Goal: Task Accomplishment & Management: Complete application form

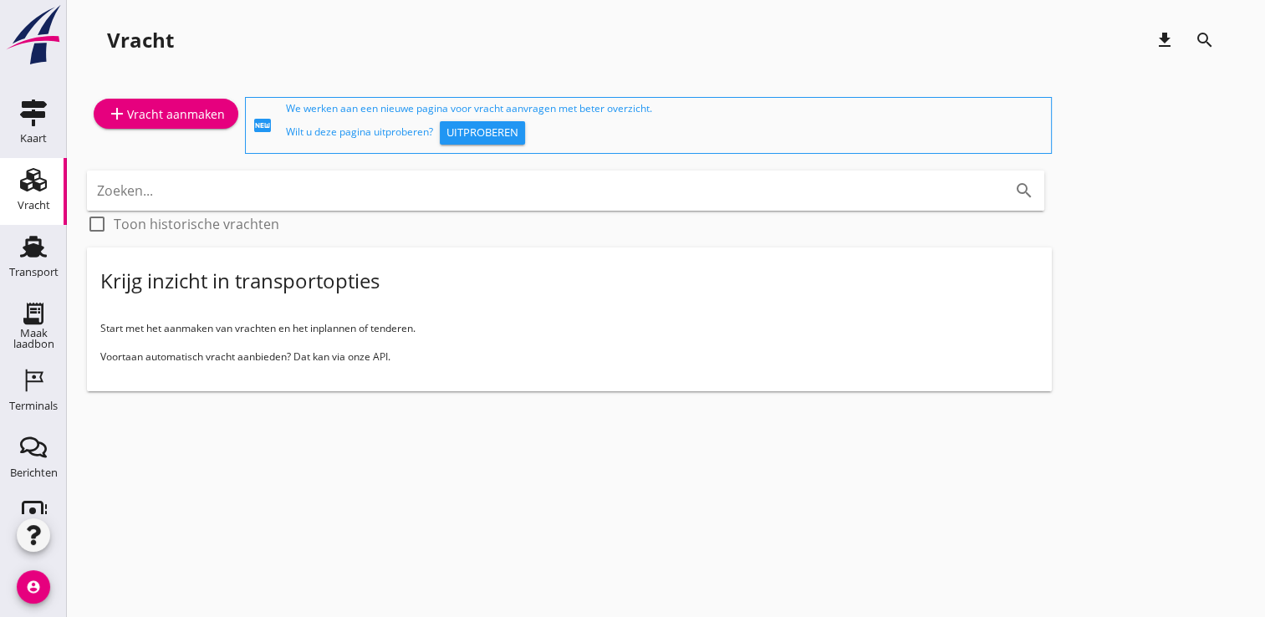
click at [11, 272] on div "Transport" at bounding box center [33, 272] width 49 height 11
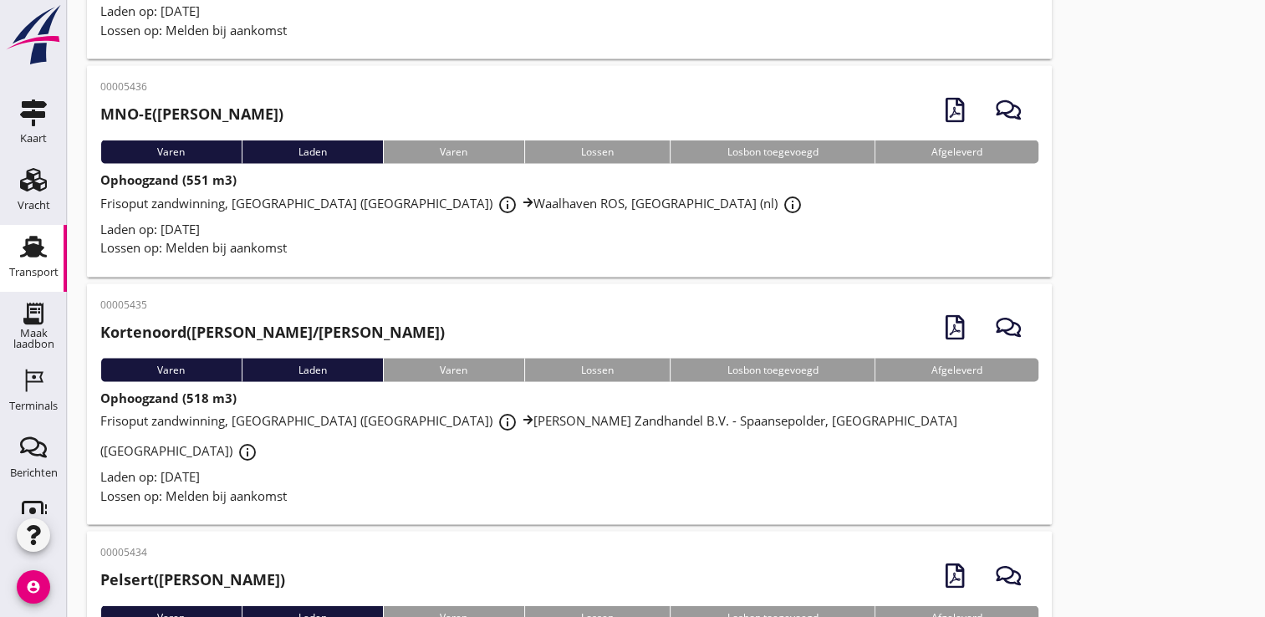
scroll to position [3335, 0]
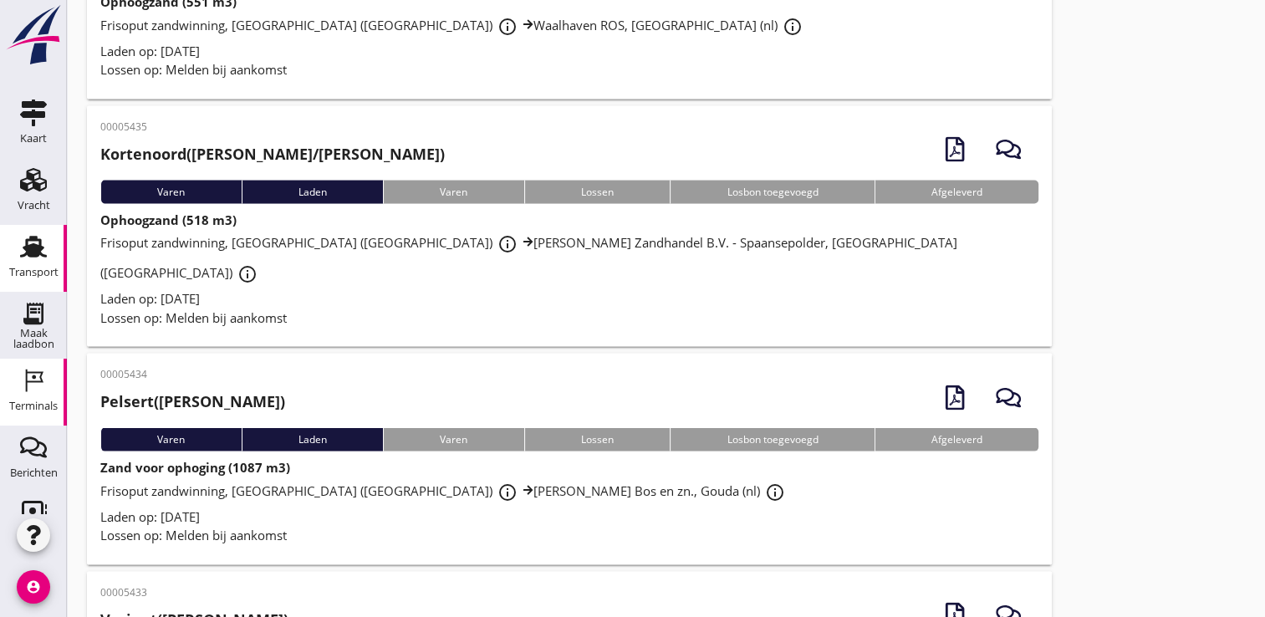
click at [31, 367] on icon "Terminals" at bounding box center [33, 380] width 27 height 27
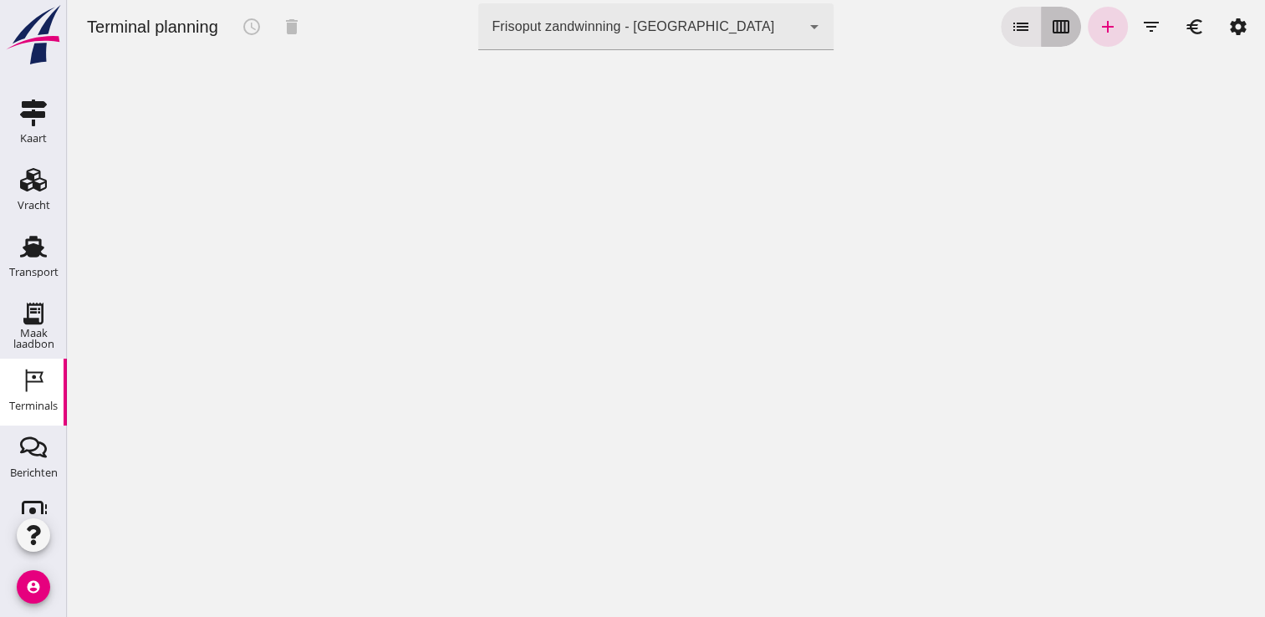
click at [1041, 41] on button "calendar_view_week" at bounding box center [1061, 27] width 40 height 40
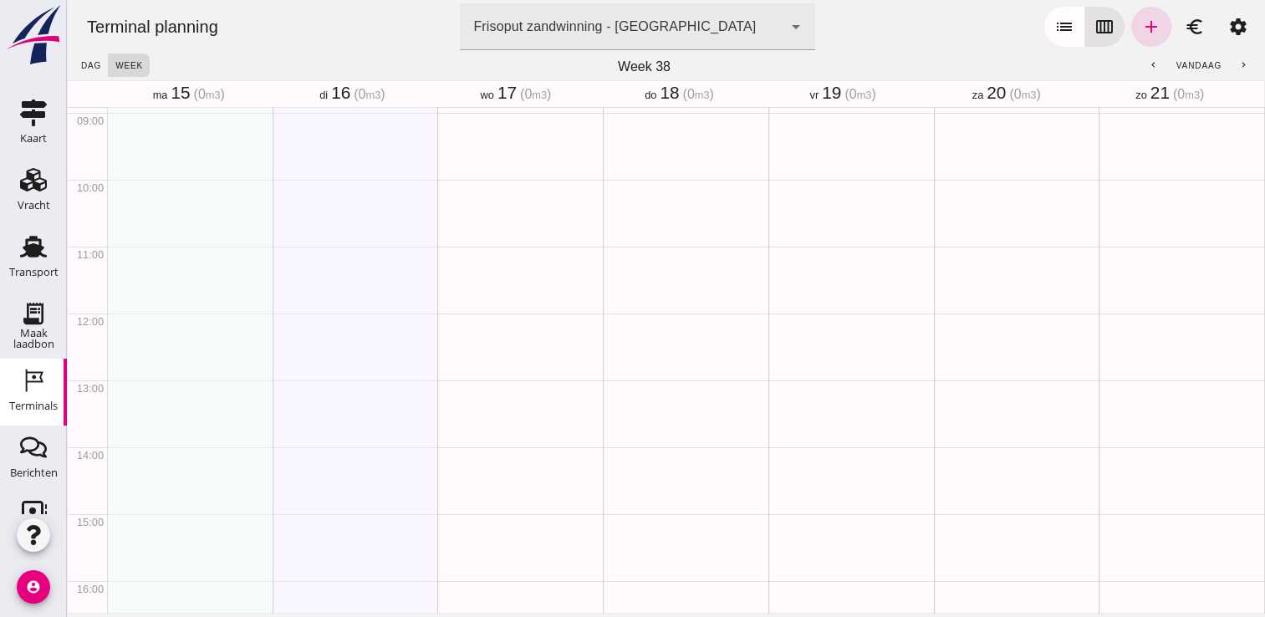
scroll to position [94, 0]
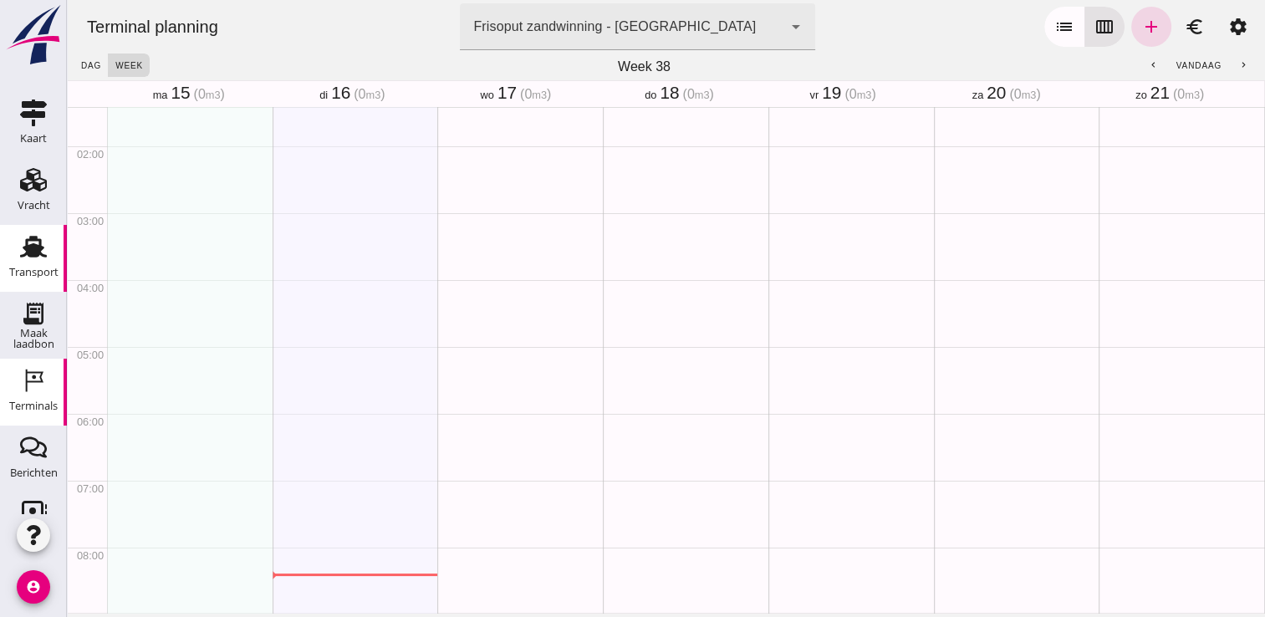
click at [4, 256] on link "Transport Transport" at bounding box center [33, 258] width 67 height 67
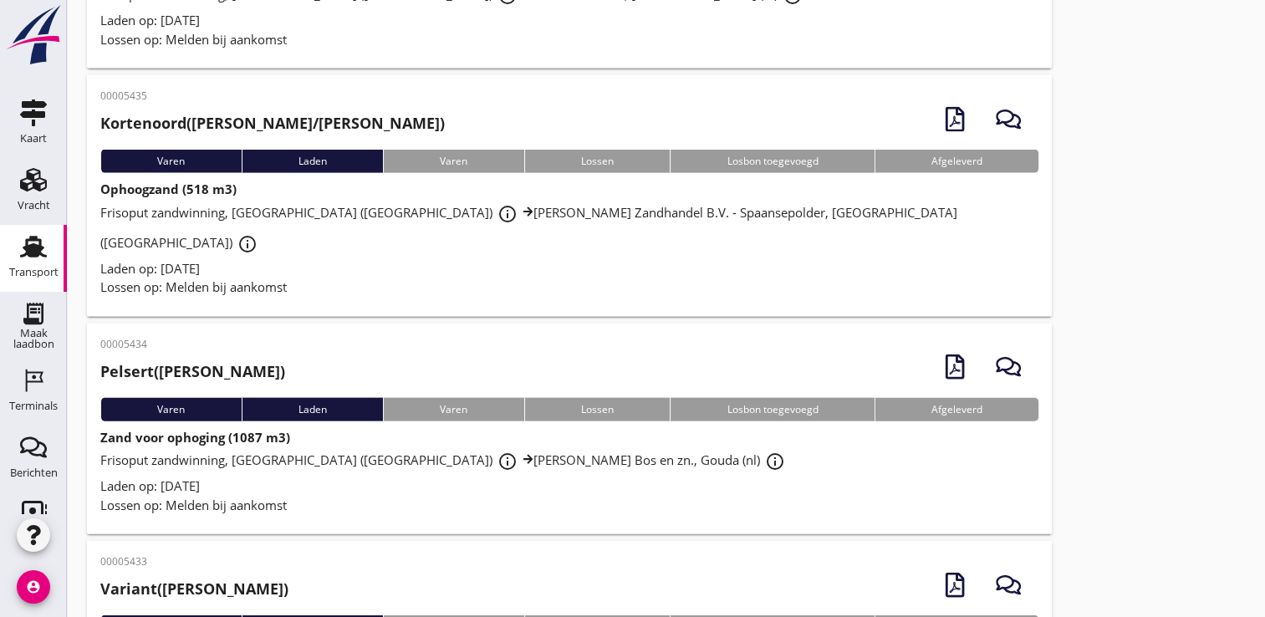
scroll to position [3673, 0]
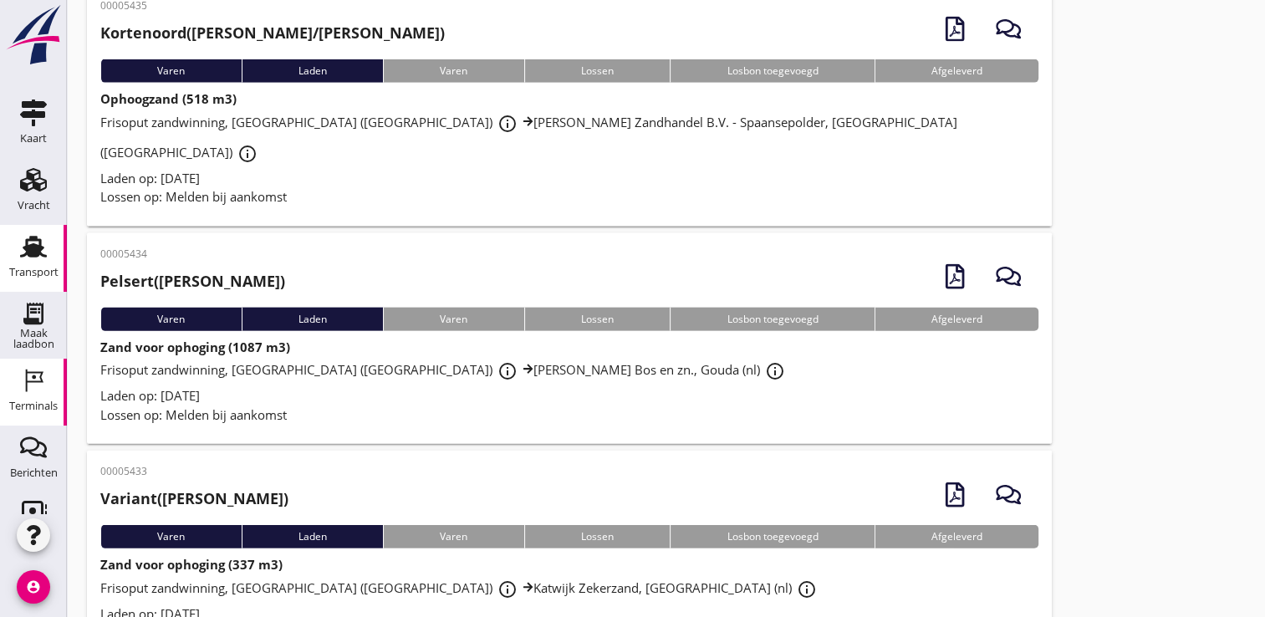
click at [27, 366] on link "Terminals Terminals" at bounding box center [33, 392] width 67 height 67
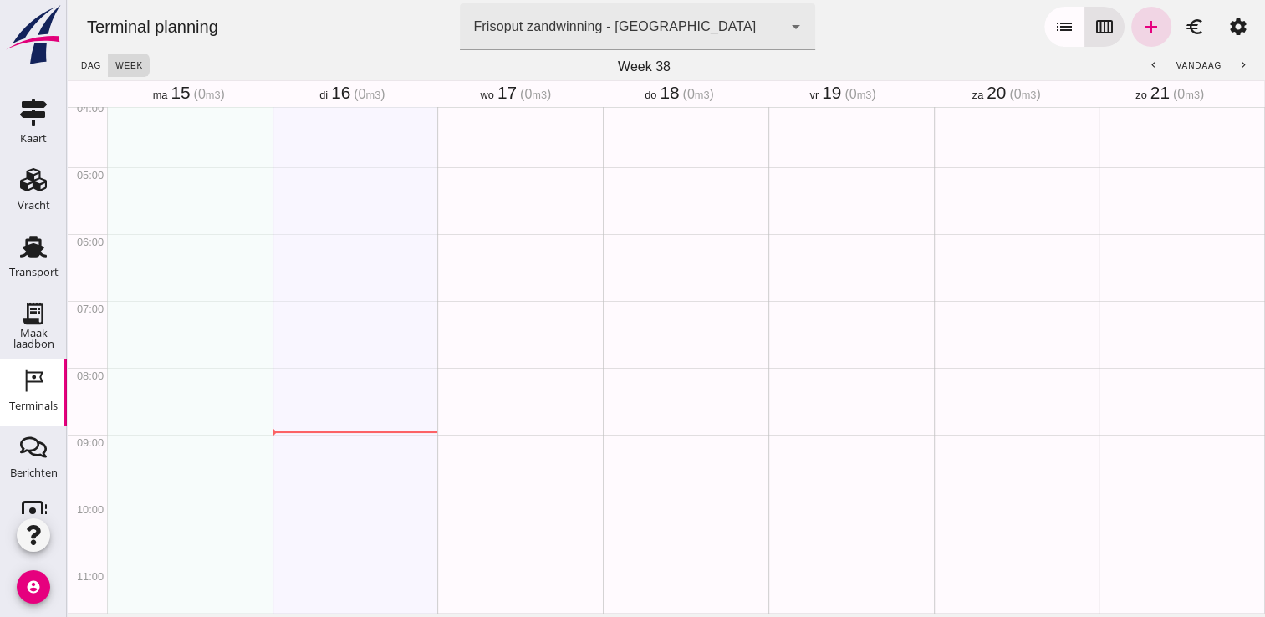
scroll to position [345, 0]
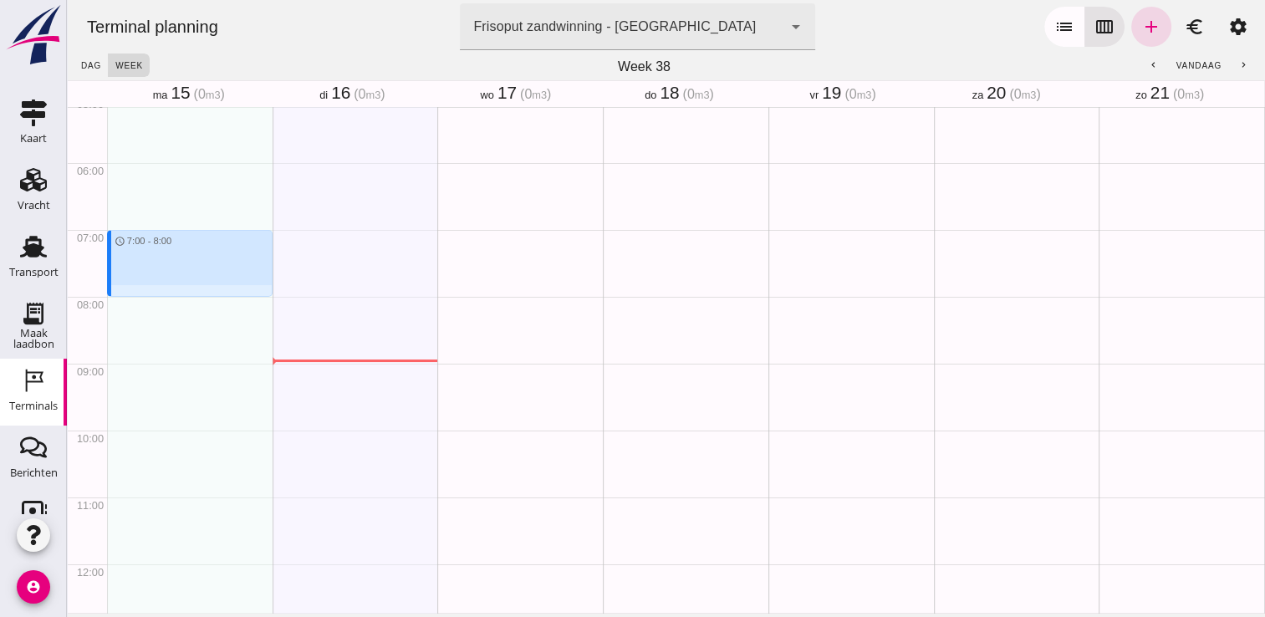
drag, startPoint x: 121, startPoint y: 249, endPoint x: 125, endPoint y: 298, distance: 48.6
click at [125, 298] on div "schedule 7:00 - 8:00" at bounding box center [190, 564] width 166 height 1604
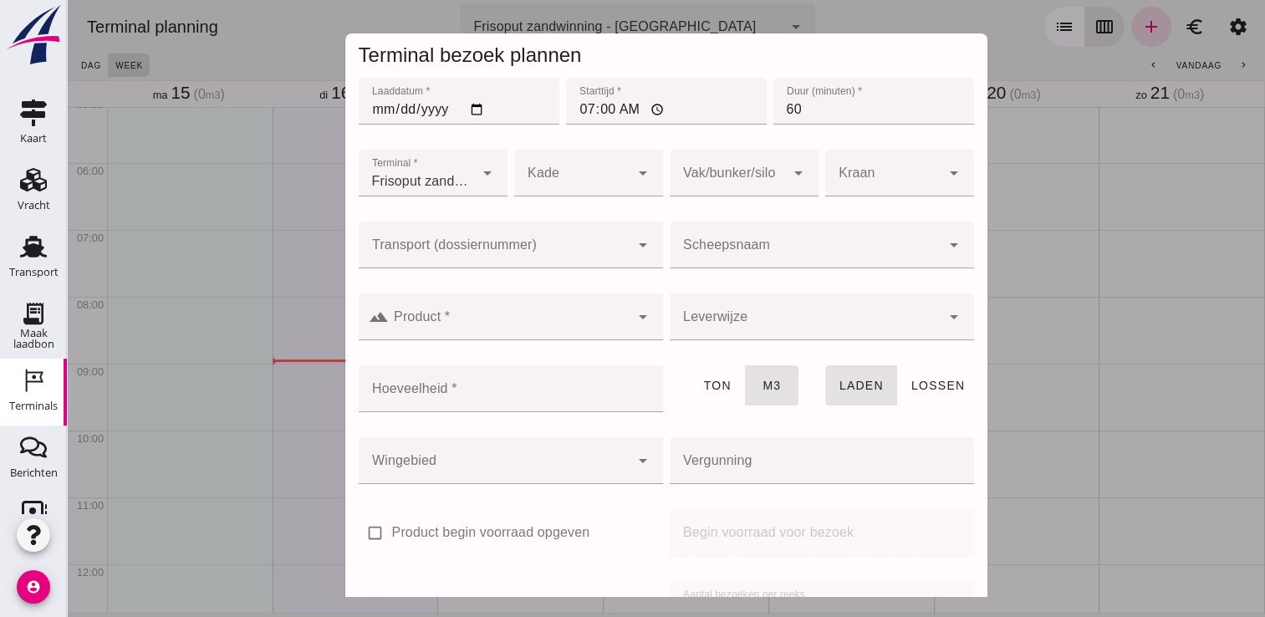
click at [753, 224] on div at bounding box center [805, 245] width 271 height 47
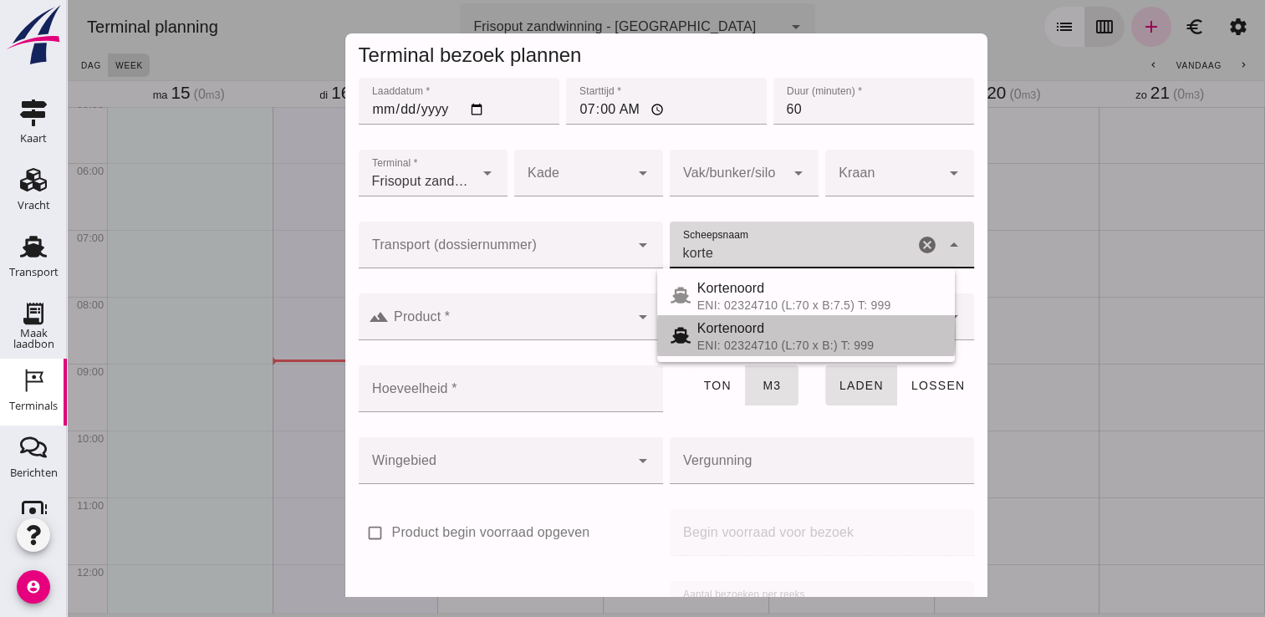
drag, startPoint x: 767, startPoint y: 340, endPoint x: 757, endPoint y: 337, distance: 10.6
click at [764, 340] on div "ENI: 02324710 (L:70 x B:) T: 999" at bounding box center [819, 345] width 244 height 13
type input "Kortenoord"
type input "621"
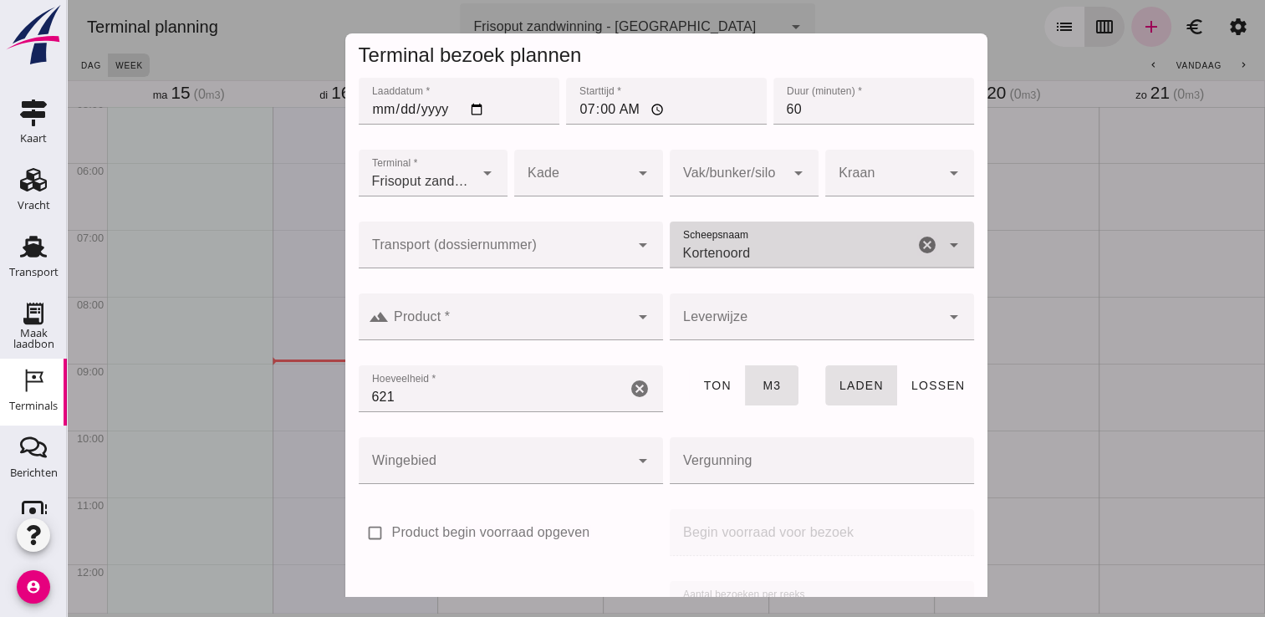
type input "Kortenoord"
click at [629, 328] on div "arrow_drop_down" at bounding box center [640, 316] width 23 height 47
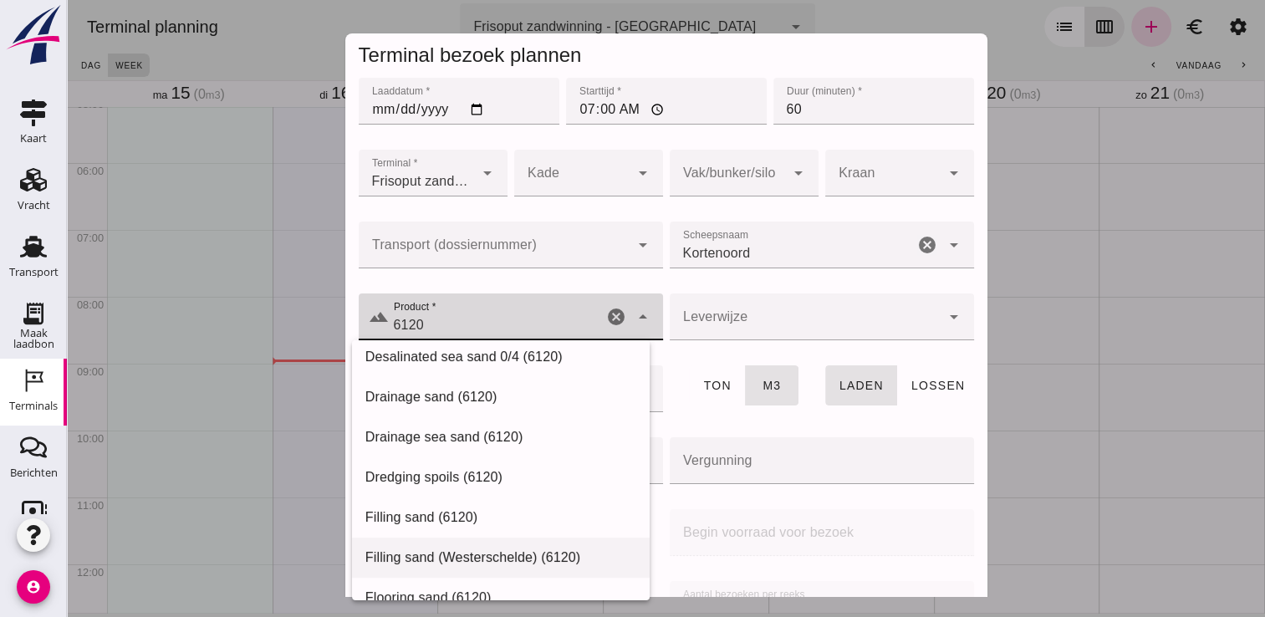
scroll to position [733, 0]
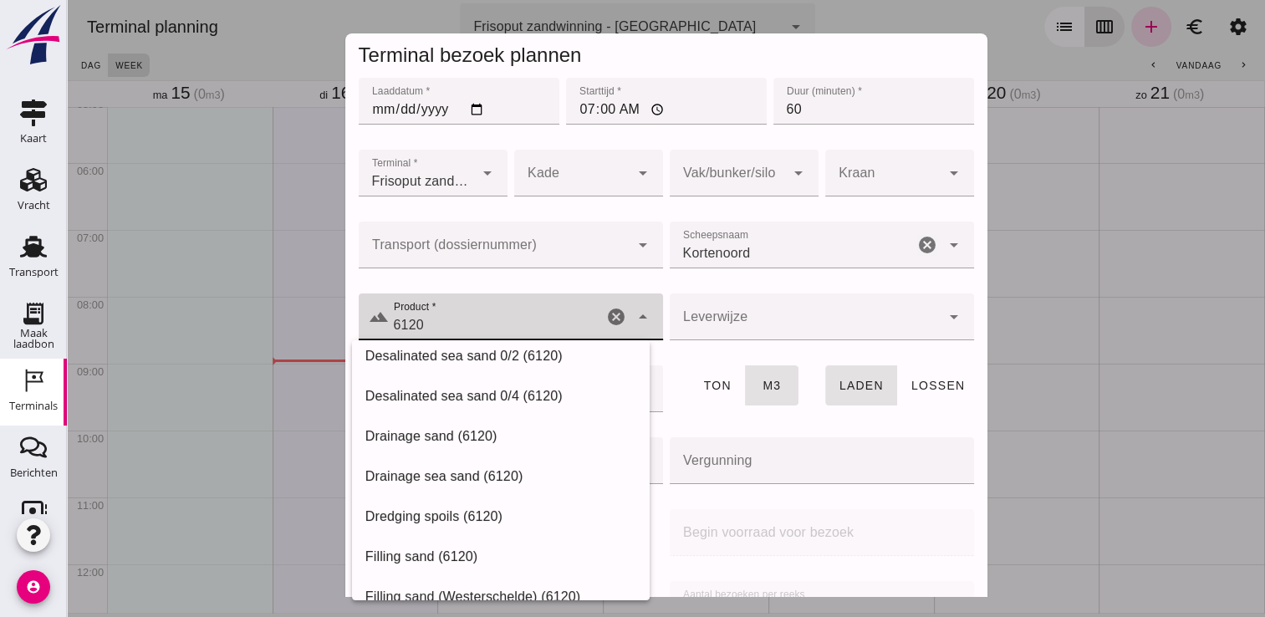
type input "6120"
click at [1078, 166] on div at bounding box center [666, 308] width 1198 height 617
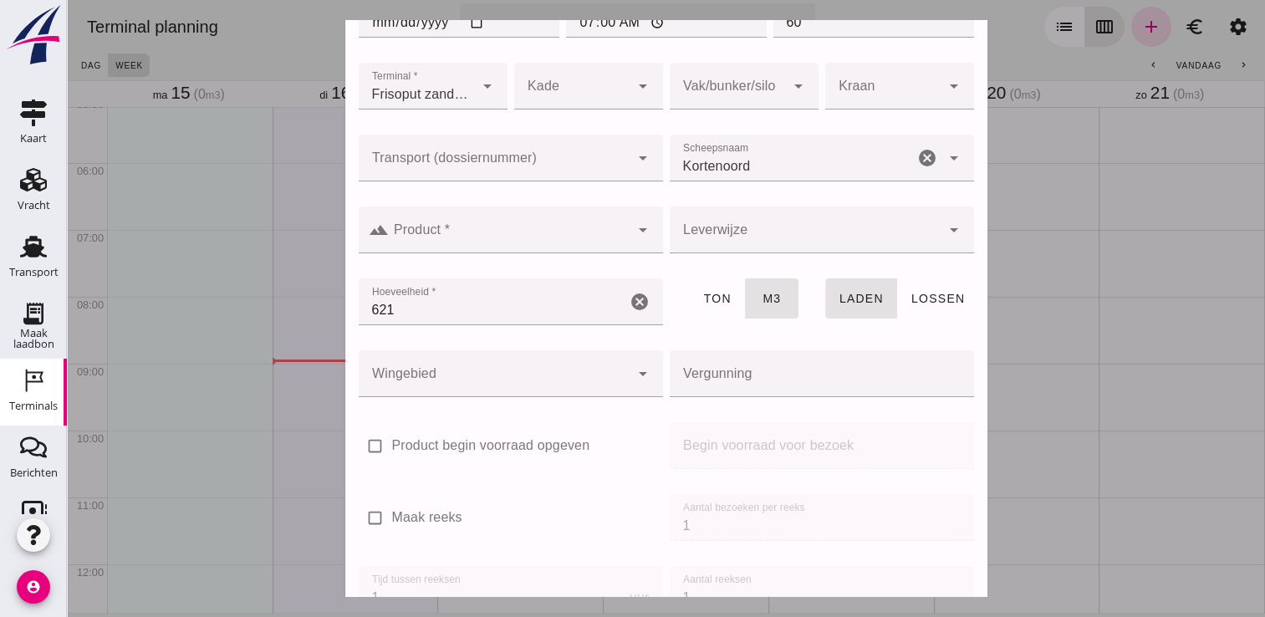
scroll to position [191, 0]
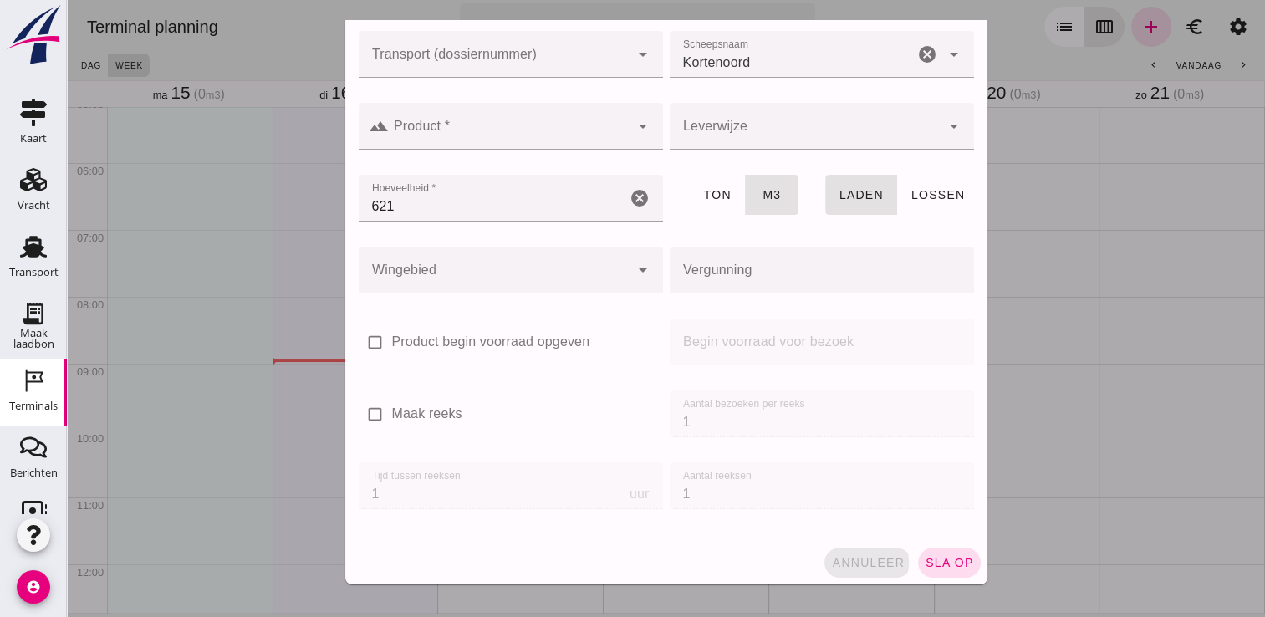
click at [865, 558] on span "annuleer" at bounding box center [868, 562] width 74 height 13
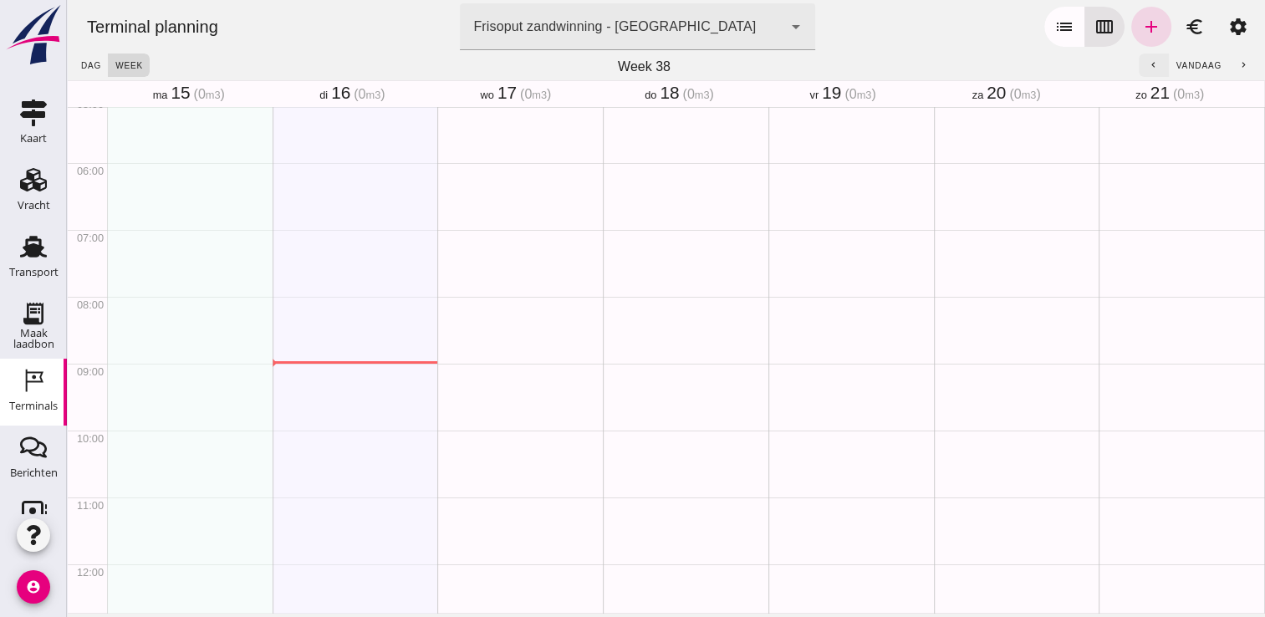
click at [1148, 68] on icon "chevron_left" at bounding box center [1153, 65] width 11 height 11
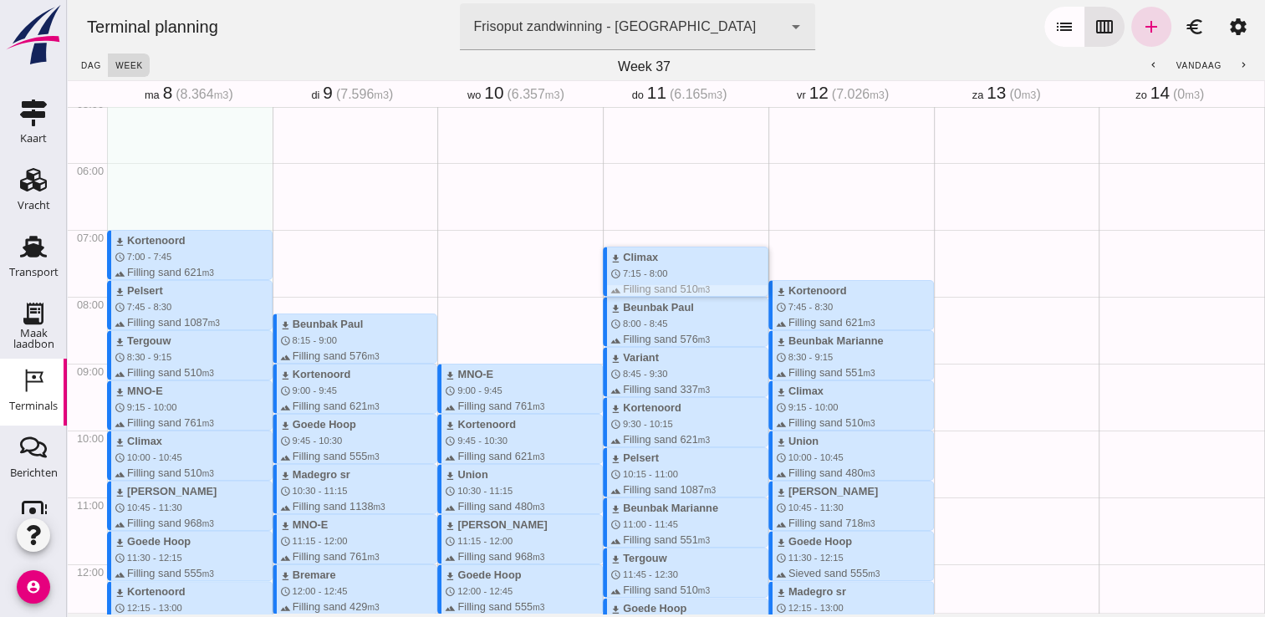
click at [674, 260] on div "download Climax" at bounding box center [688, 257] width 157 height 16
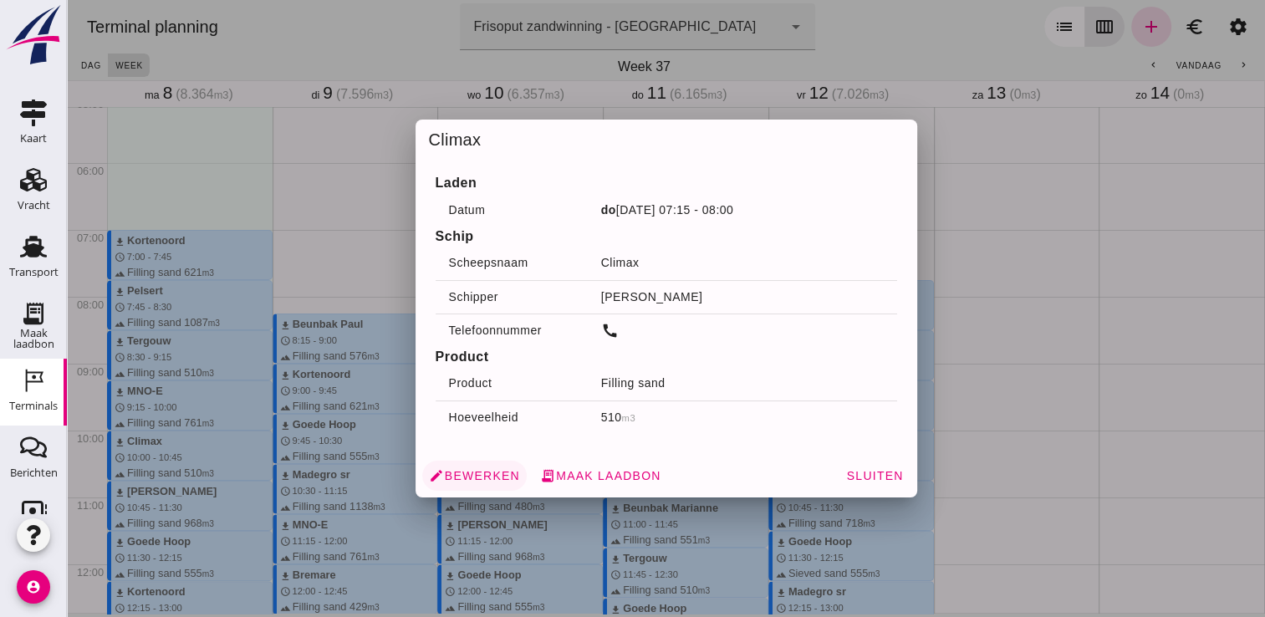
click at [447, 480] on span "edit Bewerken" at bounding box center [474, 475] width 91 height 15
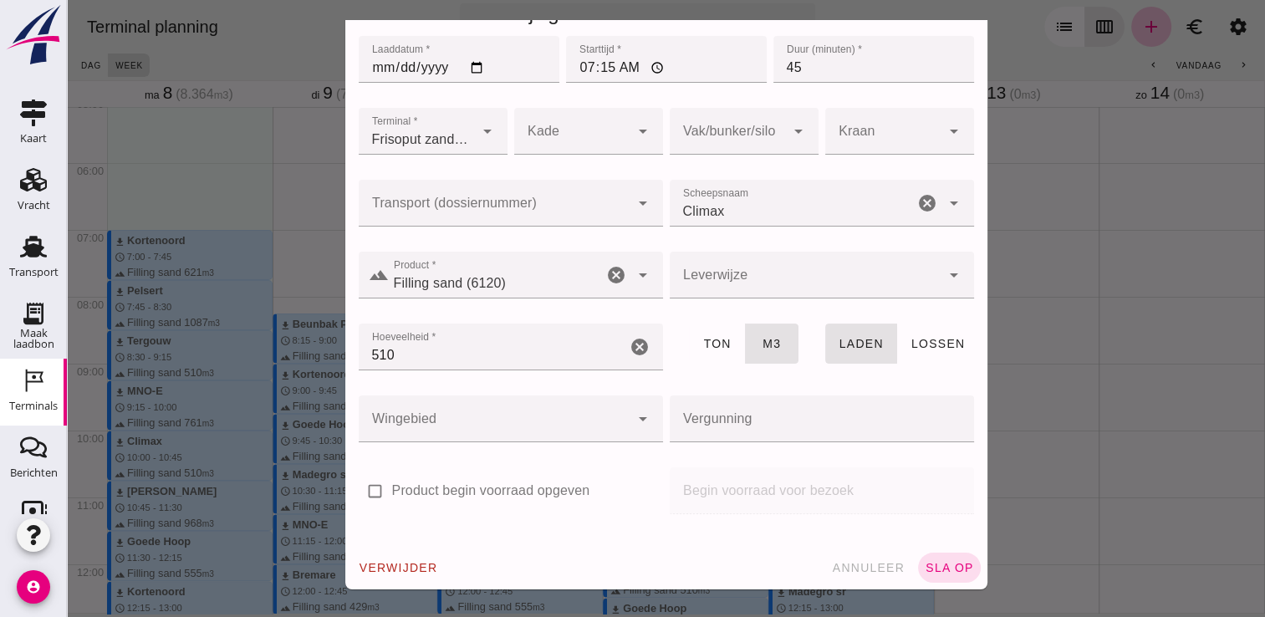
scroll to position [47, 0]
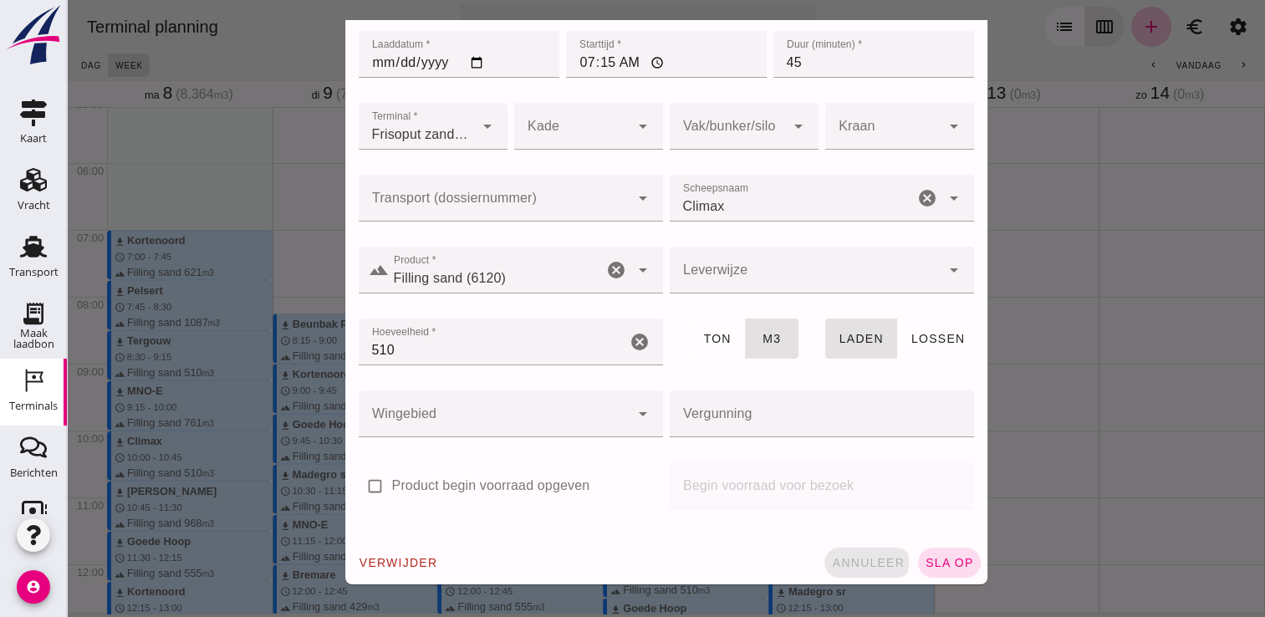
click at [825, 551] on button "annuleer" at bounding box center [867, 563] width 87 height 30
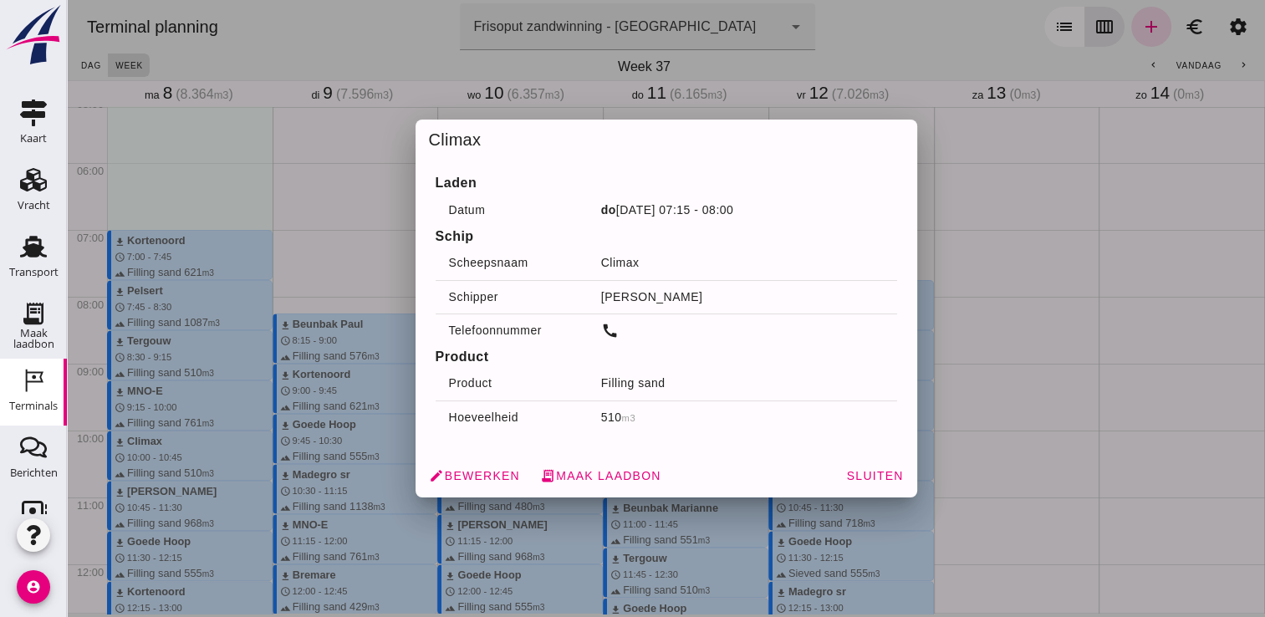
click at [865, 471] on span "Sluiten" at bounding box center [874, 475] width 58 height 13
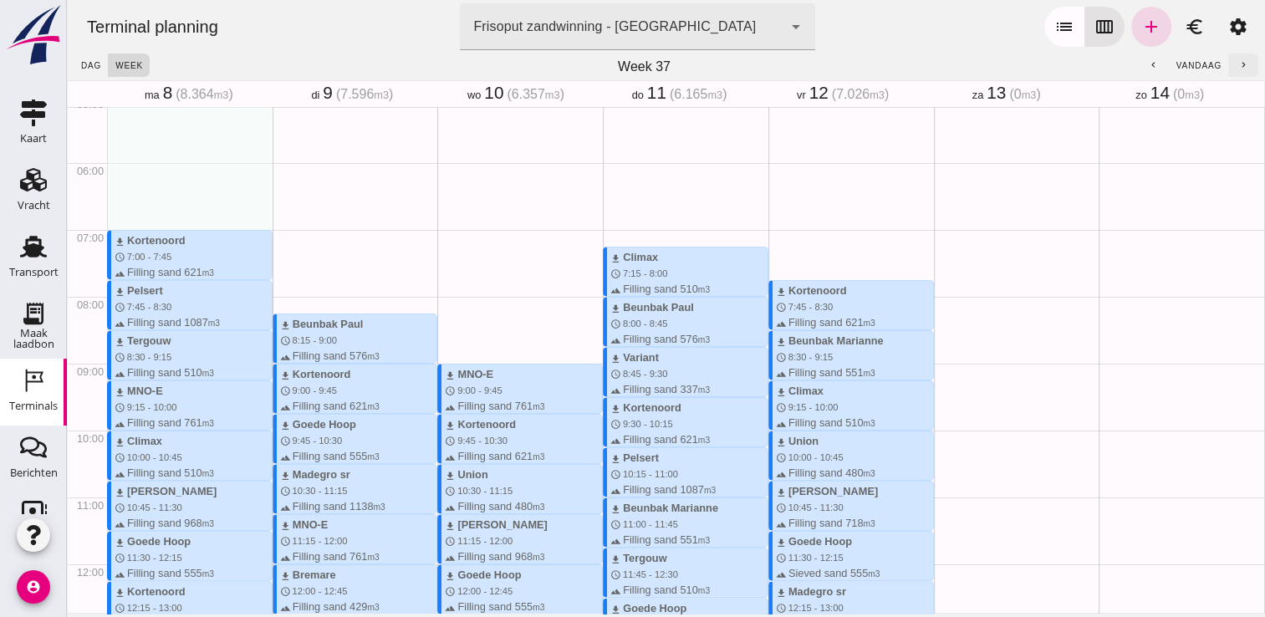
click at [1238, 64] on icon "chevron_right" at bounding box center [1243, 65] width 11 height 11
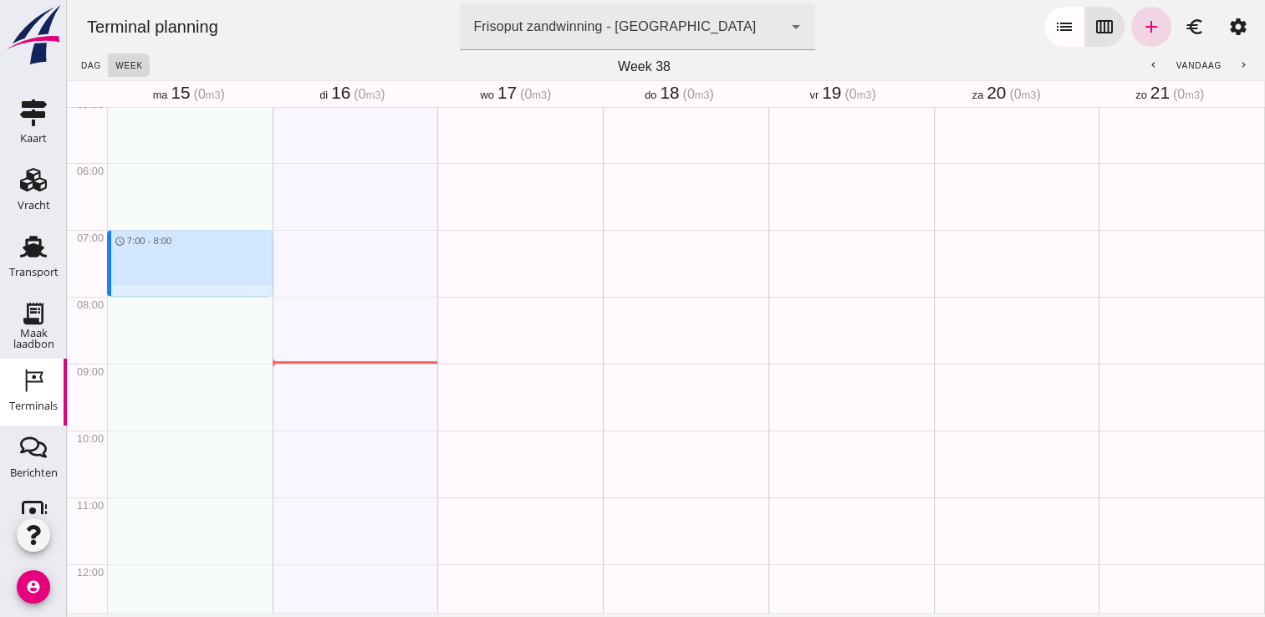
drag, startPoint x: 201, startPoint y: 230, endPoint x: 197, endPoint y: 296, distance: 66.1
click at [197, 296] on div "schedule 7:00 - 8:00" at bounding box center [190, 564] width 166 height 1604
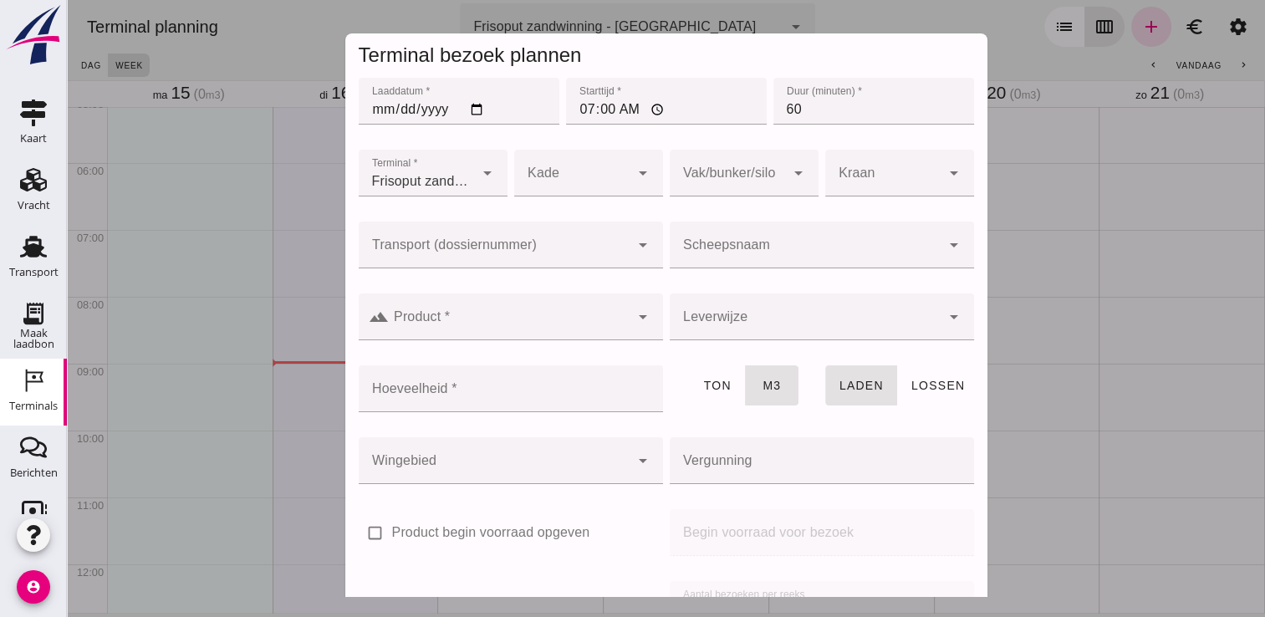
click at [726, 222] on div at bounding box center [805, 245] width 271 height 47
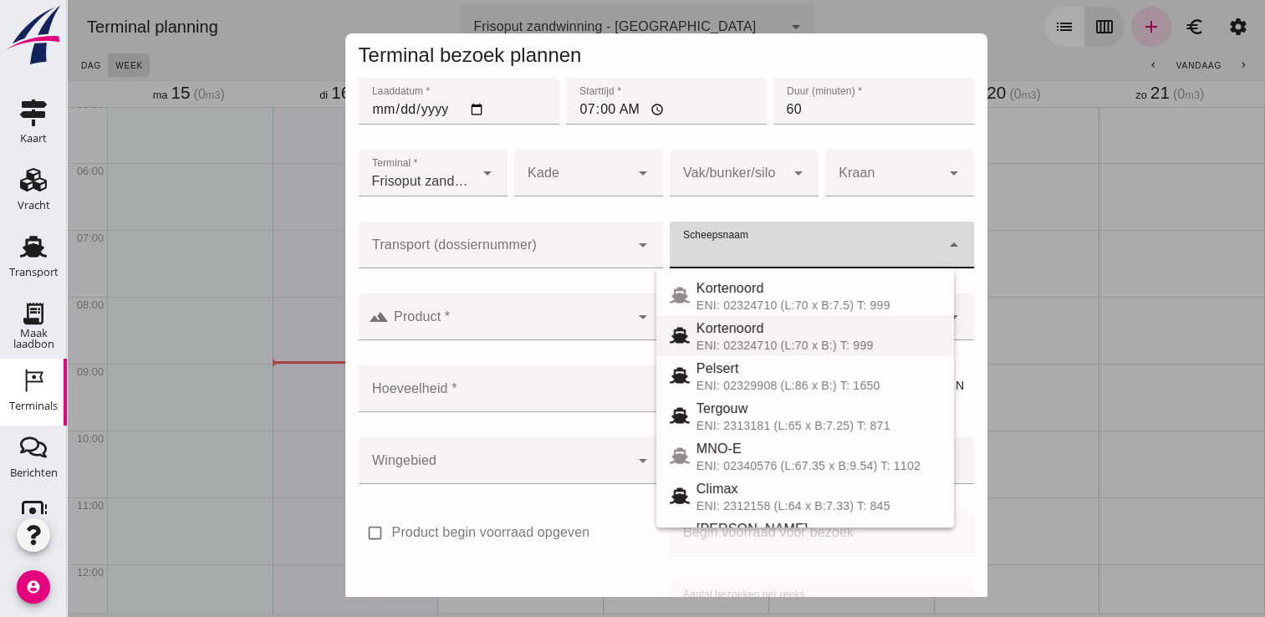
click at [722, 333] on span "Kortenoord" at bounding box center [730, 328] width 68 height 14
type input "Kortenoord"
type input "621"
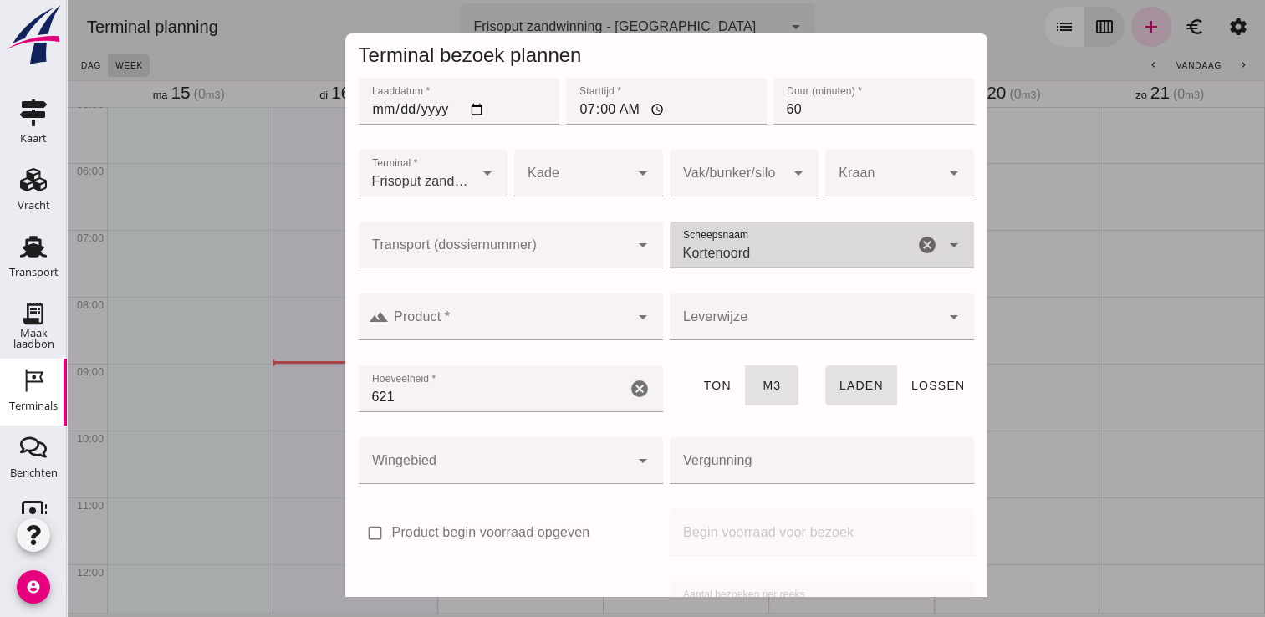
click at [557, 331] on input "Product *" at bounding box center [509, 325] width 241 height 20
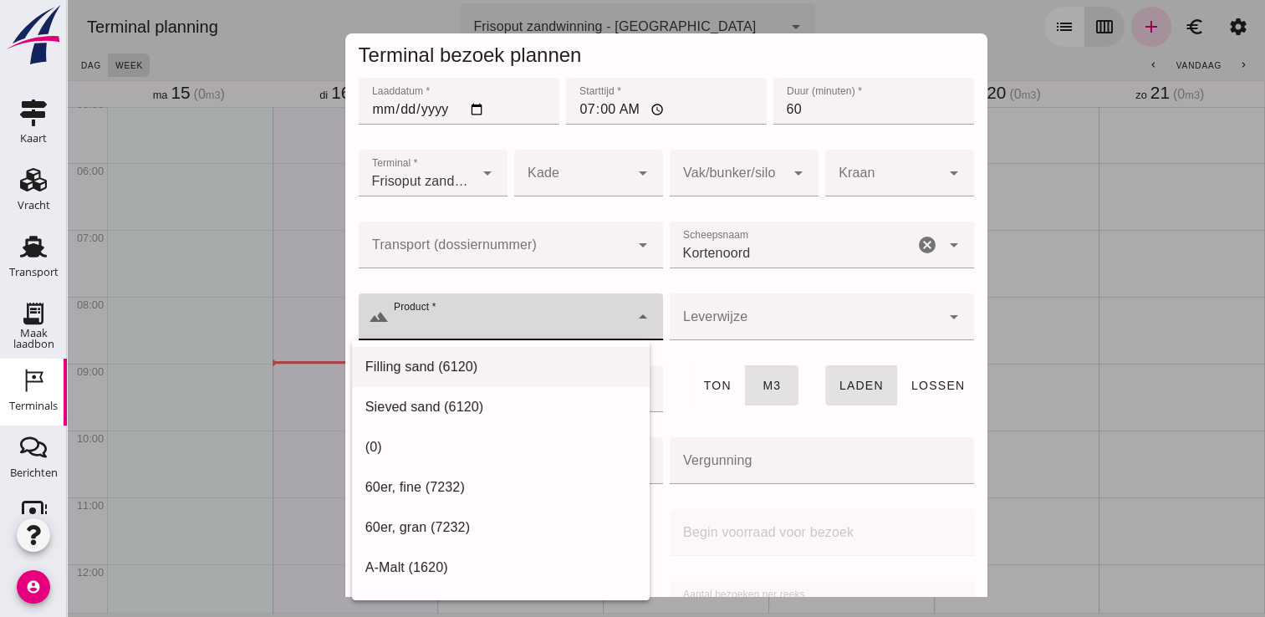
click at [513, 361] on div "Filling sand (6120)" at bounding box center [500, 367] width 271 height 20
type input "Filling sand (6120)"
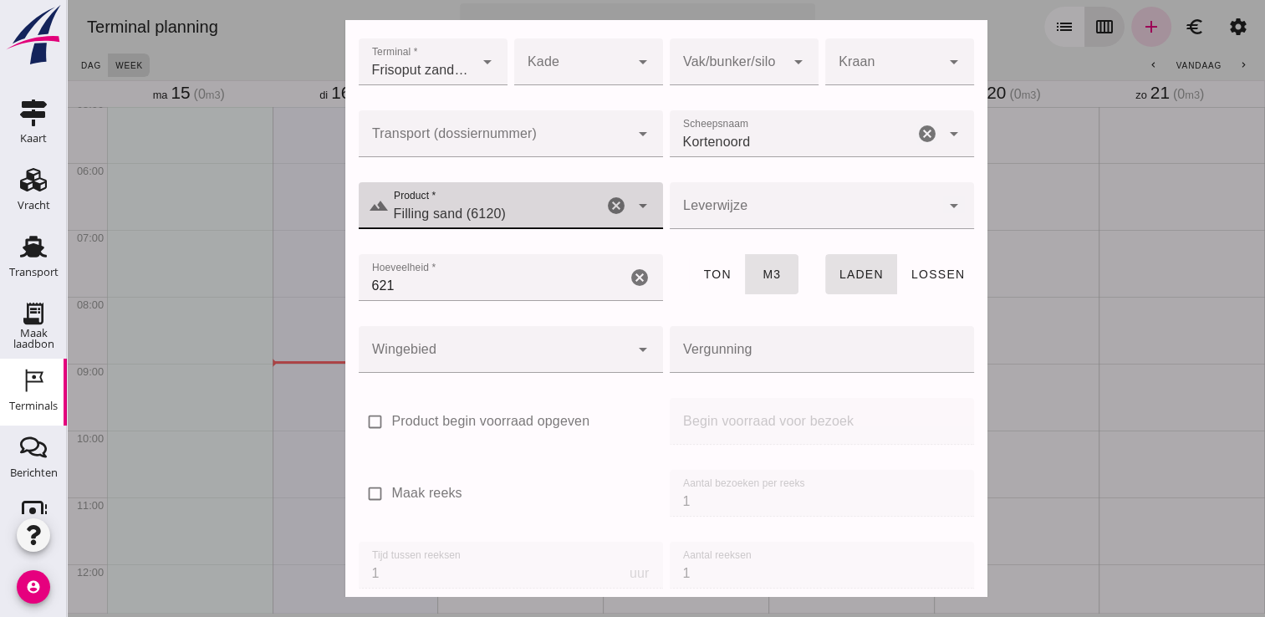
scroll to position [191, 0]
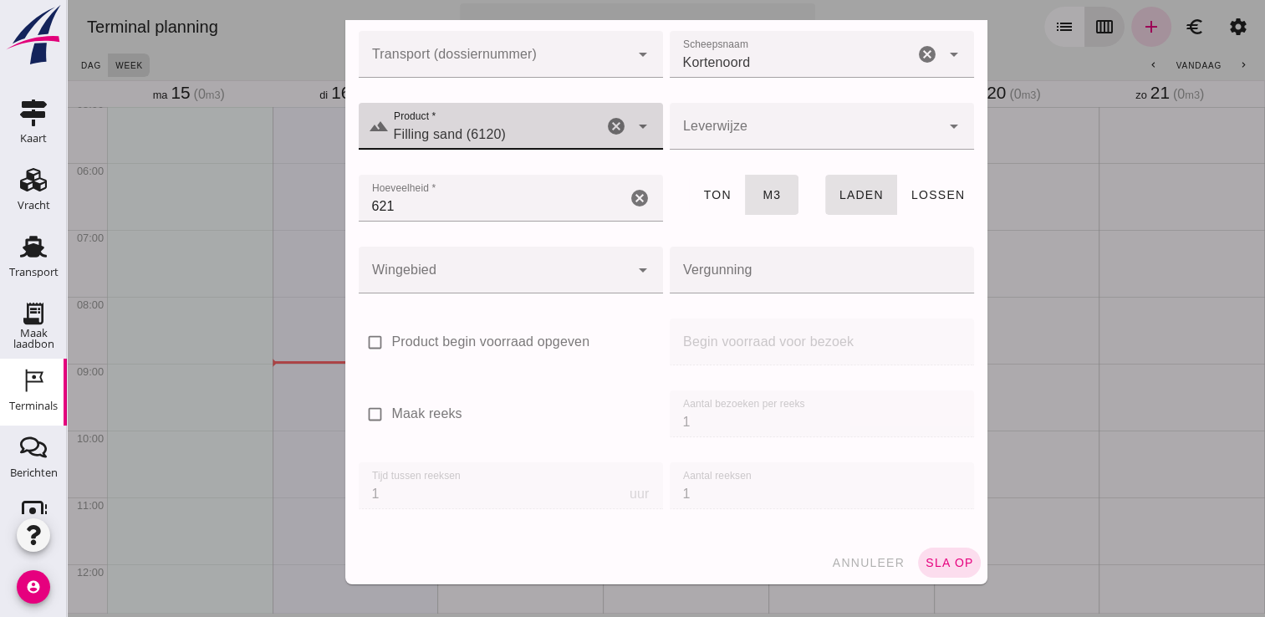
click at [935, 566] on span "sla op" at bounding box center [949, 562] width 49 height 13
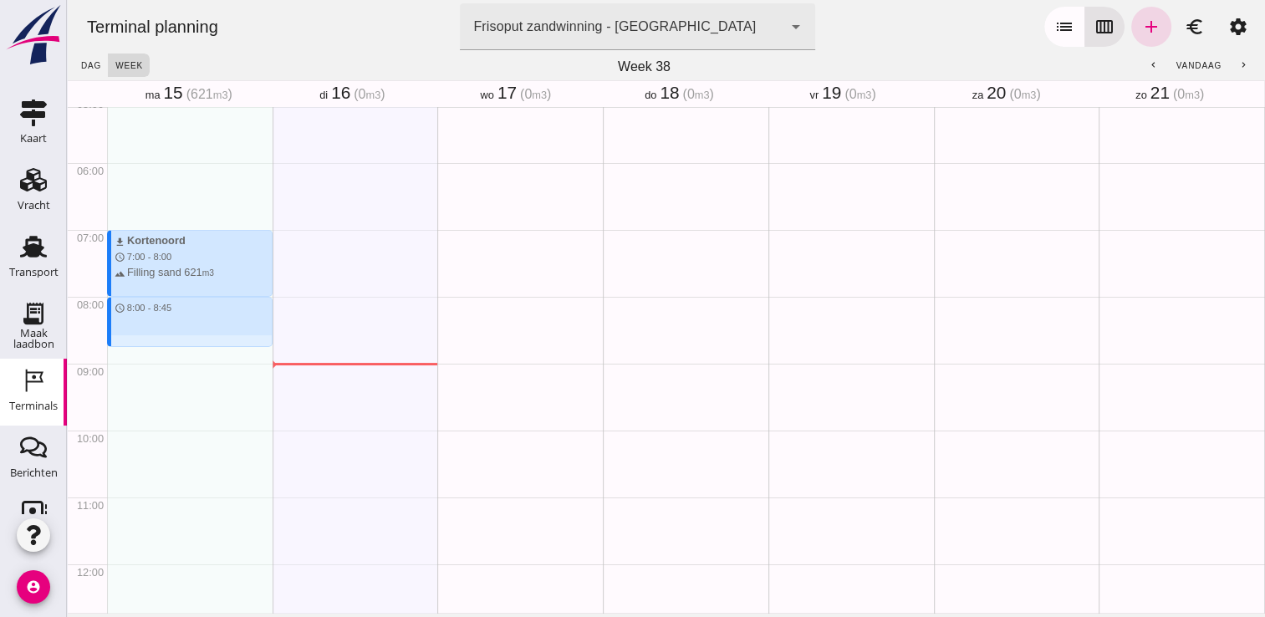
drag, startPoint x: 182, startPoint y: 300, endPoint x: 181, endPoint y: 349, distance: 49.3
click at [181, 349] on div "download Kortenoord schedule 7:00 - 8:00 terrain Filling sand 621 m3 schedule 8…" at bounding box center [190, 564] width 166 height 1604
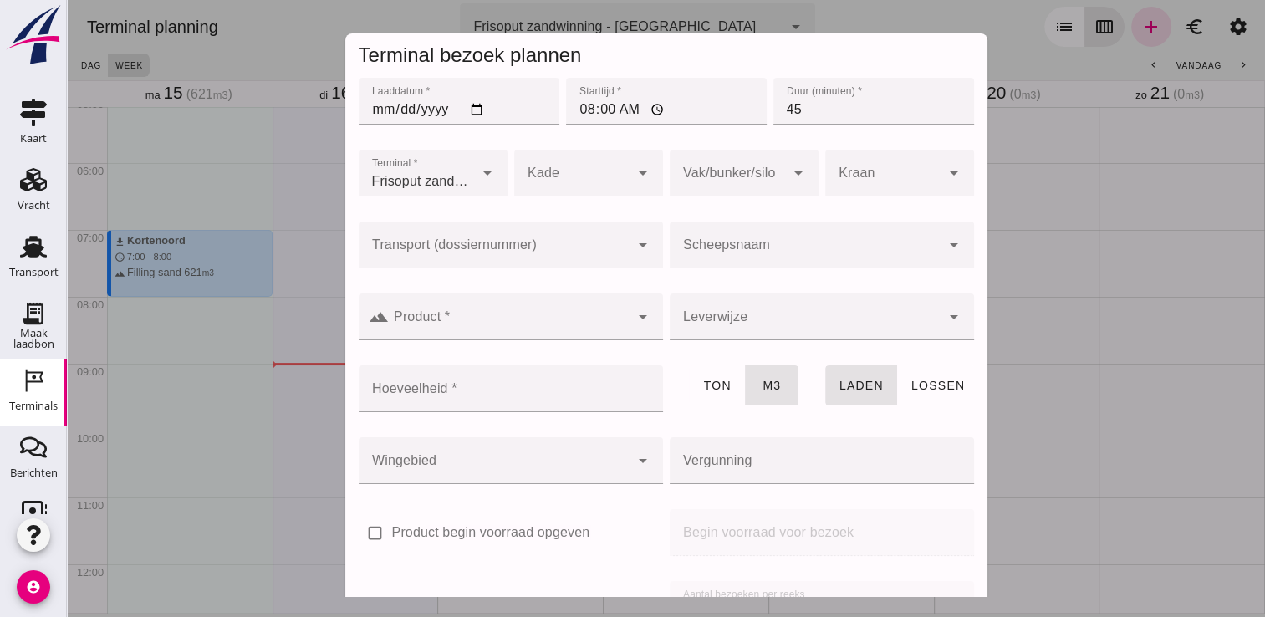
click at [773, 232] on div at bounding box center [805, 245] width 271 height 47
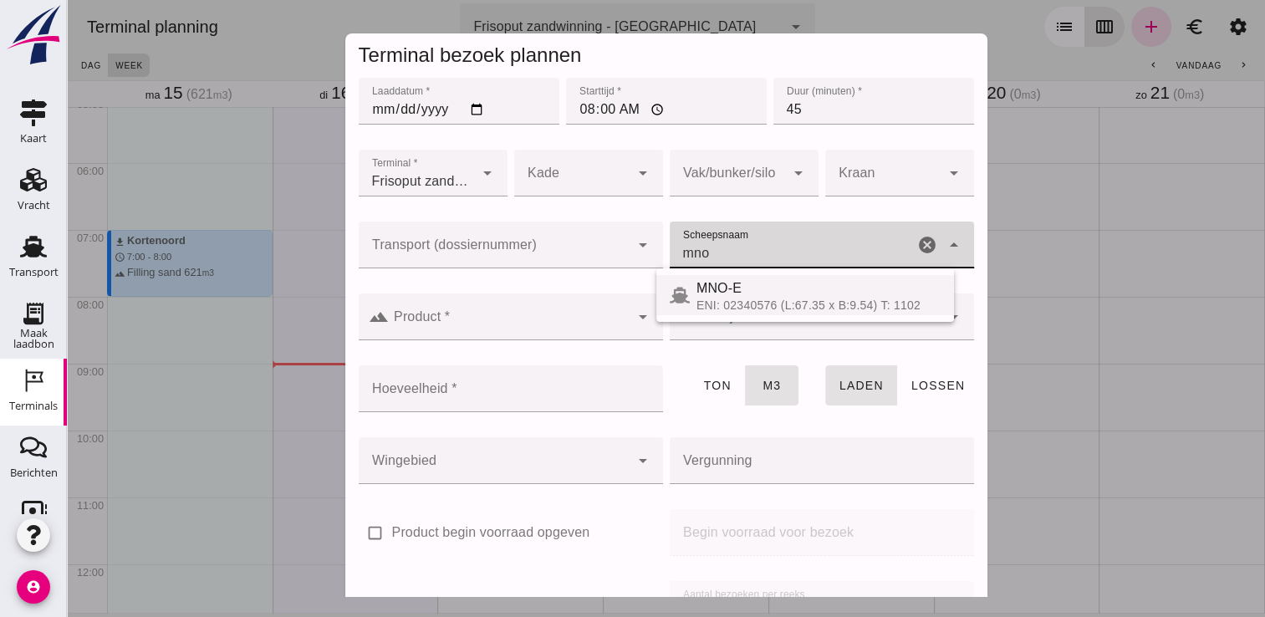
click at [762, 288] on div "MNO-E" at bounding box center [818, 288] width 244 height 20
type input "MNO-E"
type input "550"
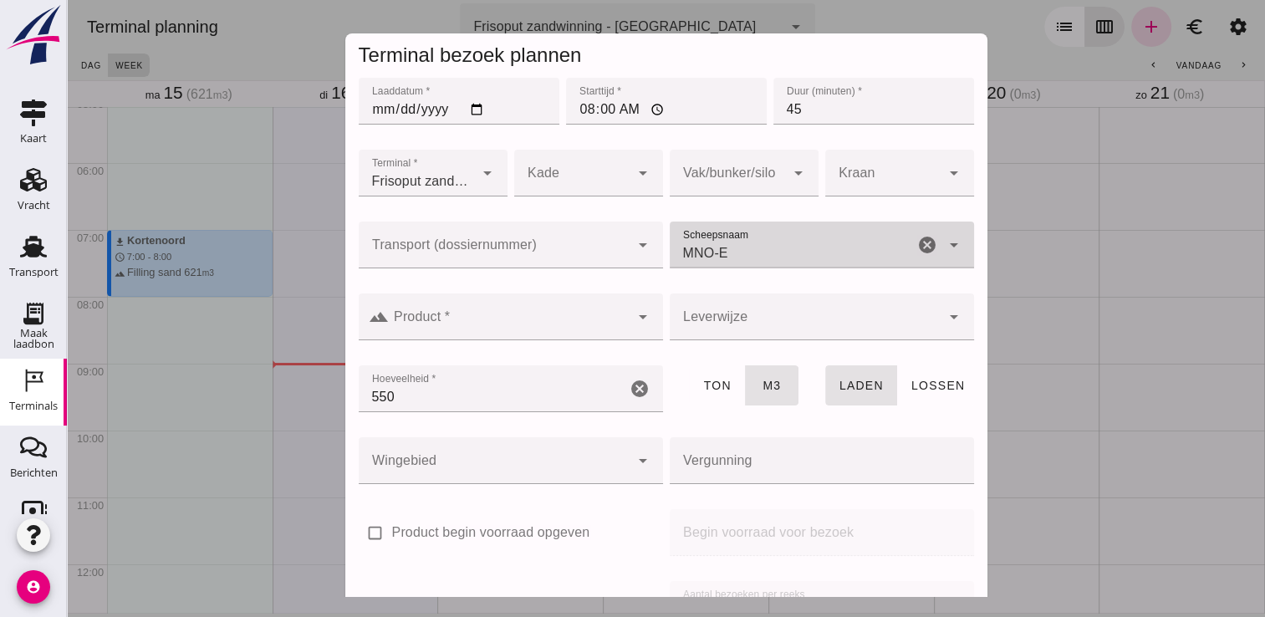
type input "MNO-E"
click at [532, 326] on input "Product *" at bounding box center [509, 325] width 241 height 20
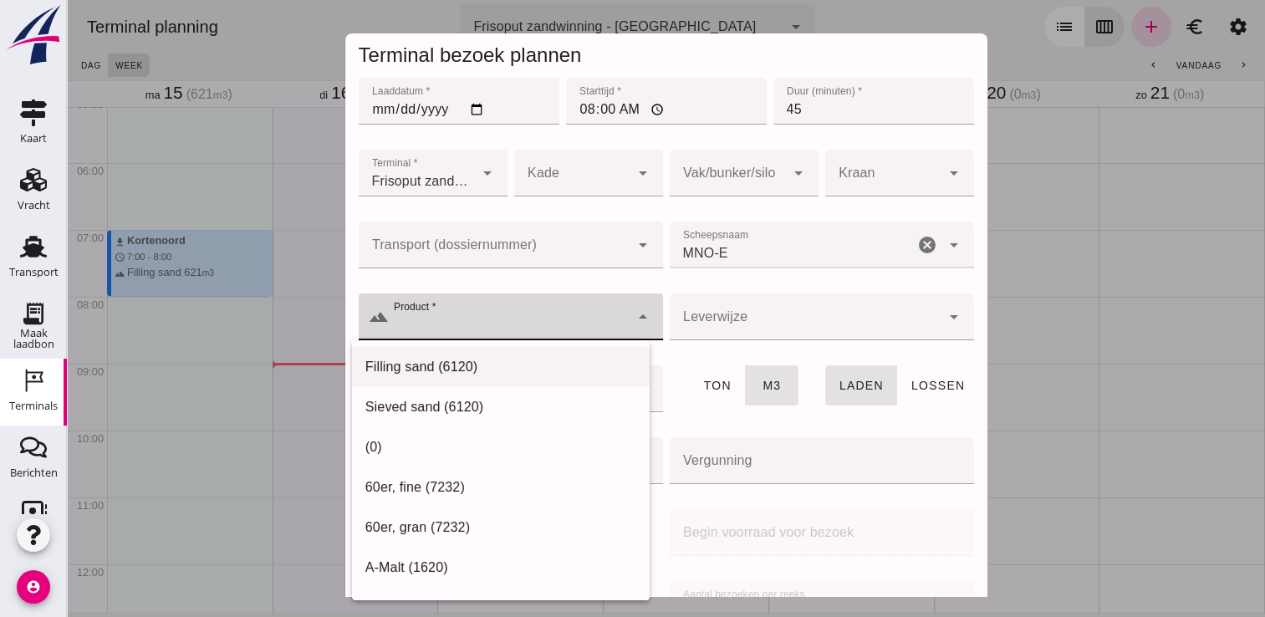
click at [498, 373] on div "Filling sand (6120)" at bounding box center [500, 367] width 271 height 20
type input "Filling sand (6120)"
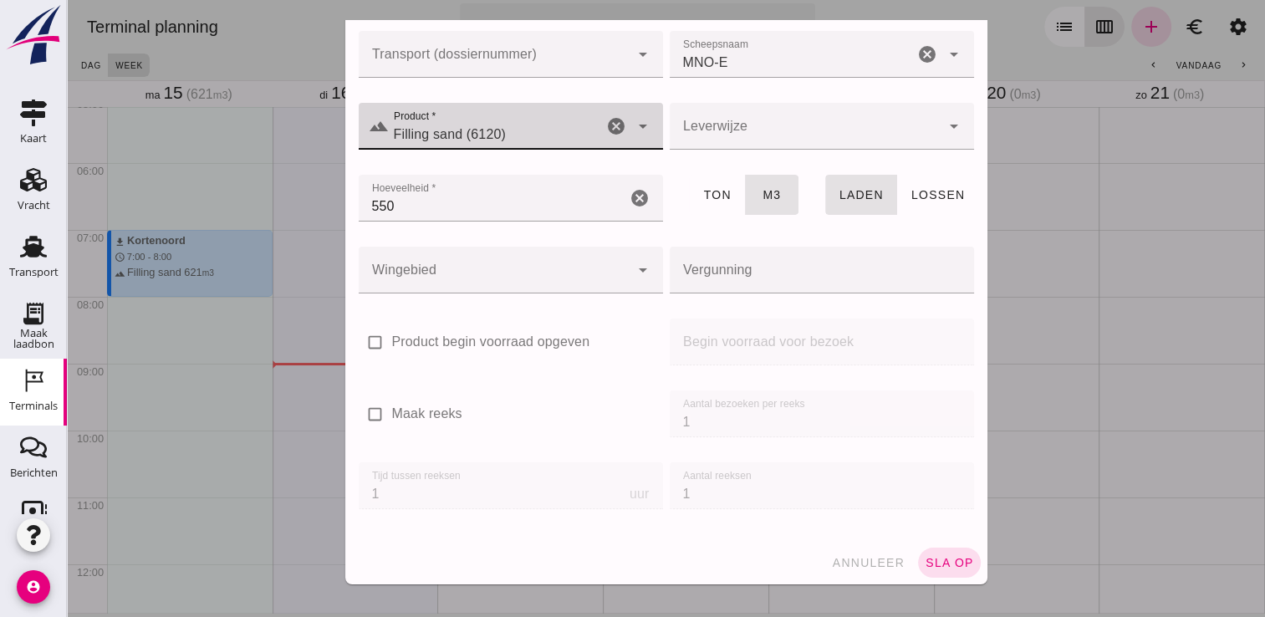
click at [940, 553] on button "sla op" at bounding box center [949, 563] width 63 height 30
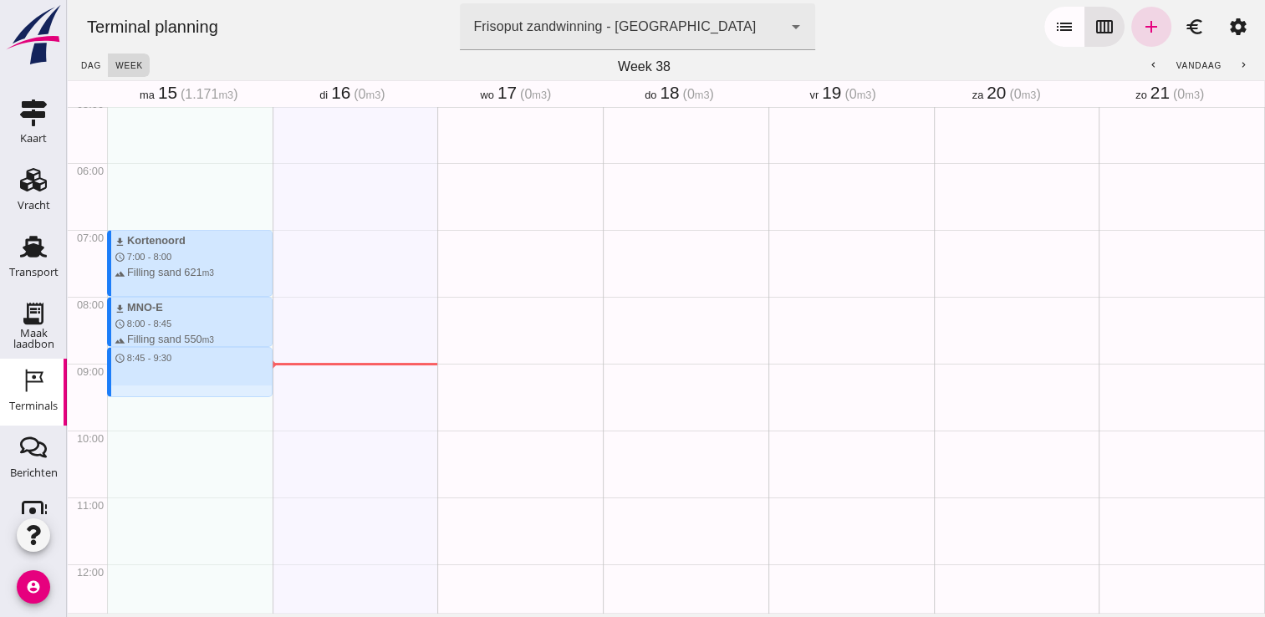
drag, startPoint x: 196, startPoint y: 347, endPoint x: 182, endPoint y: 394, distance: 48.7
click at [182, 394] on div "download Kortenoord schedule 7:00 - 8:00 terrain Filling sand 621 m3 download M…" at bounding box center [190, 564] width 166 height 1604
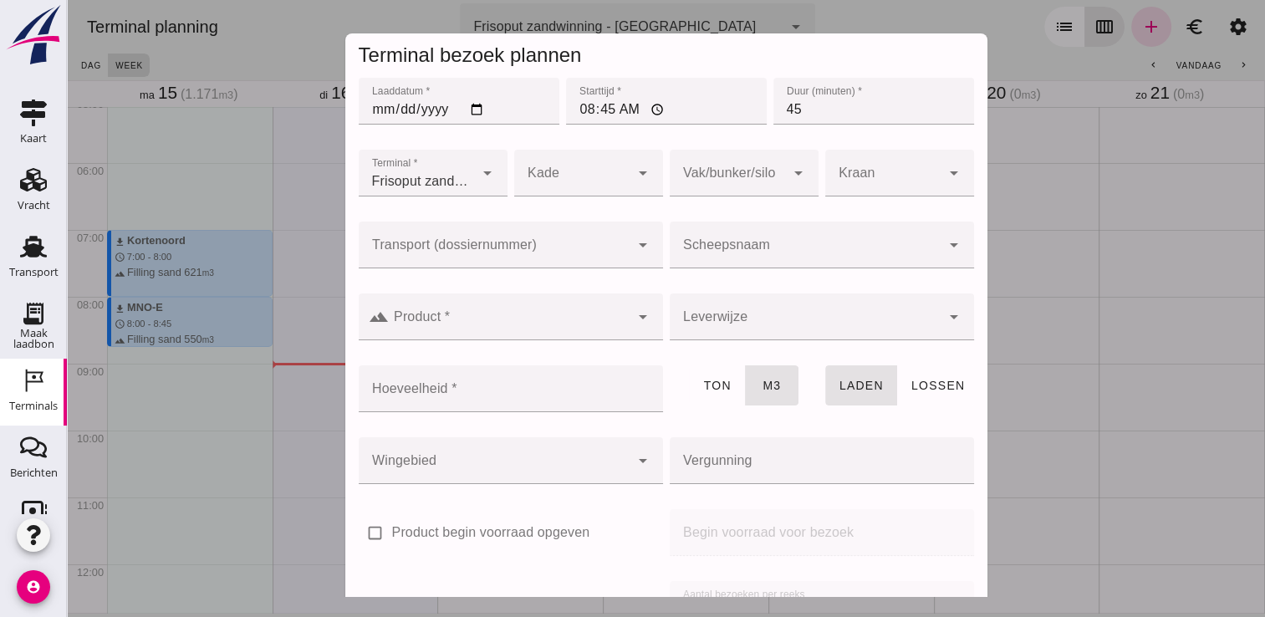
click at [697, 262] on input "Scheepsnaam" at bounding box center [805, 253] width 271 height 20
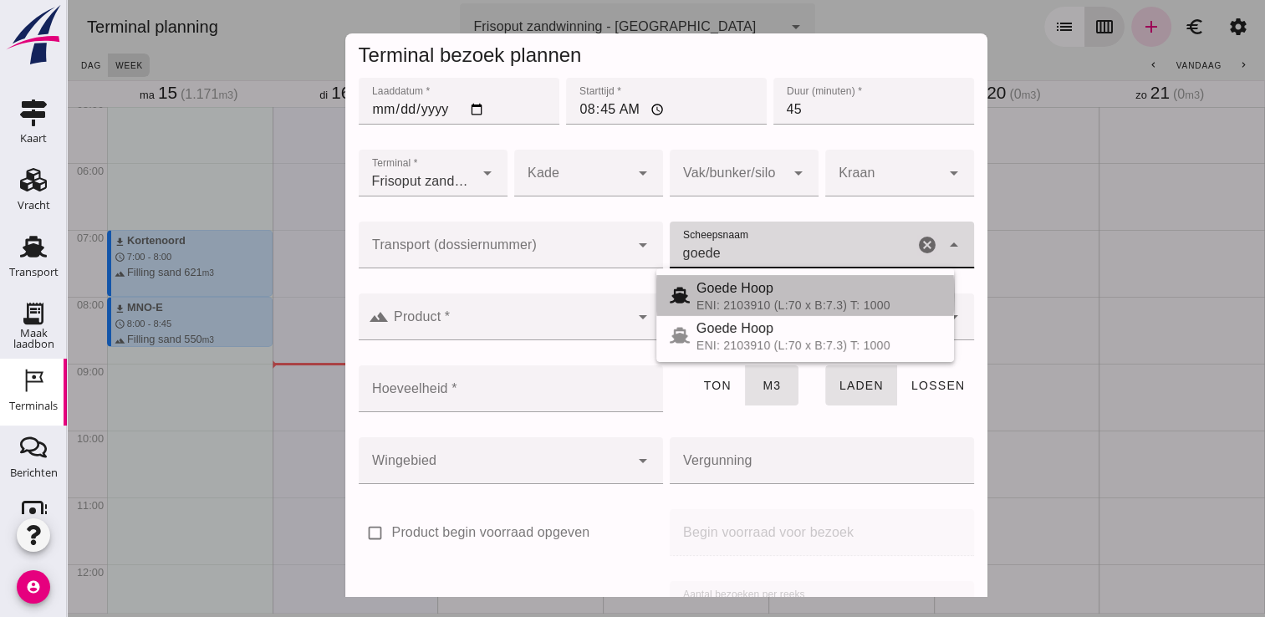
click at [752, 289] on span "Goede Hoop" at bounding box center [734, 288] width 77 height 14
type input "Goede Hoop"
type input "555"
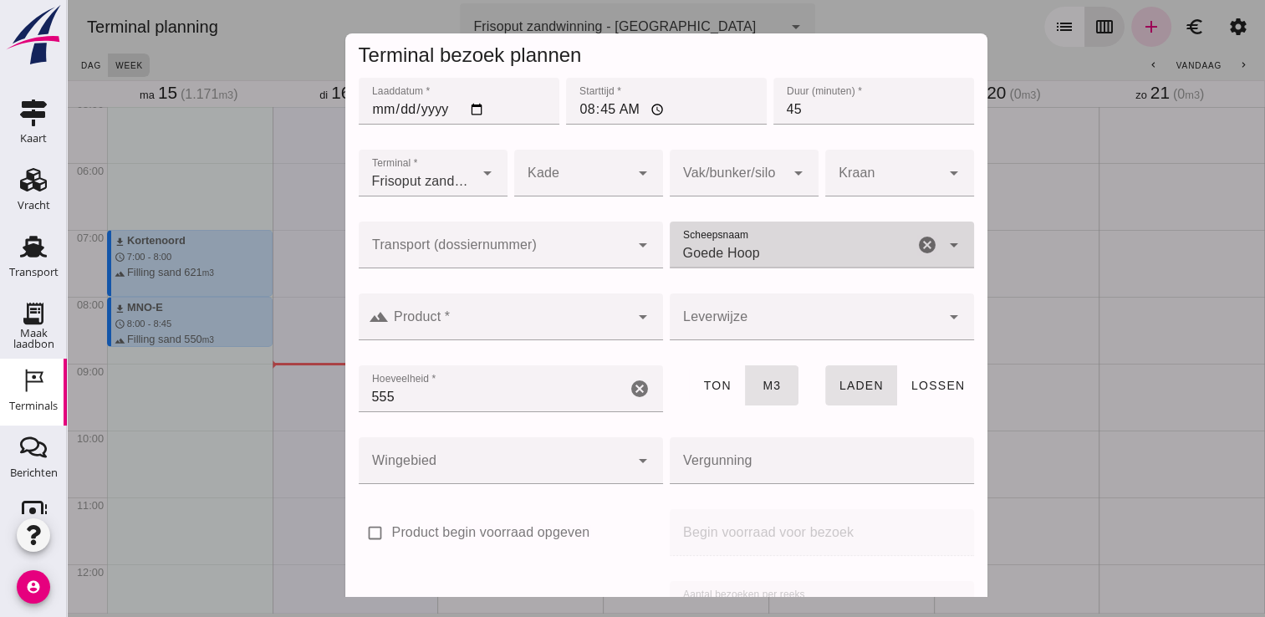
type input "Goede Hoop"
click at [606, 315] on input "Product *" at bounding box center [509, 325] width 241 height 20
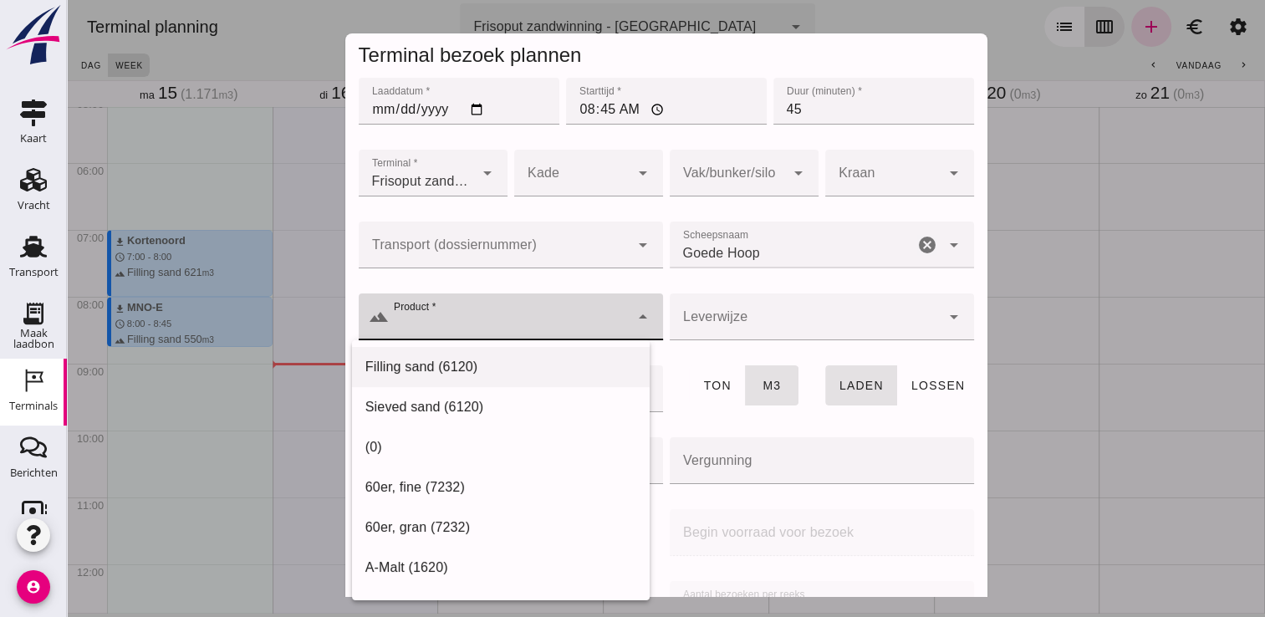
click at [525, 370] on div "Filling sand (6120)" at bounding box center [500, 367] width 271 height 20
type input "Filling sand (6120)"
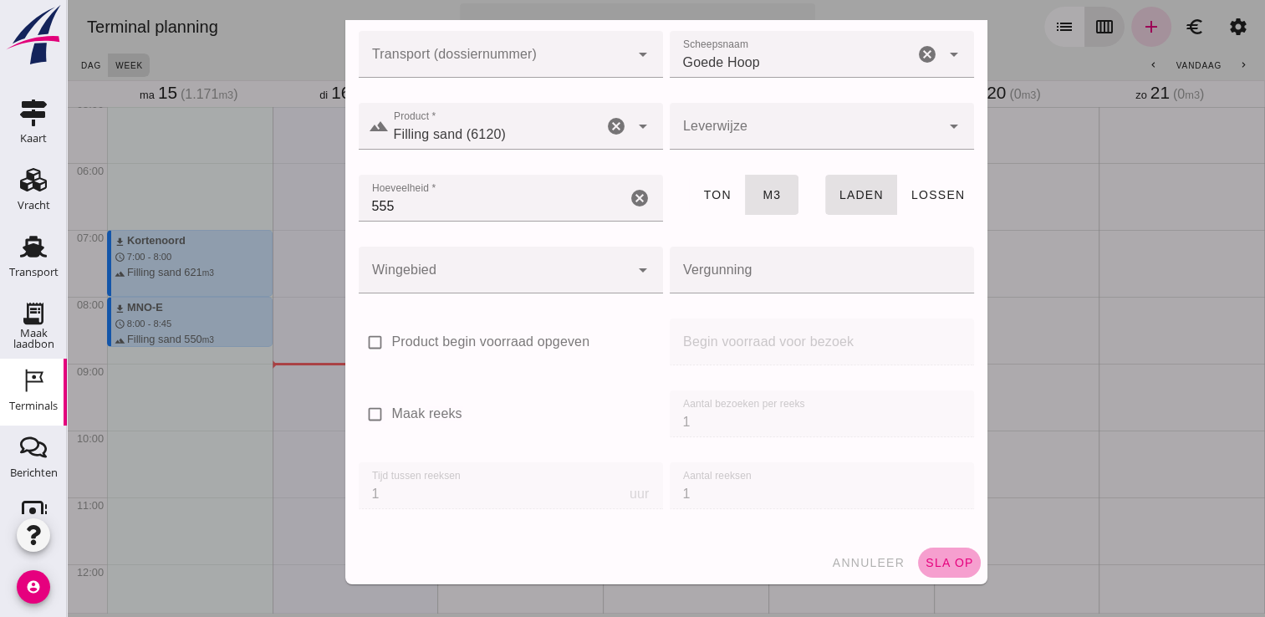
click at [925, 556] on span "sla op" at bounding box center [949, 562] width 49 height 13
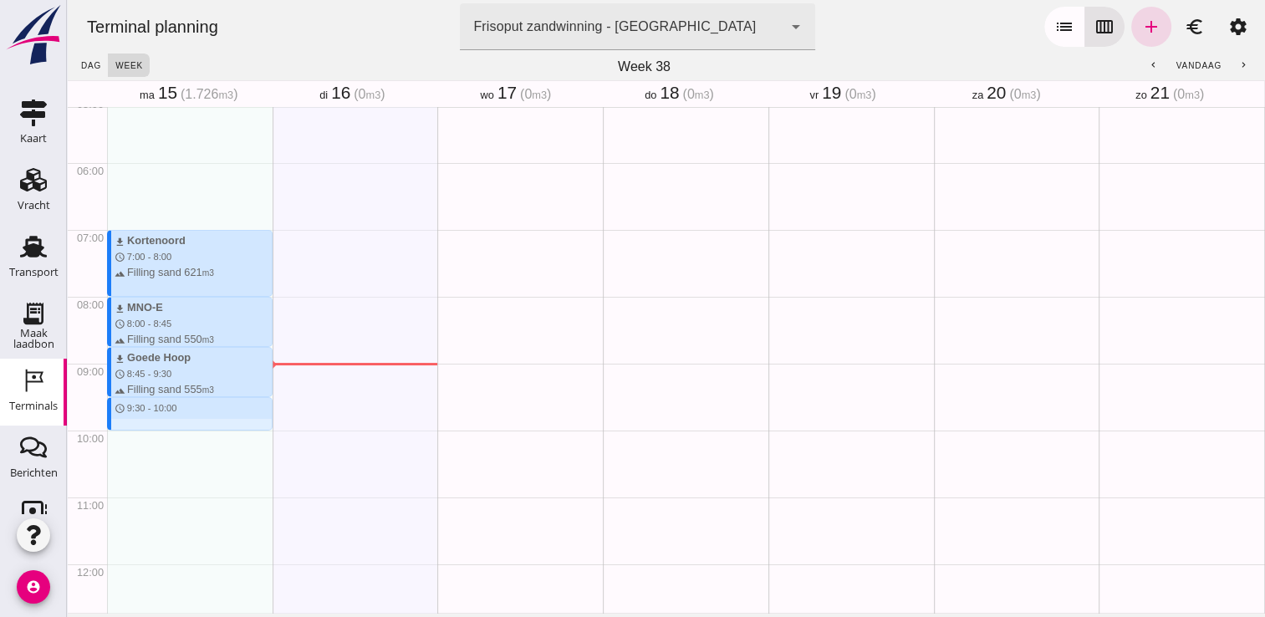
drag, startPoint x: 174, startPoint y: 398, endPoint x: 168, endPoint y: 441, distance: 43.0
click at [168, 441] on div "download Kortenoord schedule 7:00 - 8:00 terrain Filling sand 621 m3 download M…" at bounding box center [190, 564] width 166 height 1604
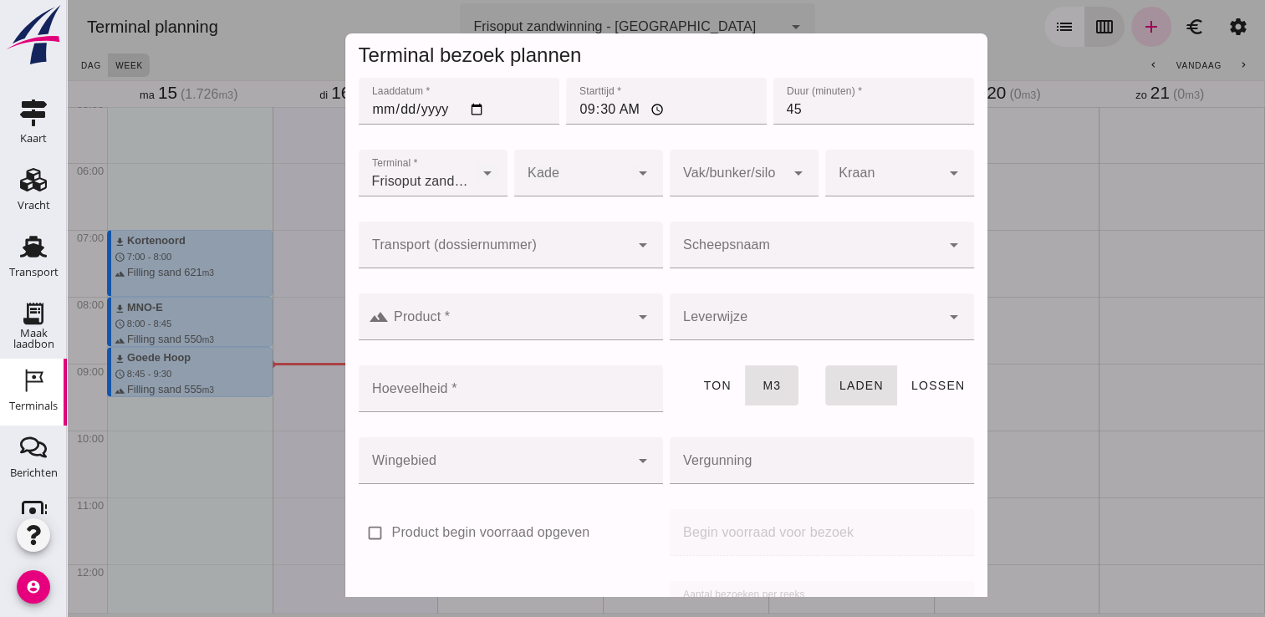
click at [782, 234] on div at bounding box center [805, 245] width 271 height 47
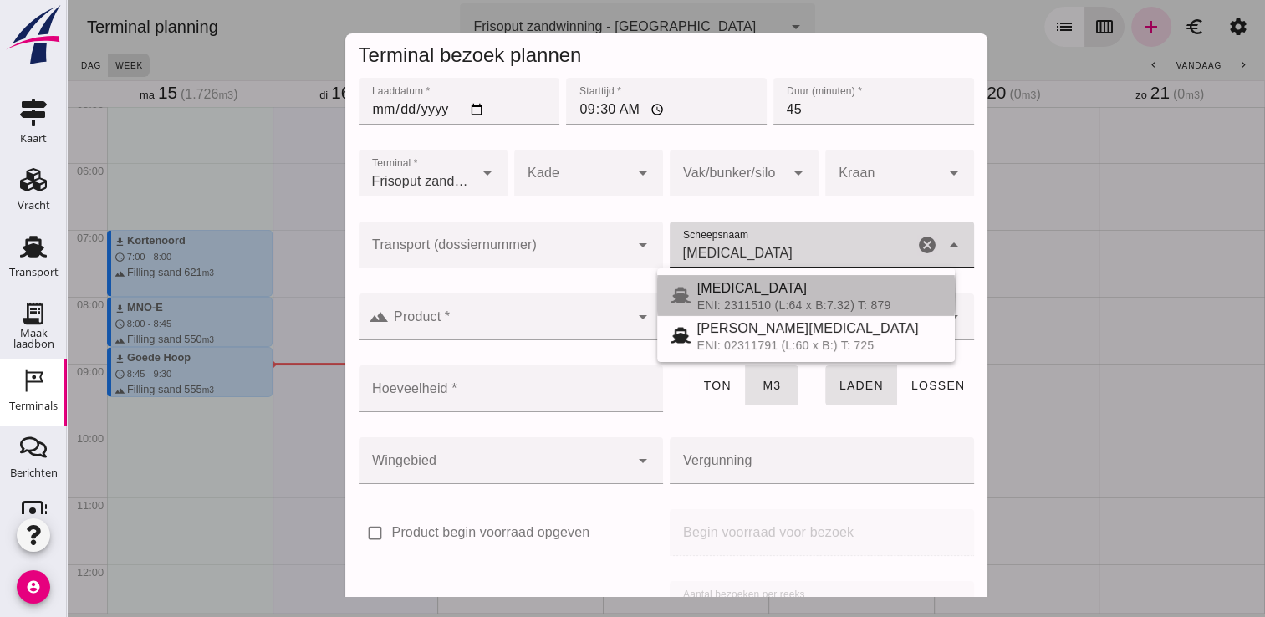
click at [758, 303] on div "ENI: 2311510 (L:64 x B:7.32) T: 879" at bounding box center [819, 304] width 244 height 13
type input "[MEDICAL_DATA]"
type input "552"
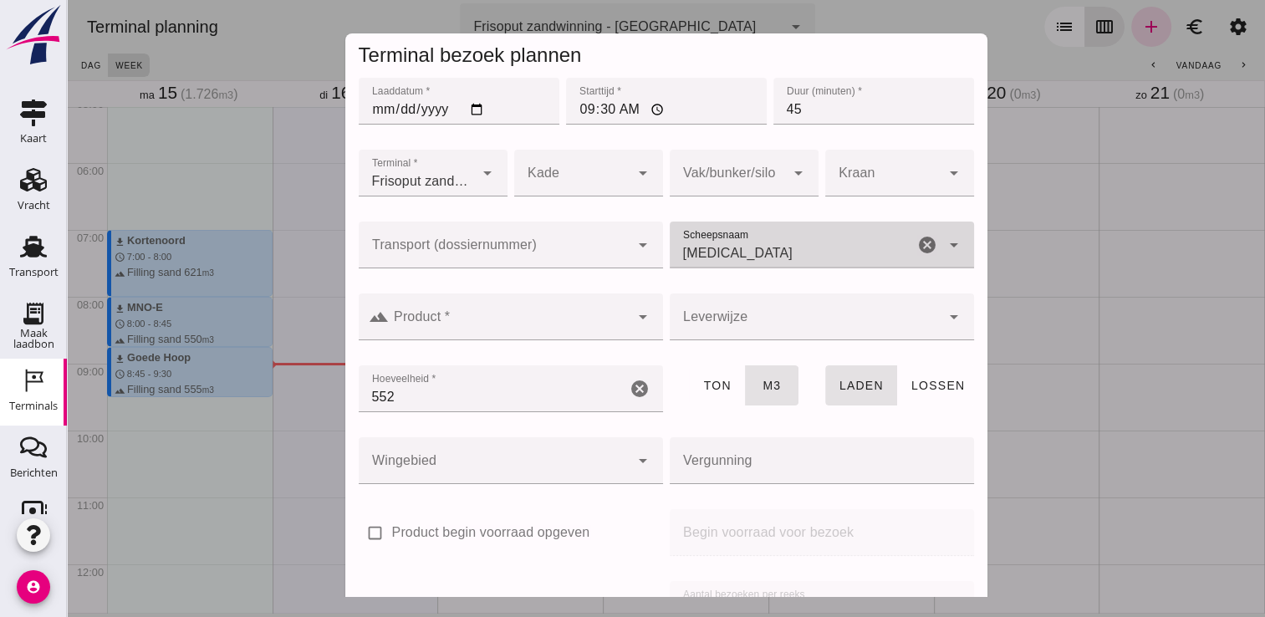
type input "[MEDICAL_DATA]"
click at [588, 322] on input "Product *" at bounding box center [509, 325] width 241 height 20
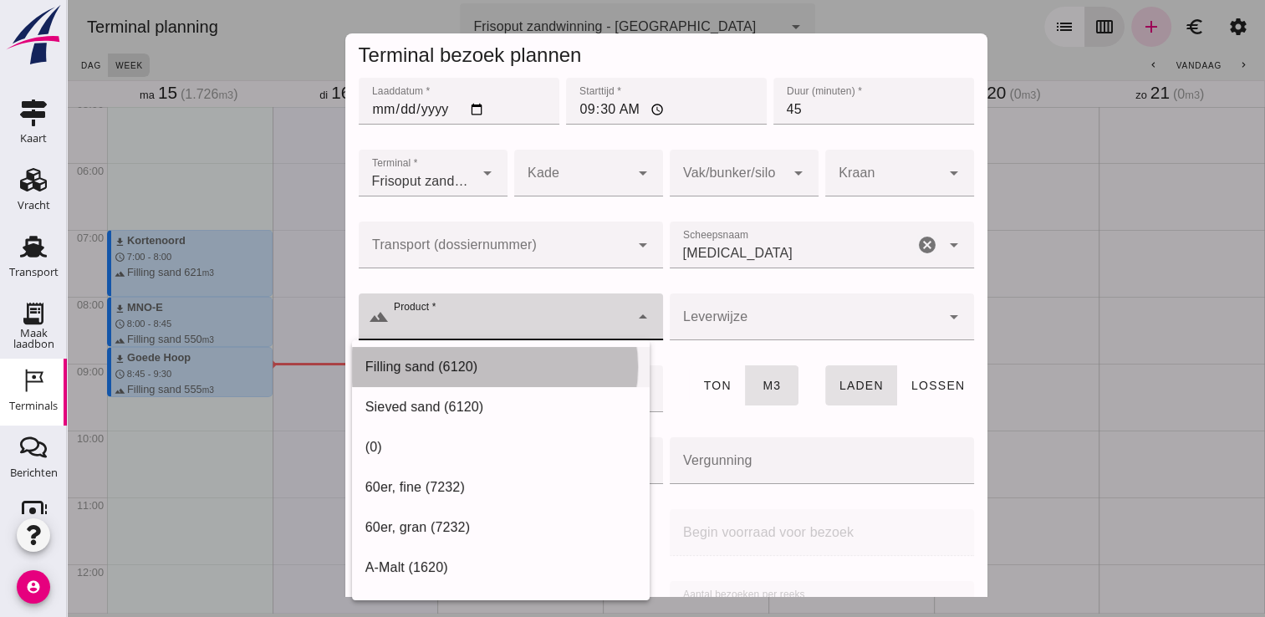
click at [522, 364] on div "Filling sand (6120)" at bounding box center [500, 367] width 271 height 20
type input "Filling sand (6120)"
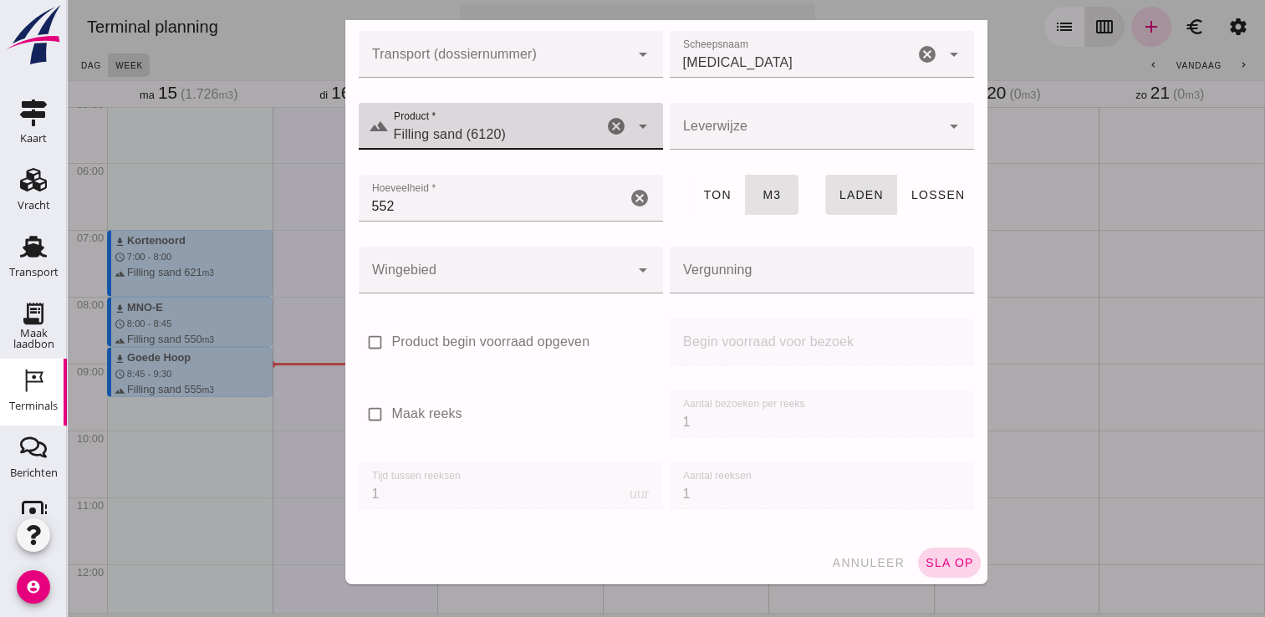
click at [939, 556] on span "sla op" at bounding box center [949, 562] width 49 height 13
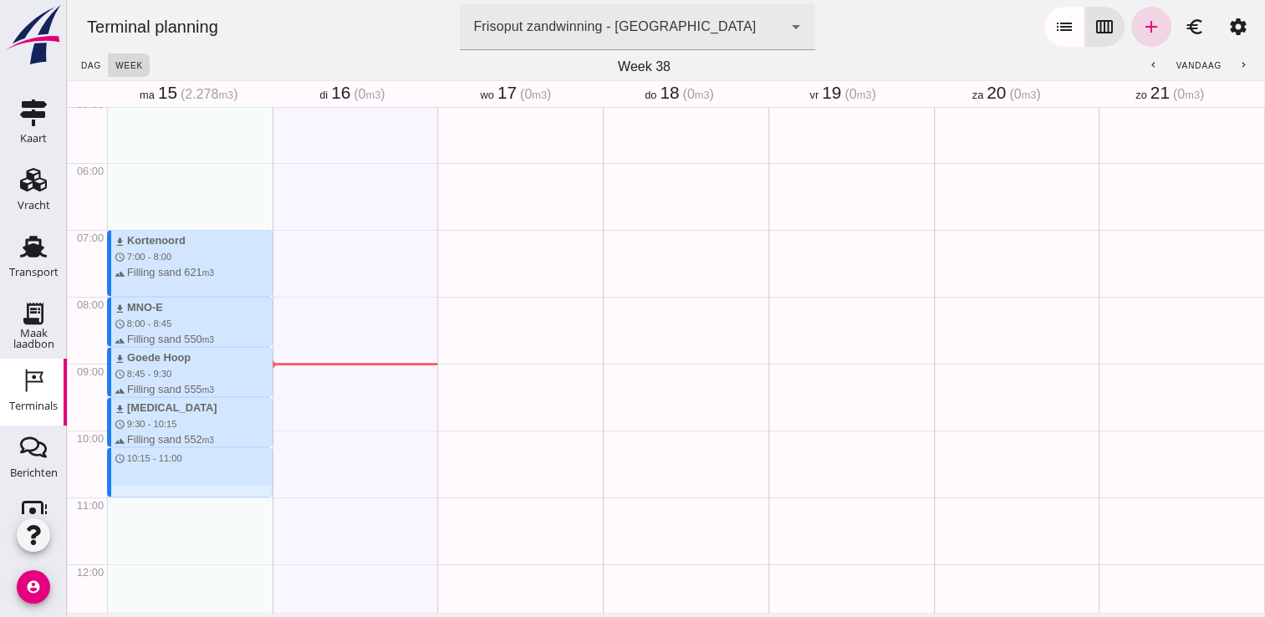
drag, startPoint x: 227, startPoint y: 446, endPoint x: 218, endPoint y: 497, distance: 51.0
click at [218, 497] on div "download Kortenoord schedule 7:00 - 8:00 terrain Filling sand 621 m3 download M…" at bounding box center [190, 564] width 166 height 1604
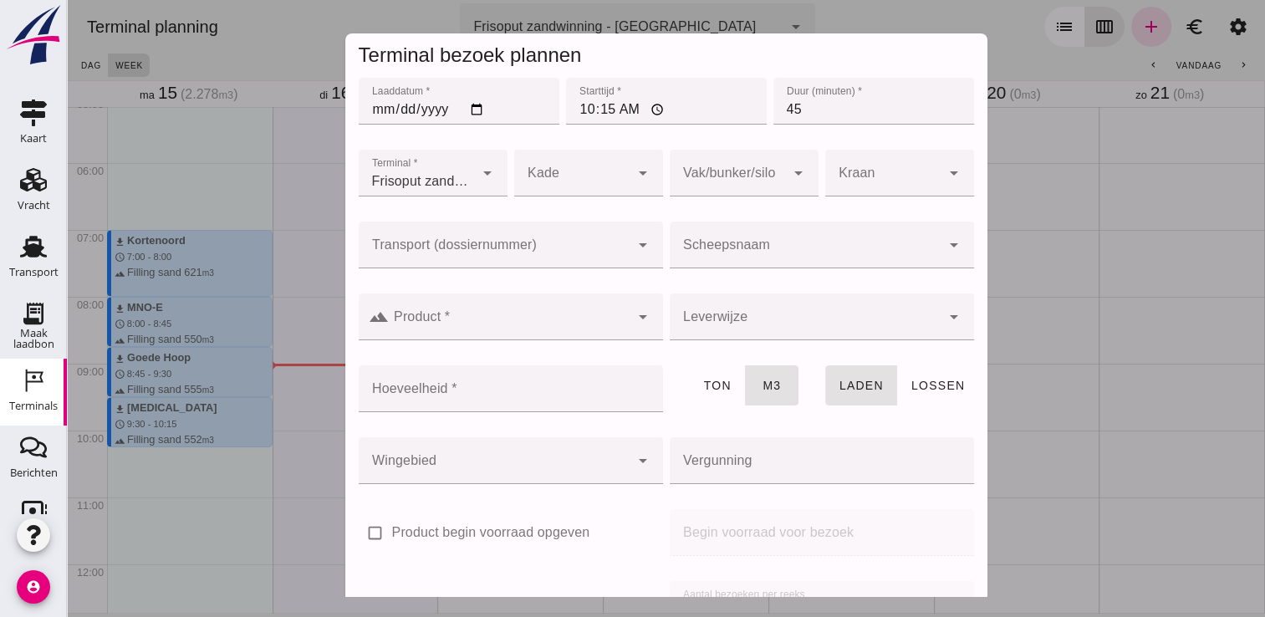
click at [722, 255] on input "Scheepsnaam" at bounding box center [805, 253] width 271 height 20
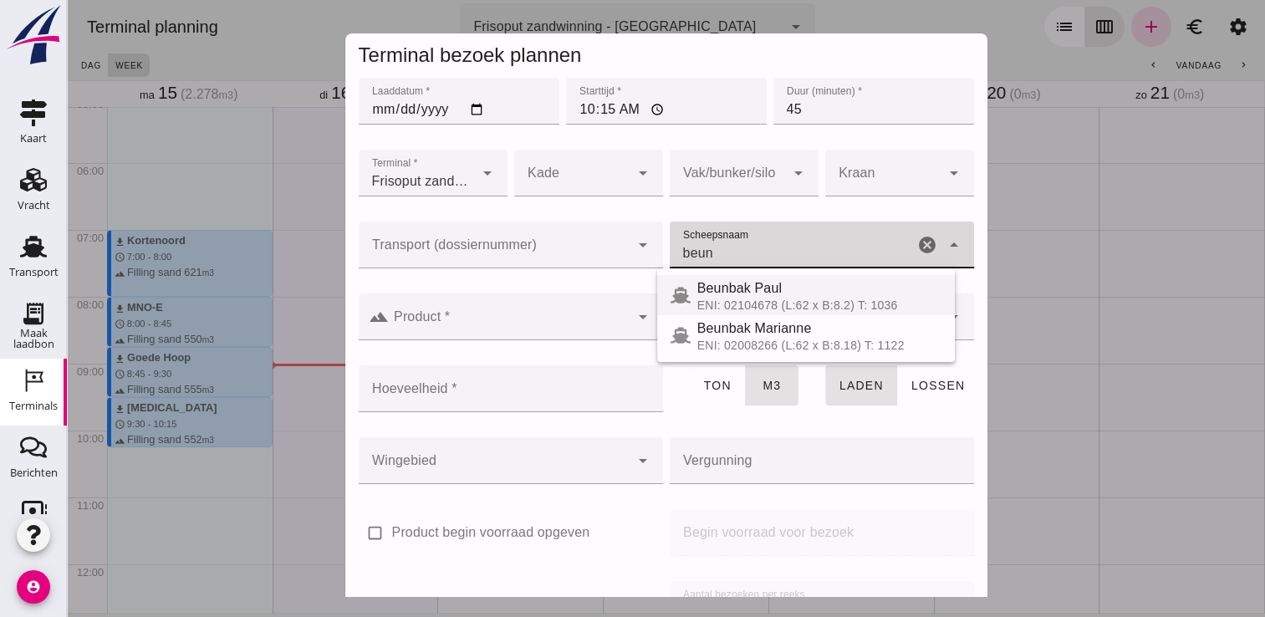
click at [774, 295] on span "Beunbak Paul" at bounding box center [739, 288] width 84 height 14
type input "Beunbak Paul"
type input "576"
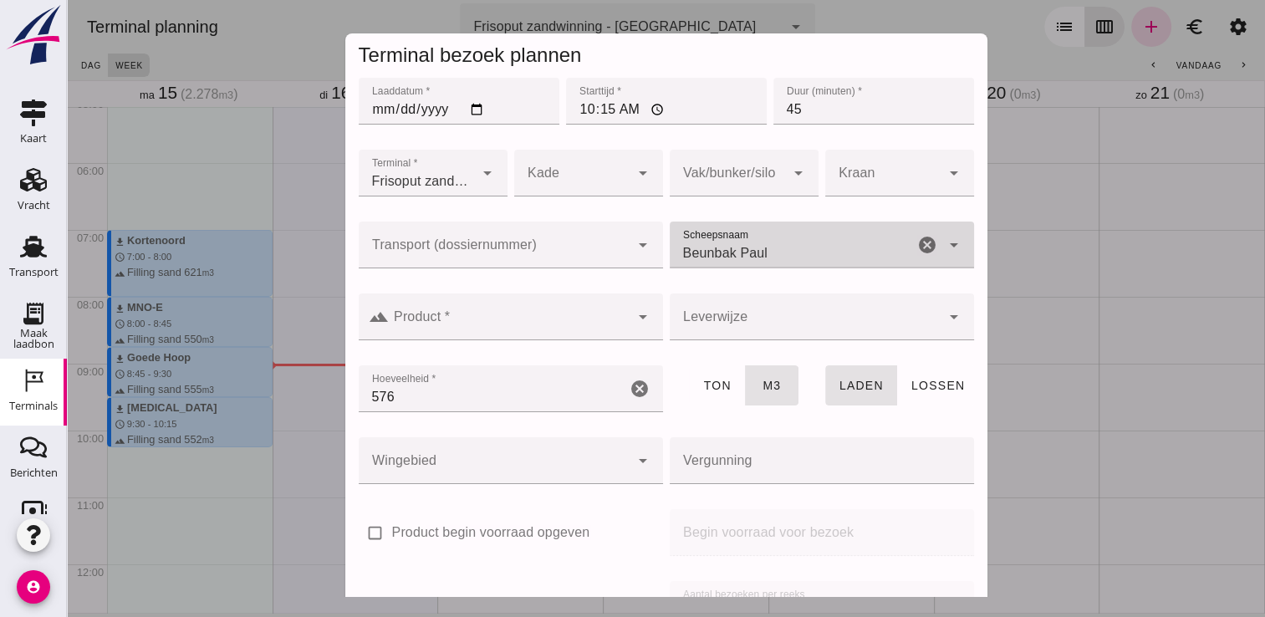
type input "Beunbak Paul"
click at [575, 336] on div at bounding box center [509, 316] width 241 height 47
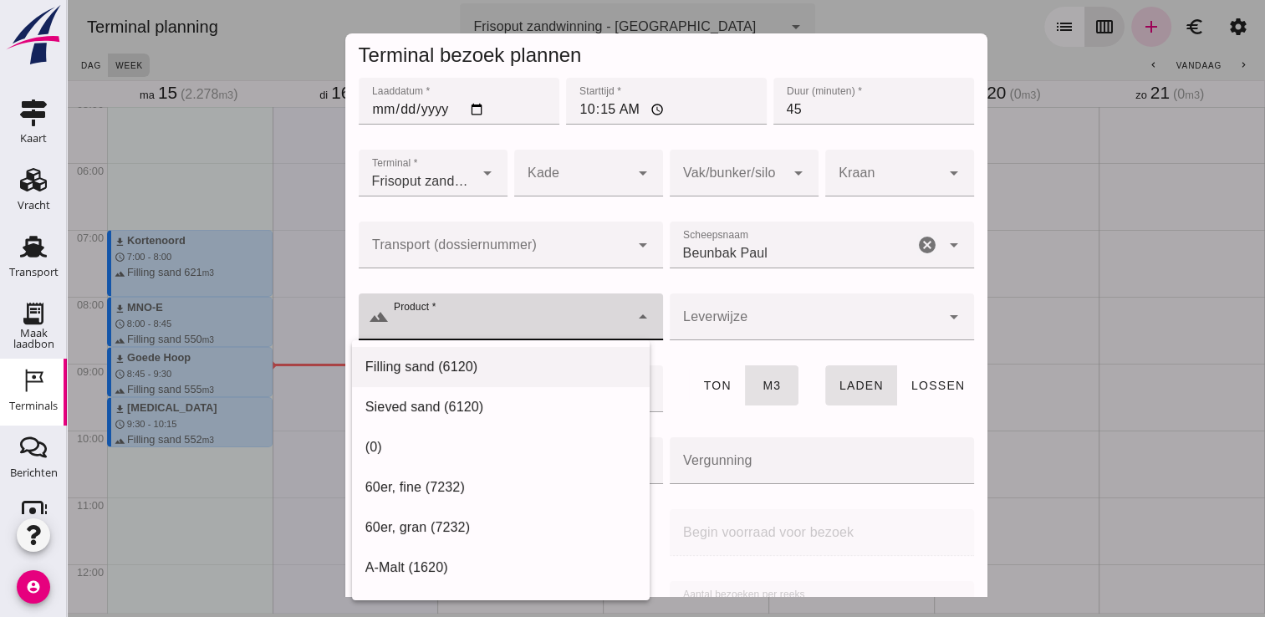
click at [539, 380] on div "Filling sand (6120)" at bounding box center [501, 367] width 298 height 40
type input "Filling sand (6120)"
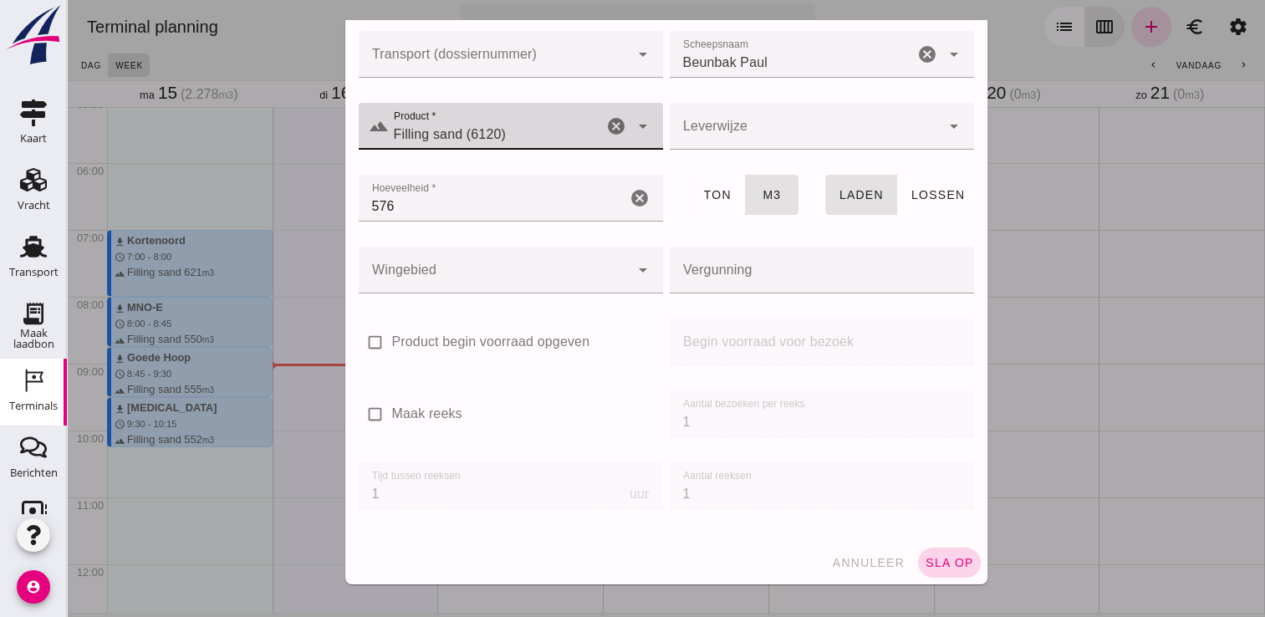
click at [927, 556] on span "sla op" at bounding box center [949, 562] width 49 height 13
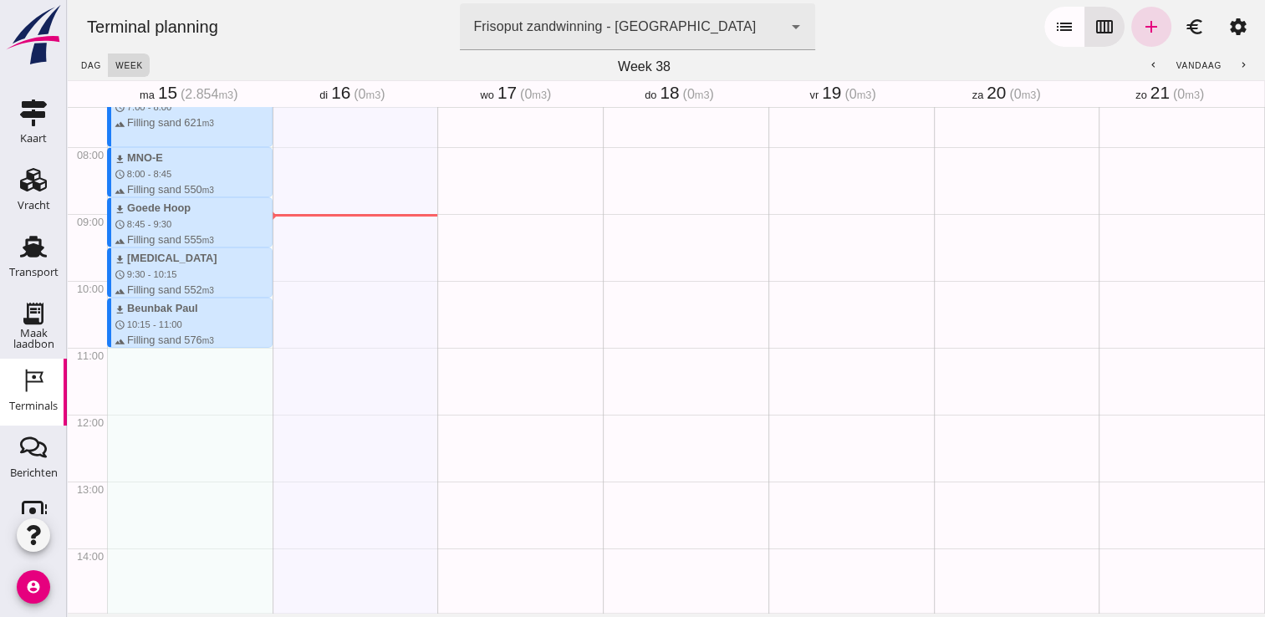
scroll to position [596, 0]
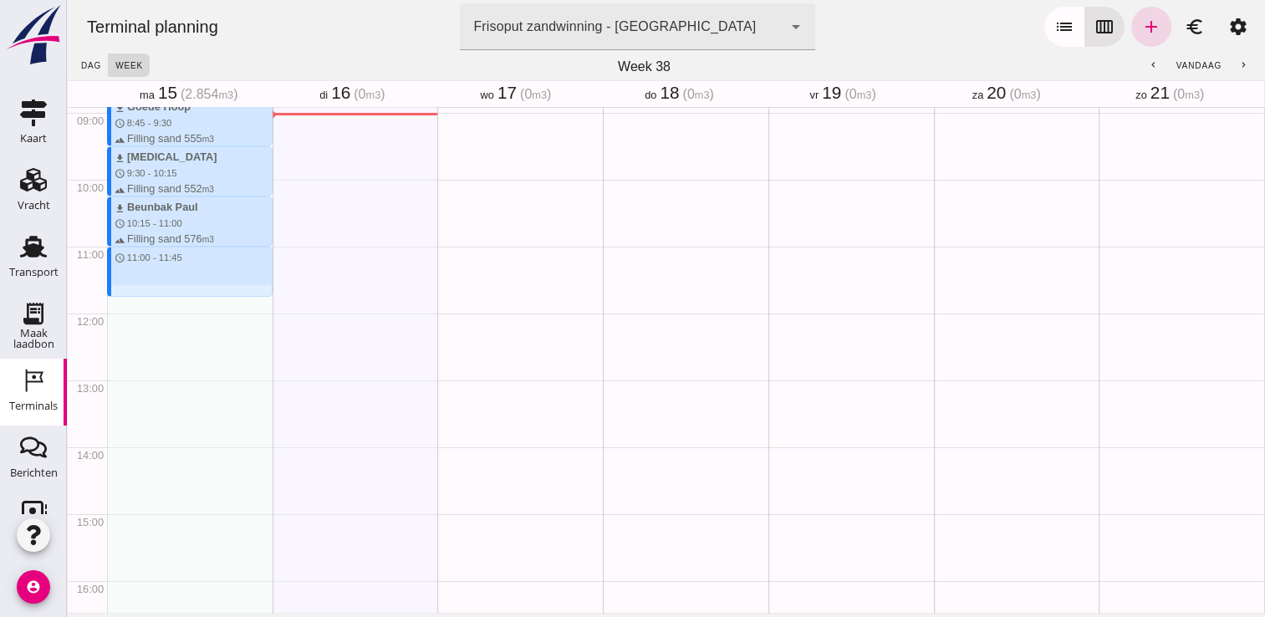
drag, startPoint x: 227, startPoint y: 247, endPoint x: 223, endPoint y: 298, distance: 51.1
click at [223, 298] on div "download Kortenoord schedule 7:00 - 8:00 terrain Filling sand 621 m3 download M…" at bounding box center [190, 313] width 166 height 1604
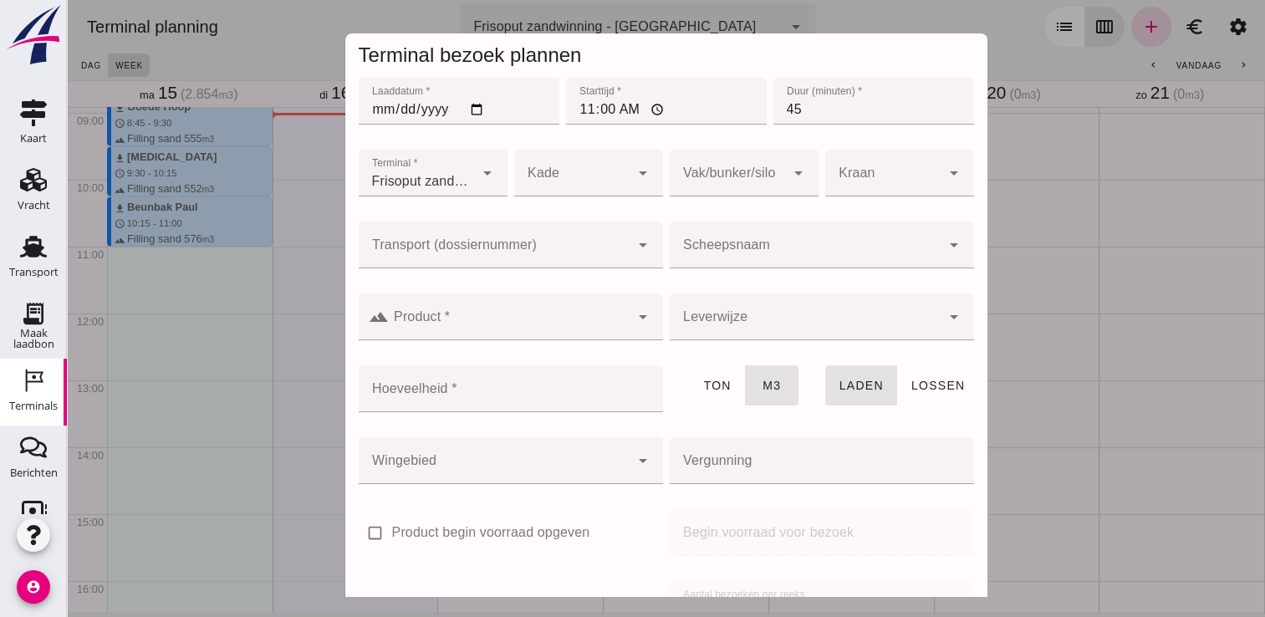
click at [732, 257] on input "Scheepsnaam" at bounding box center [805, 253] width 271 height 20
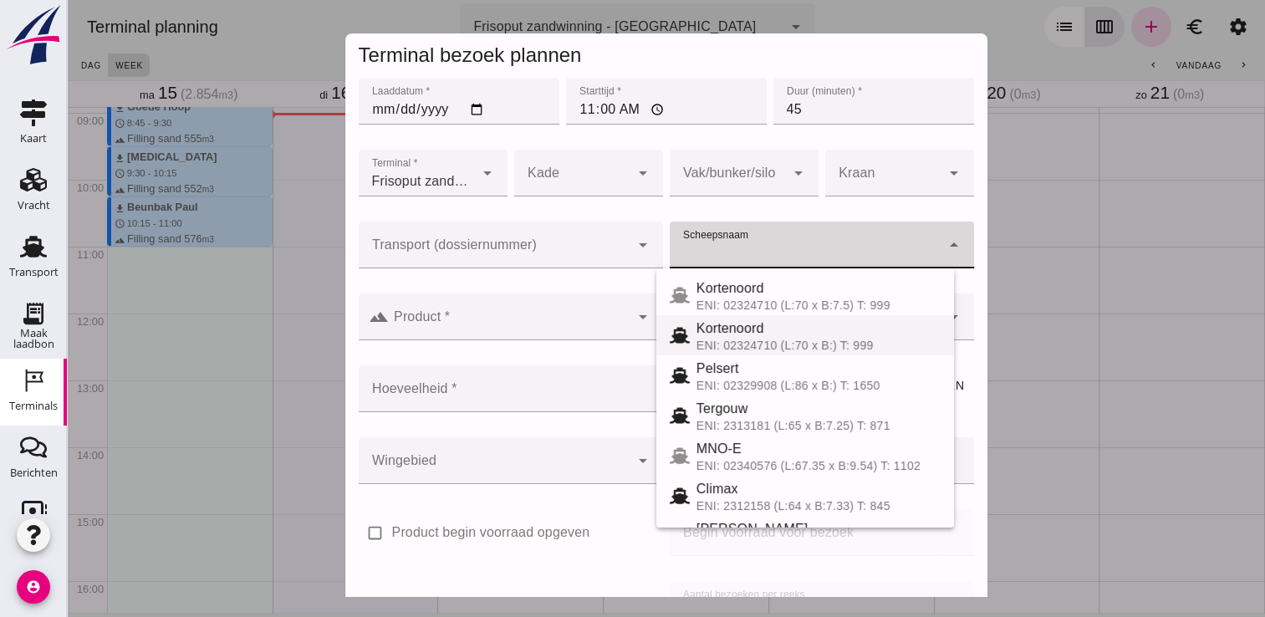
click at [812, 317] on div "Kortenoord ENI: 02324710 (L:70 x B:) T: 999" at bounding box center [805, 335] width 298 height 40
type input "Kortenoord"
type input "621"
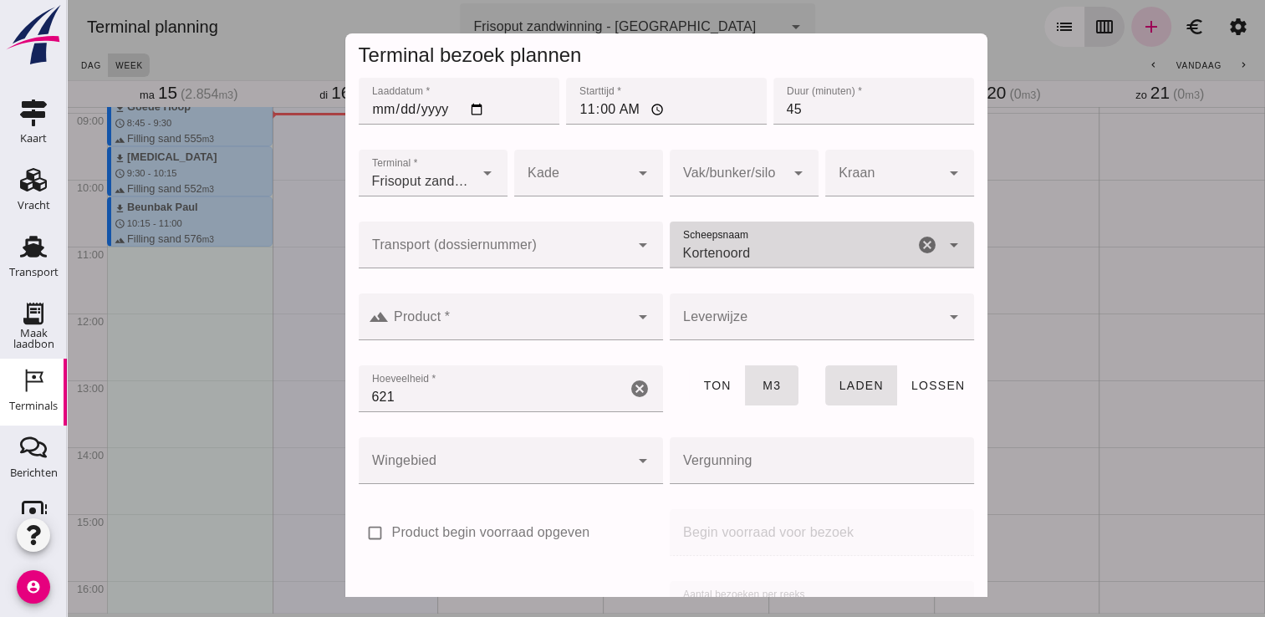
click at [497, 316] on input "Product *" at bounding box center [509, 325] width 241 height 20
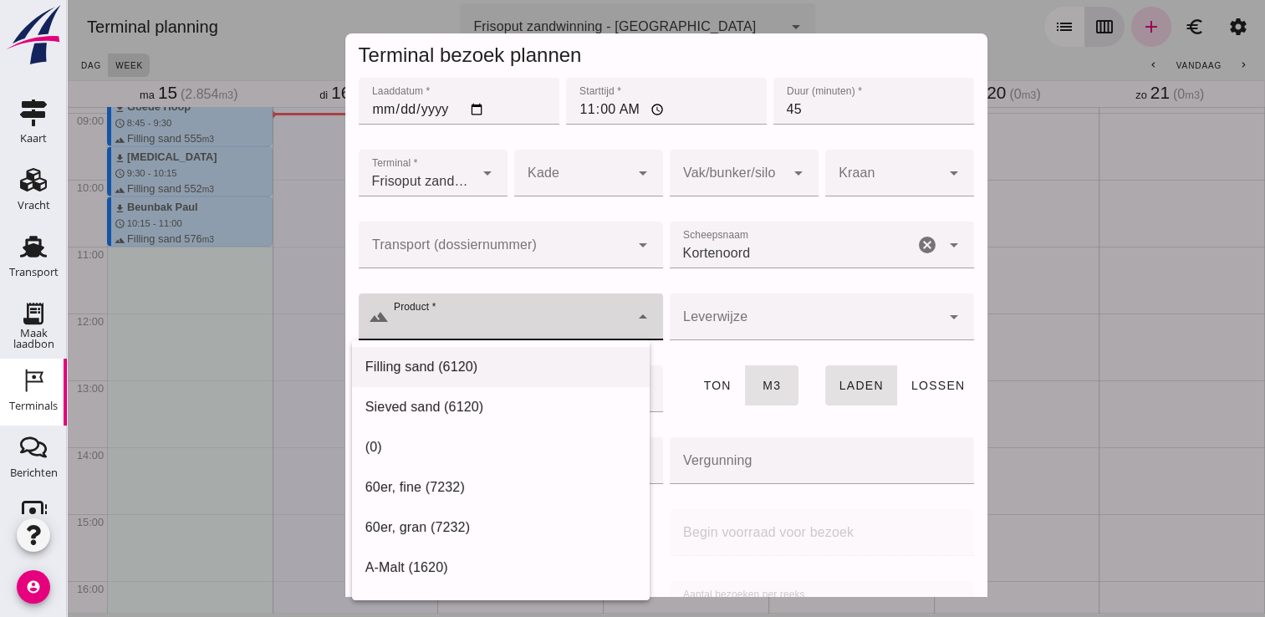
click at [480, 366] on div "Filling sand (6120)" at bounding box center [500, 367] width 271 height 20
type input "Filling sand (6120)"
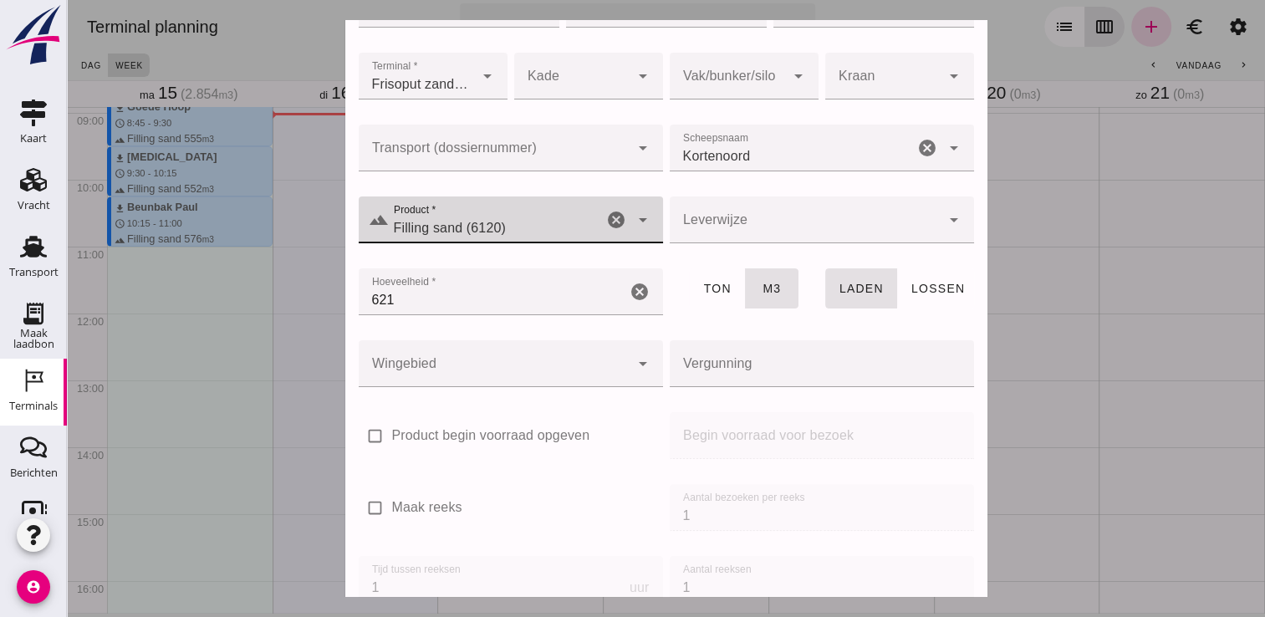
scroll to position [191, 0]
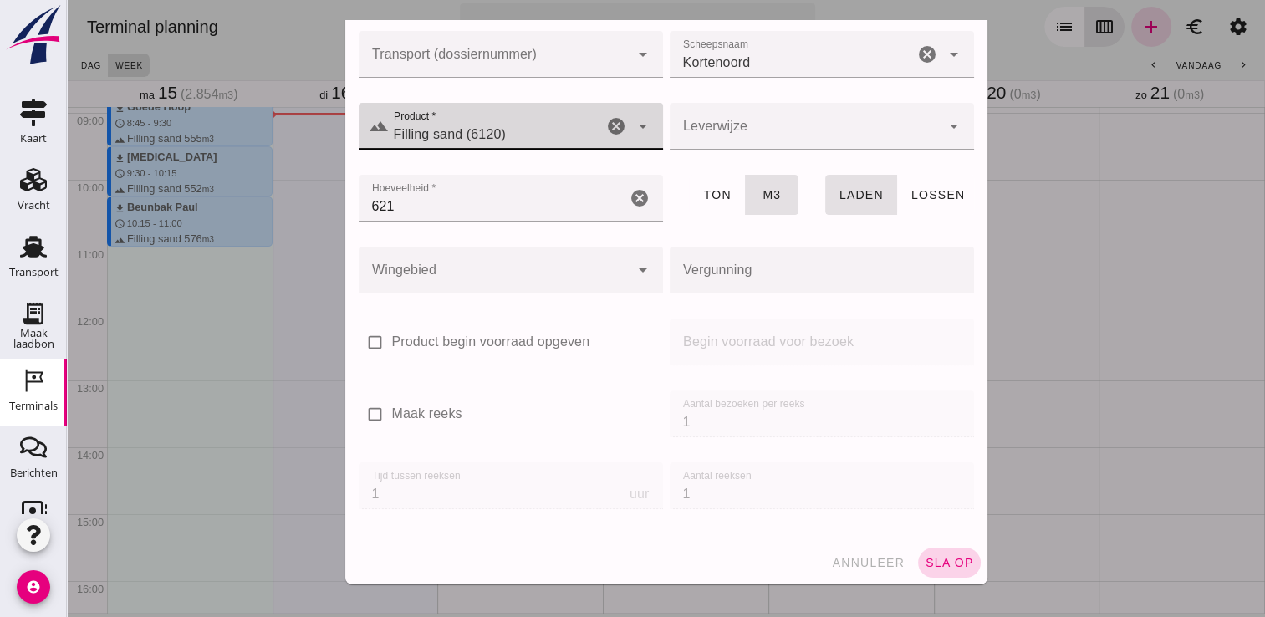
click at [932, 551] on button "sla op" at bounding box center [949, 563] width 63 height 30
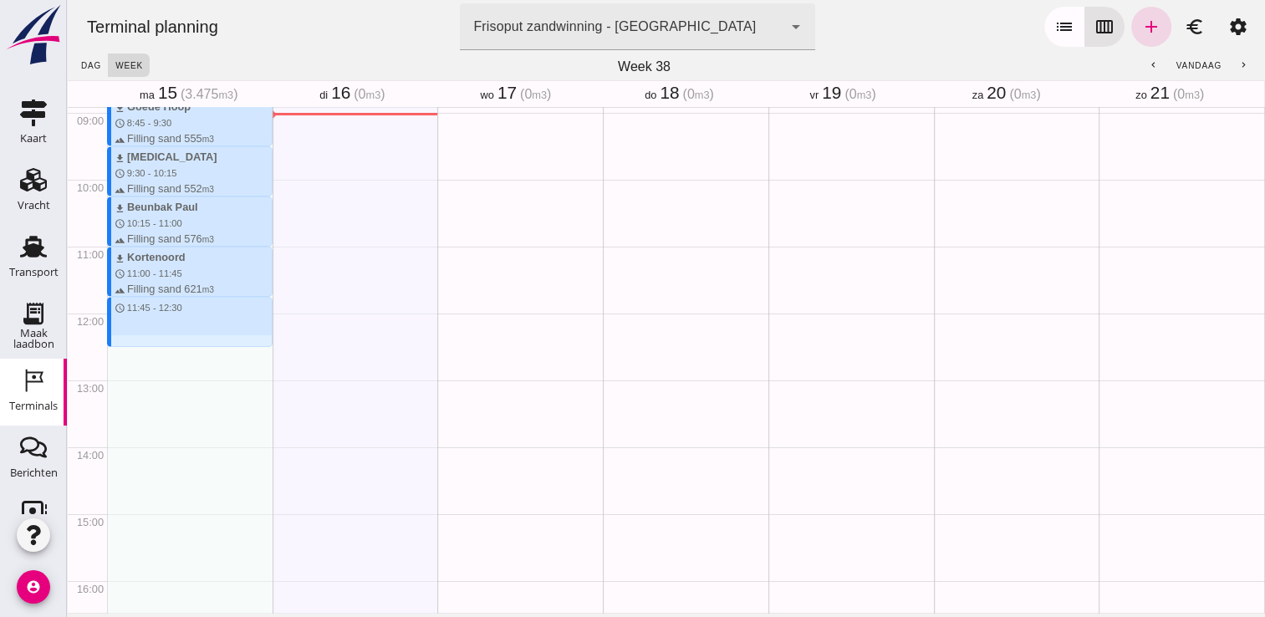
drag, startPoint x: 191, startPoint y: 296, endPoint x: 191, endPoint y: 340, distance: 44.3
click at [191, 340] on div "download Kortenoord schedule 7:00 - 8:00 terrain Filling sand 621 m3 download M…" at bounding box center [190, 313] width 166 height 1604
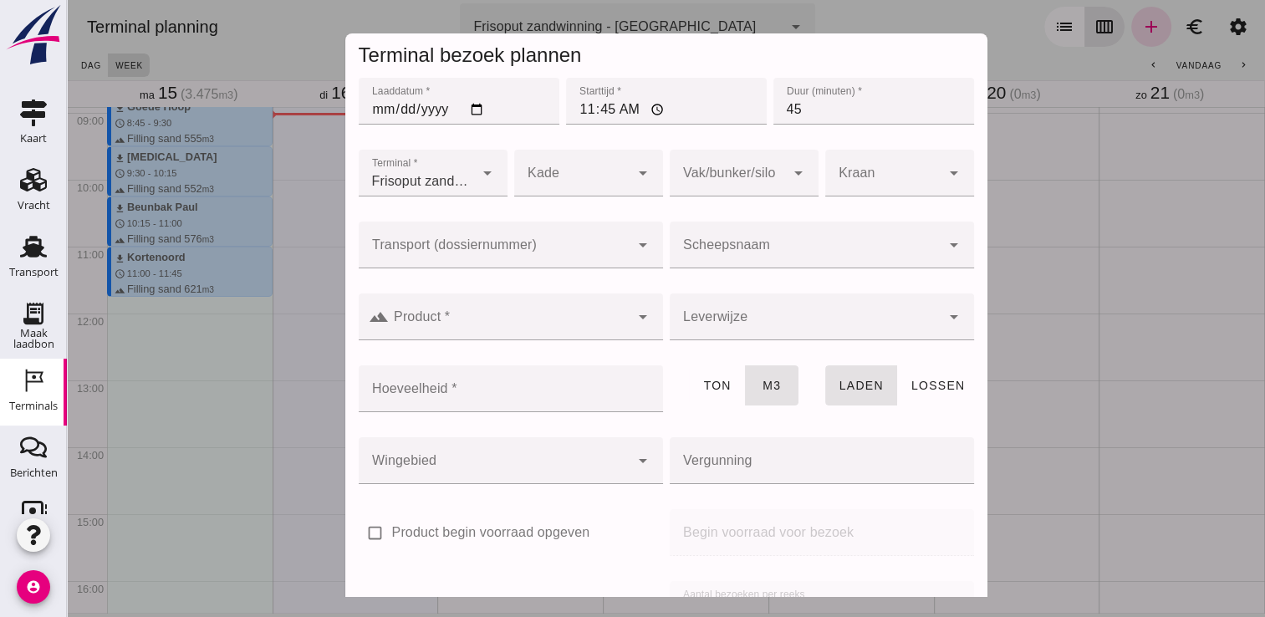
click at [720, 238] on div at bounding box center [805, 245] width 271 height 47
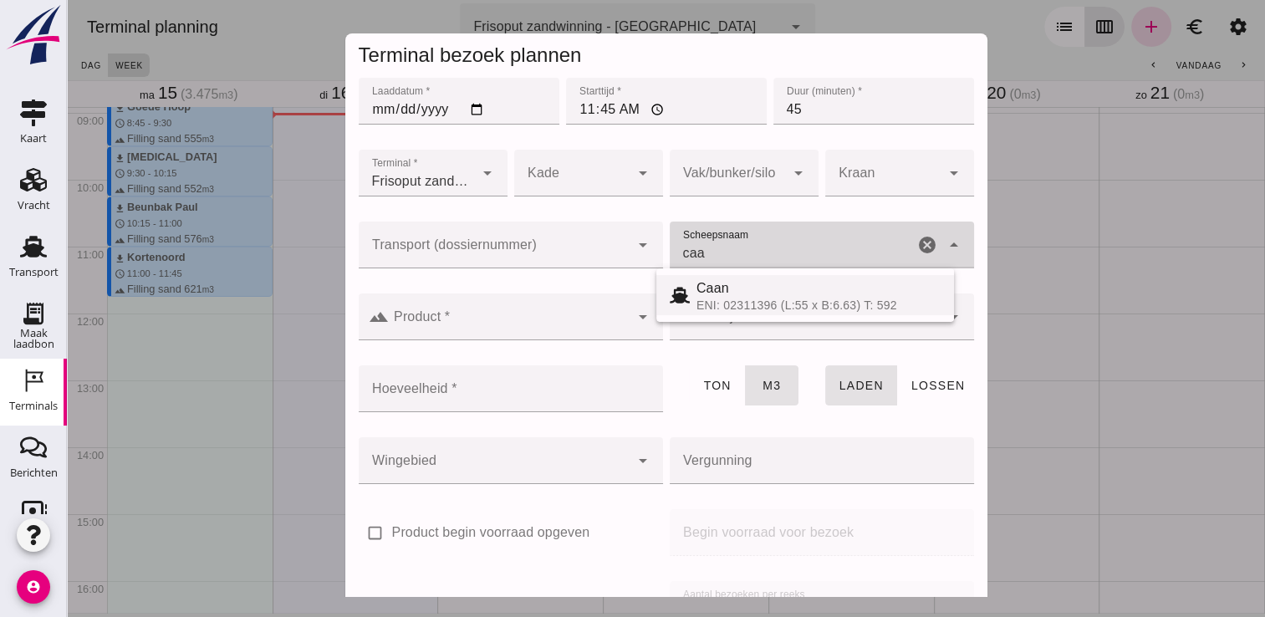
click at [721, 279] on div "Caan" at bounding box center [818, 288] width 244 height 20
type input "Caan"
type input "368"
type input "Caan"
click at [568, 319] on input "Product *" at bounding box center [509, 325] width 241 height 20
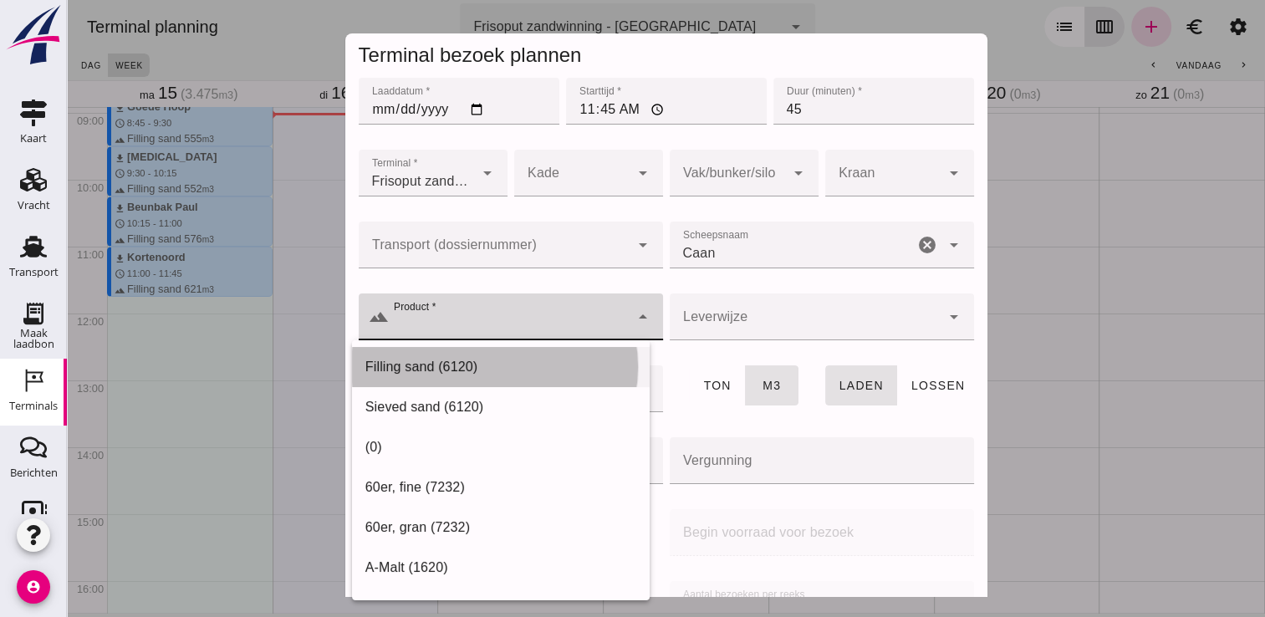
click at [534, 368] on div "Filling sand (6120)" at bounding box center [500, 367] width 271 height 20
type input "Filling sand (6120)"
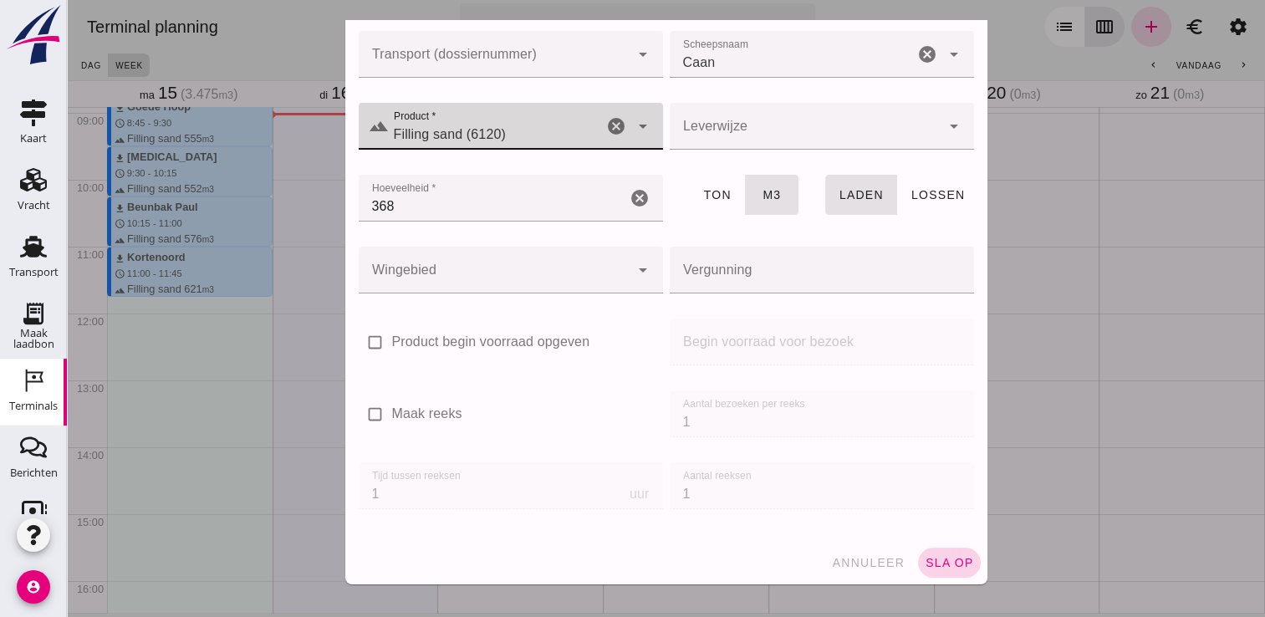
click at [918, 559] on button "sla op" at bounding box center [949, 563] width 63 height 30
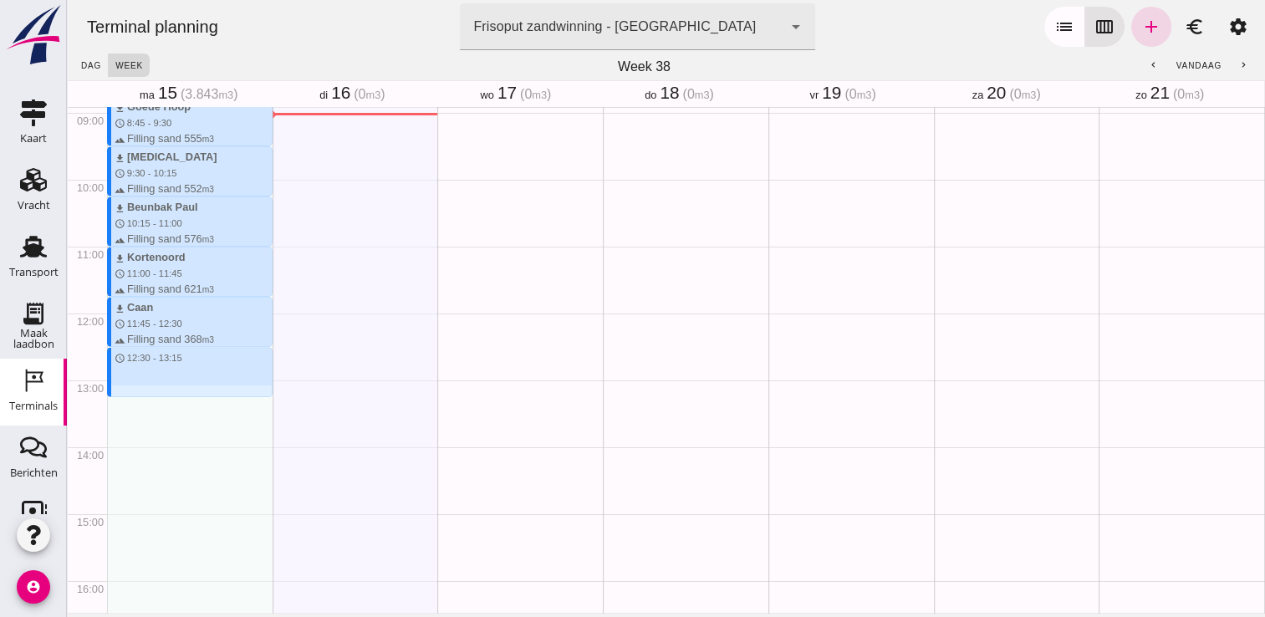
drag, startPoint x: 160, startPoint y: 346, endPoint x: 160, endPoint y: 395, distance: 49.3
click at [160, 395] on div "download Kortenoord schedule 7:00 - 8:00 terrain Filling sand 621 m3 download M…" at bounding box center [190, 313] width 166 height 1604
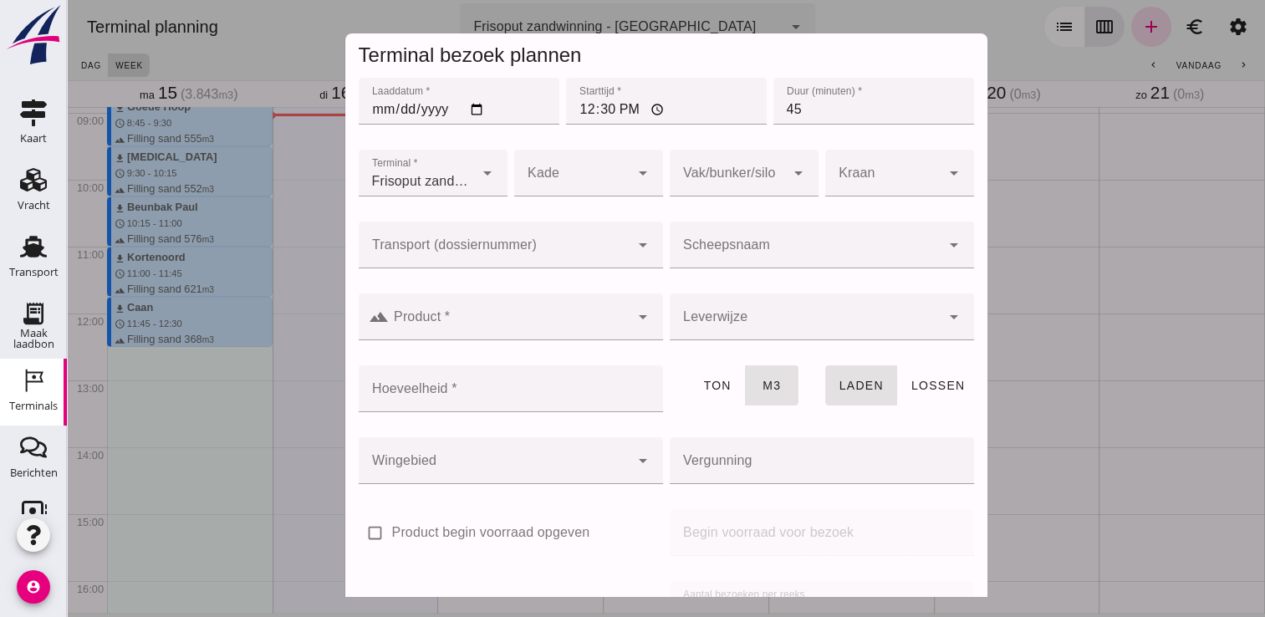
click at [715, 237] on div at bounding box center [805, 245] width 271 height 47
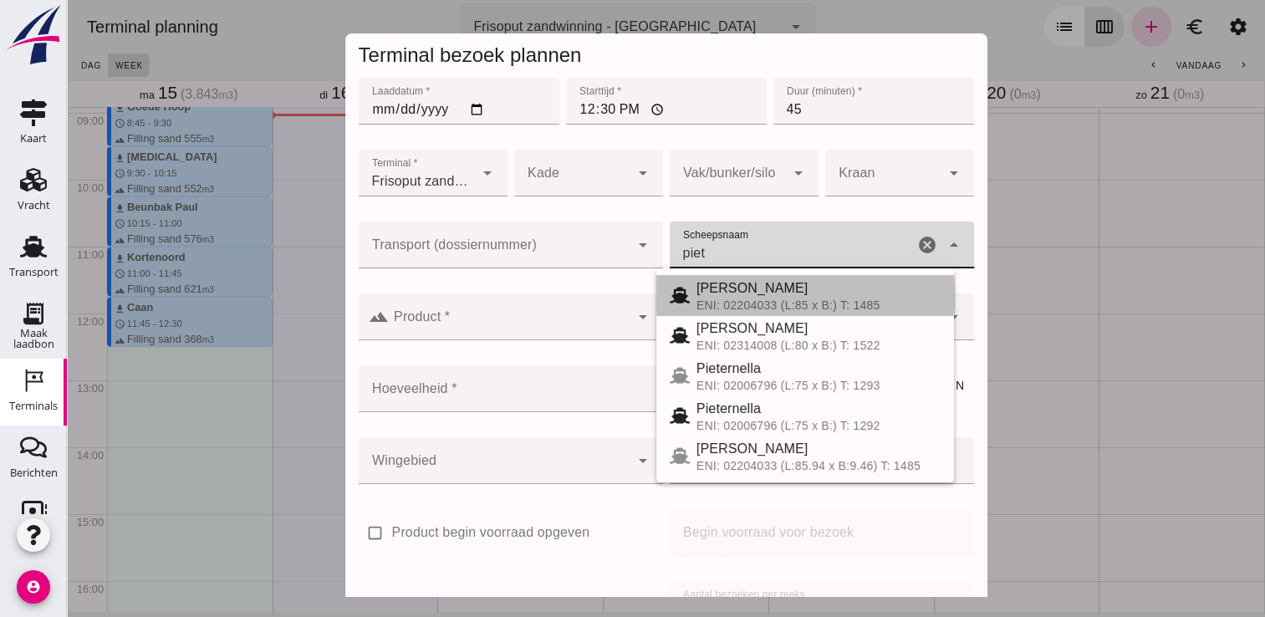
click at [748, 292] on span "[PERSON_NAME]" at bounding box center [752, 288] width 112 height 14
type input "[PERSON_NAME]"
type input "968"
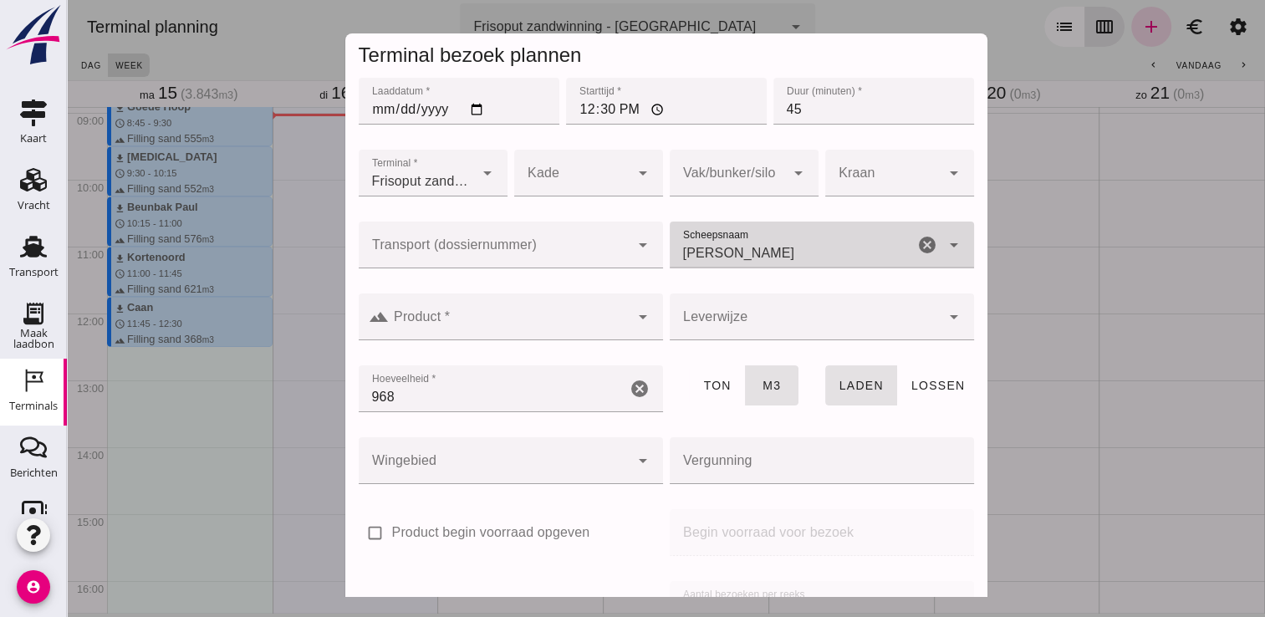
type input "[PERSON_NAME]"
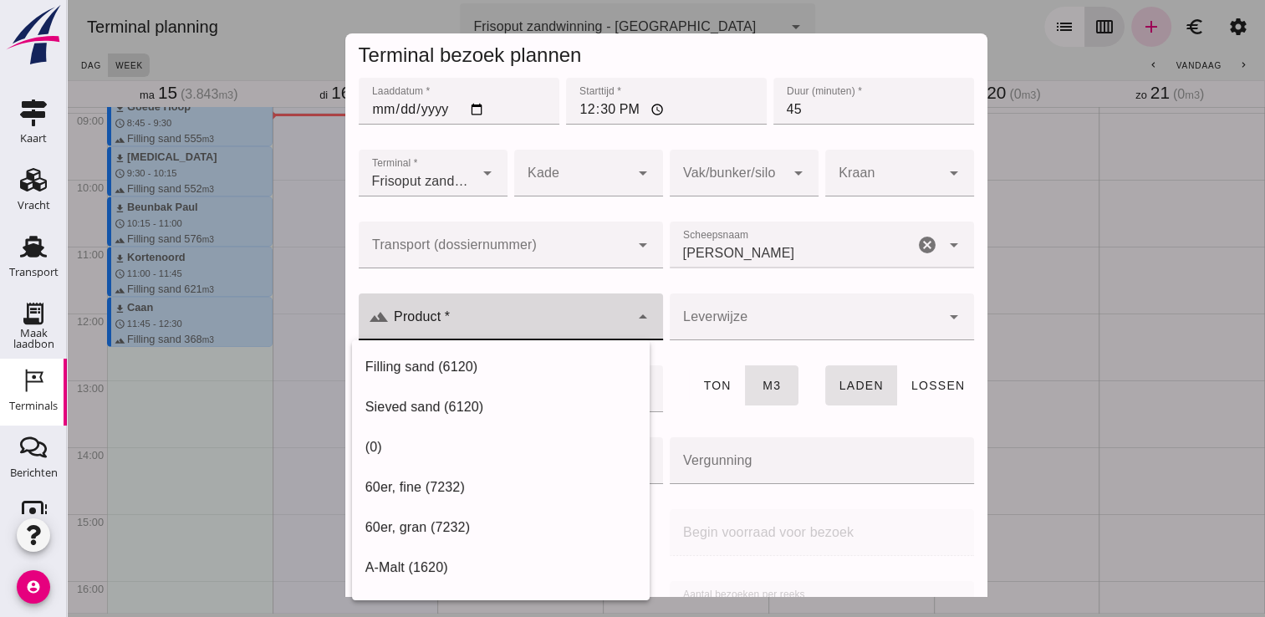
click at [568, 318] on input "Product *" at bounding box center [509, 325] width 241 height 20
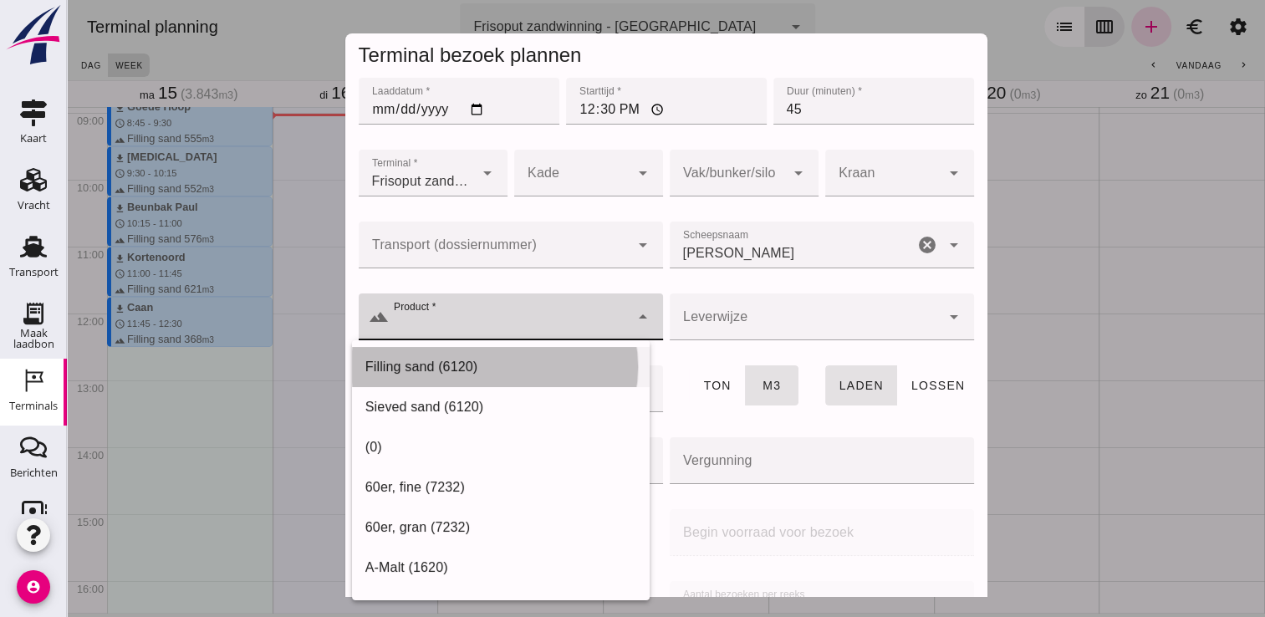
click at [513, 362] on div "Filling sand (6120)" at bounding box center [500, 367] width 271 height 20
type input "Filling sand (6120)"
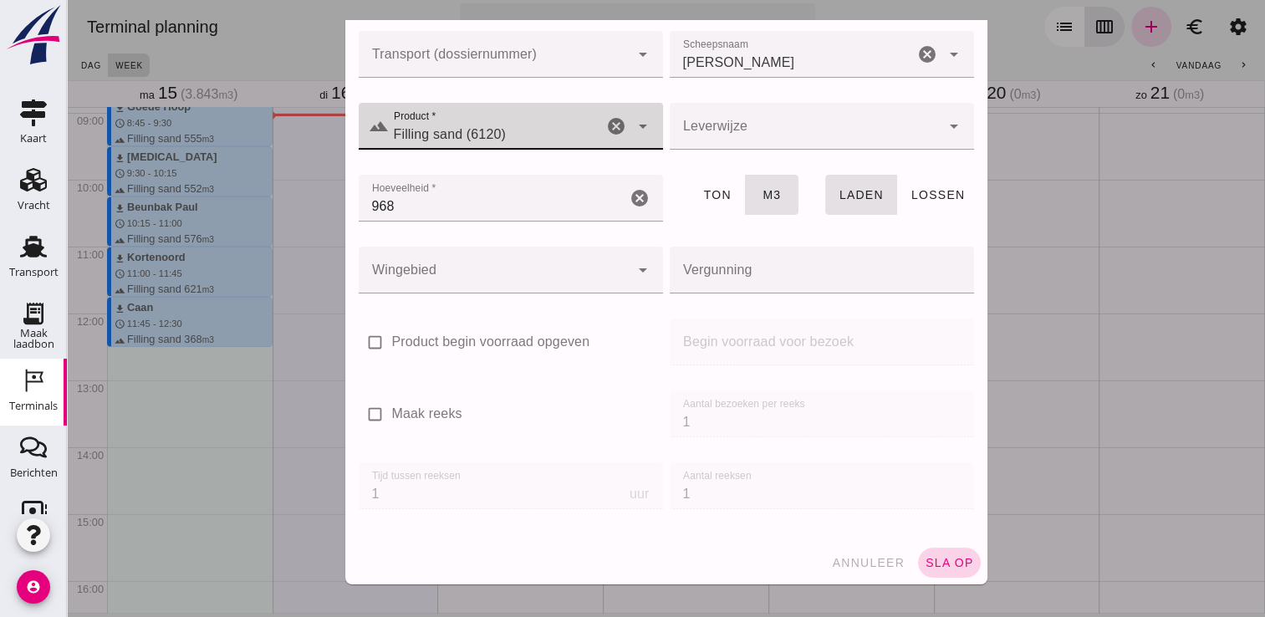
click at [940, 552] on button "sla op" at bounding box center [949, 563] width 63 height 30
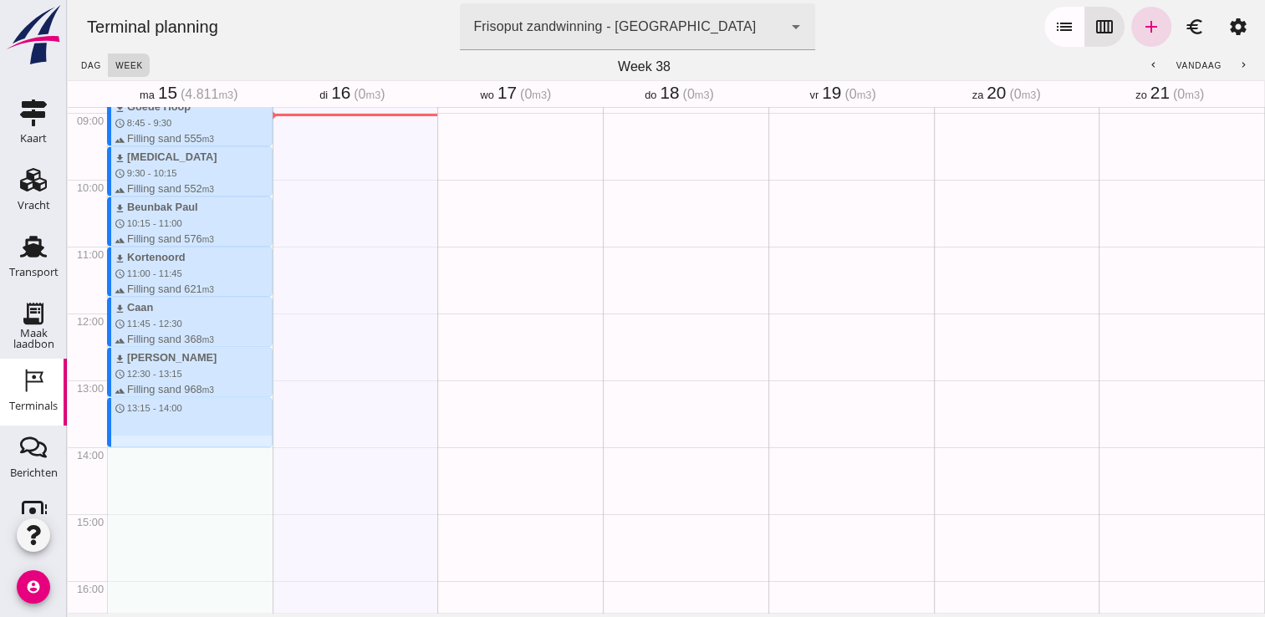
drag, startPoint x: 197, startPoint y: 398, endPoint x: 193, endPoint y: 450, distance: 52.0
click at [193, 450] on div "download Kortenoord schedule 7:00 - 8:00 terrain Filling sand 621 m3 download M…" at bounding box center [190, 313] width 166 height 1604
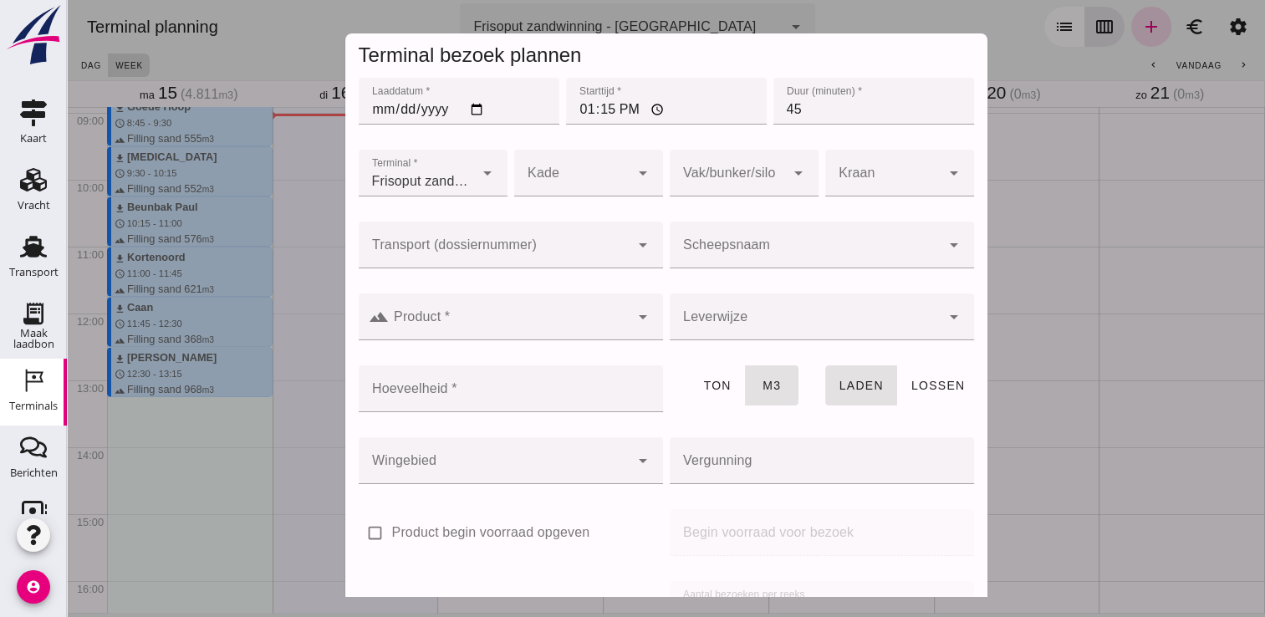
click at [718, 252] on input "Scheepsnaam" at bounding box center [805, 253] width 271 height 20
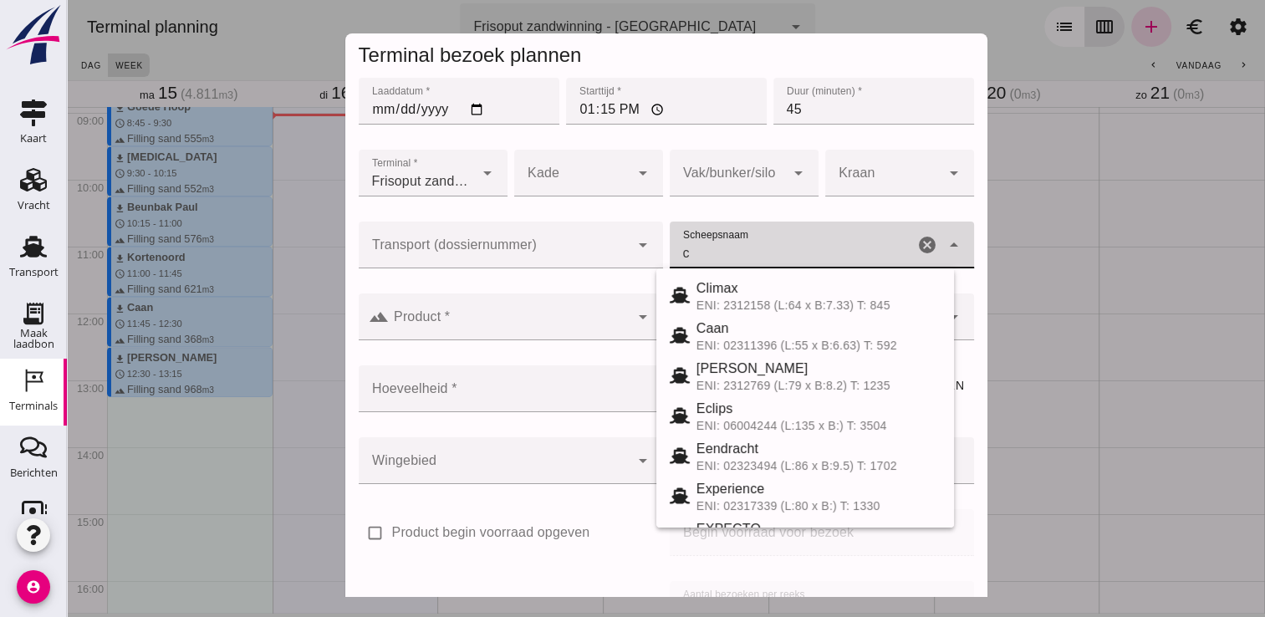
click at [722, 380] on div "[PERSON_NAME]: 2312769 (L:79 x B:8.2) T: 1235" at bounding box center [818, 375] width 244 height 33
type input "[PERSON_NAME]"
type input "718"
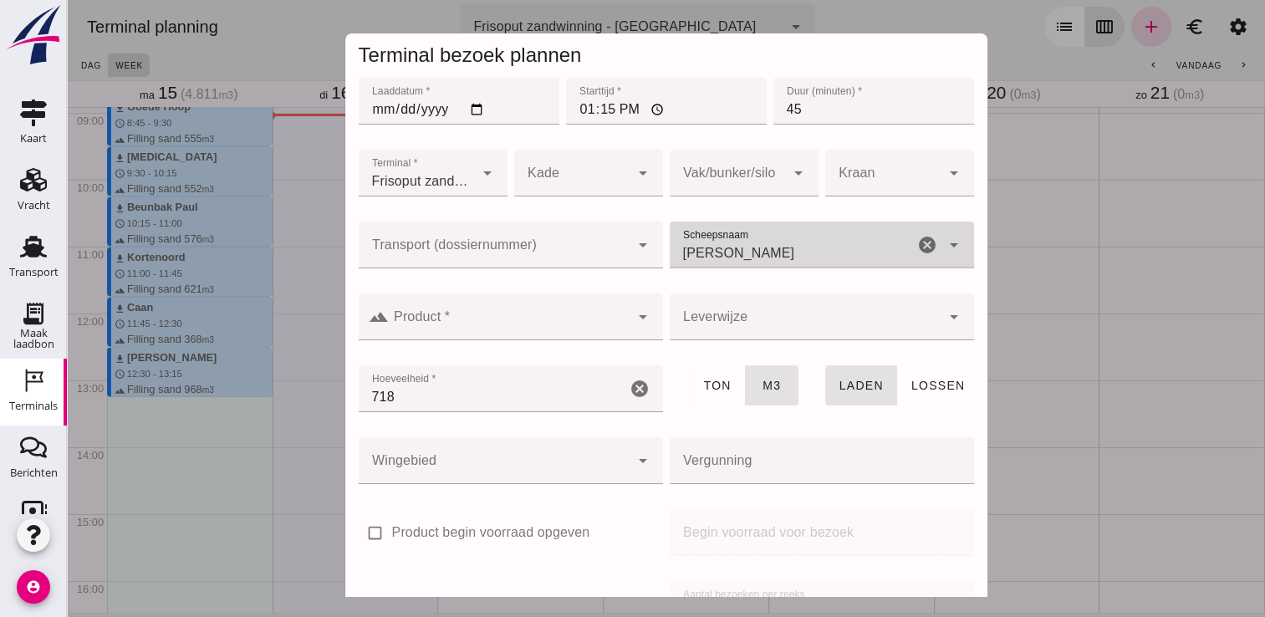
type input "[PERSON_NAME]"
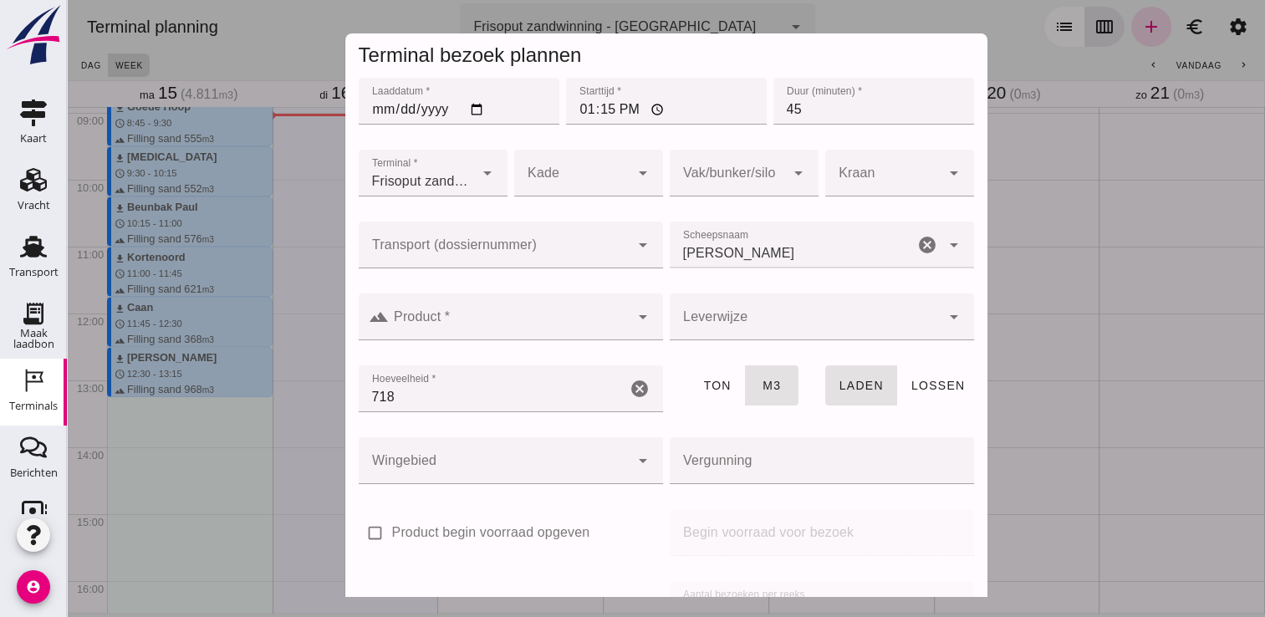
click at [599, 342] on div at bounding box center [511, 349] width 304 height 18
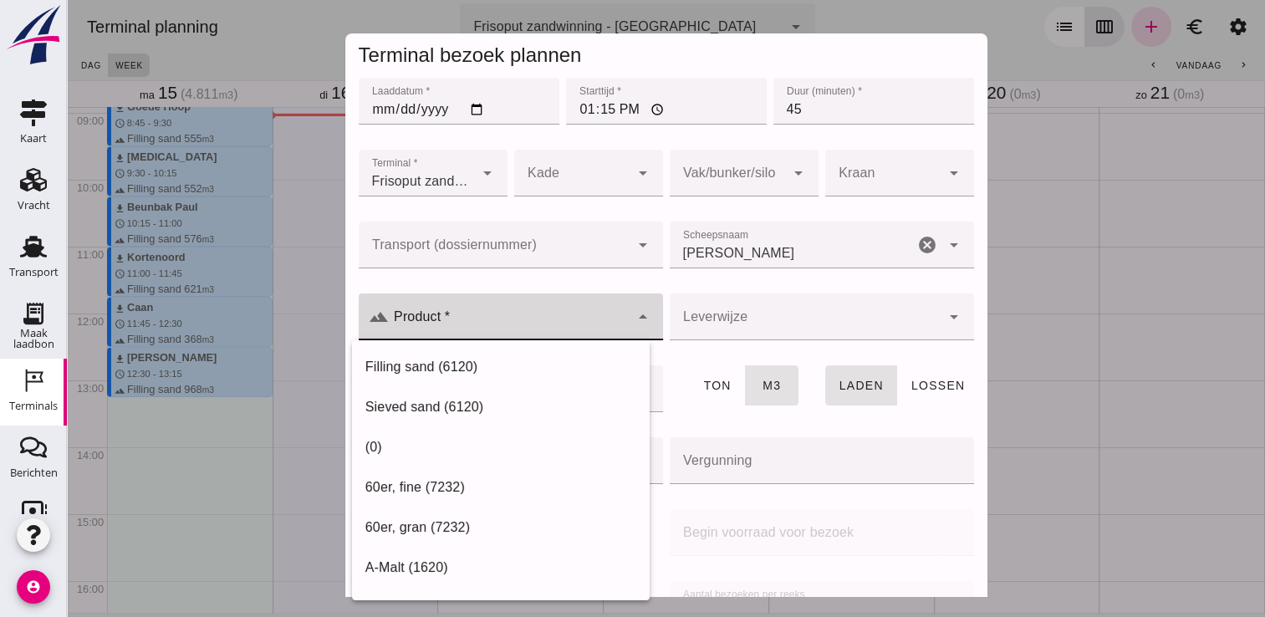
drag, startPoint x: 588, startPoint y: 335, endPoint x: 578, endPoint y: 339, distance: 11.6
click at [588, 335] on div at bounding box center [509, 316] width 241 height 47
drag, startPoint x: 548, startPoint y: 359, endPoint x: 582, endPoint y: 342, distance: 37.8
click at [548, 360] on div "Filling sand (6120)" at bounding box center [500, 367] width 271 height 20
type input "Filling sand (6120)"
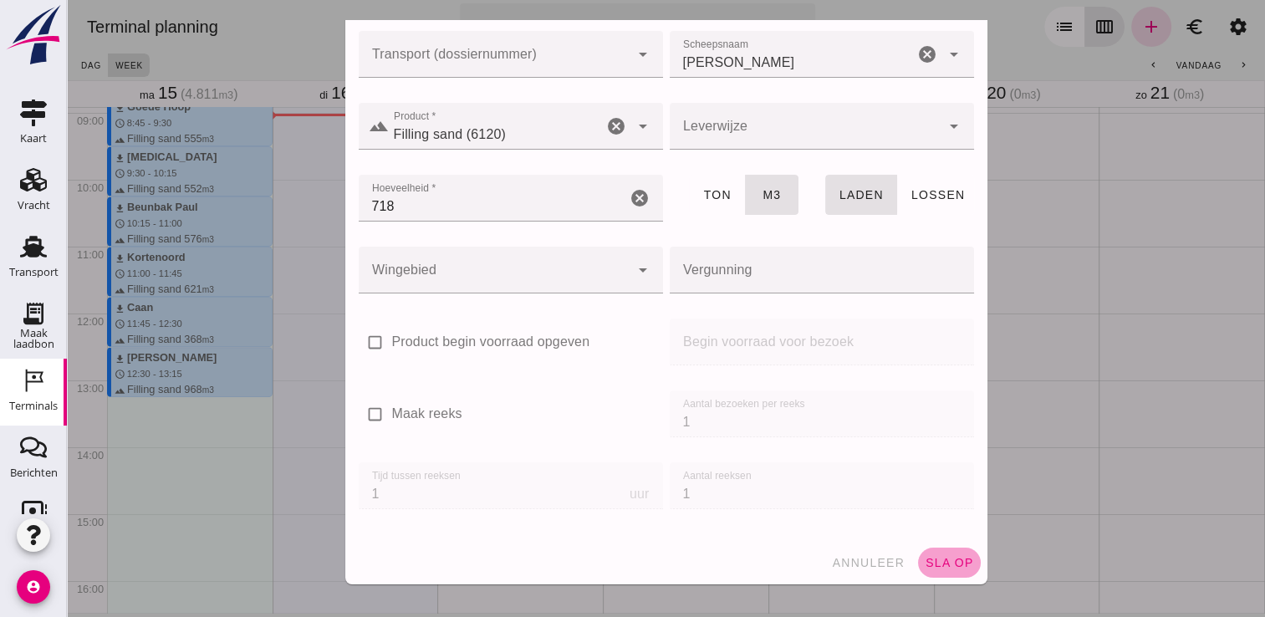
click at [952, 562] on span "sla op" at bounding box center [949, 562] width 49 height 13
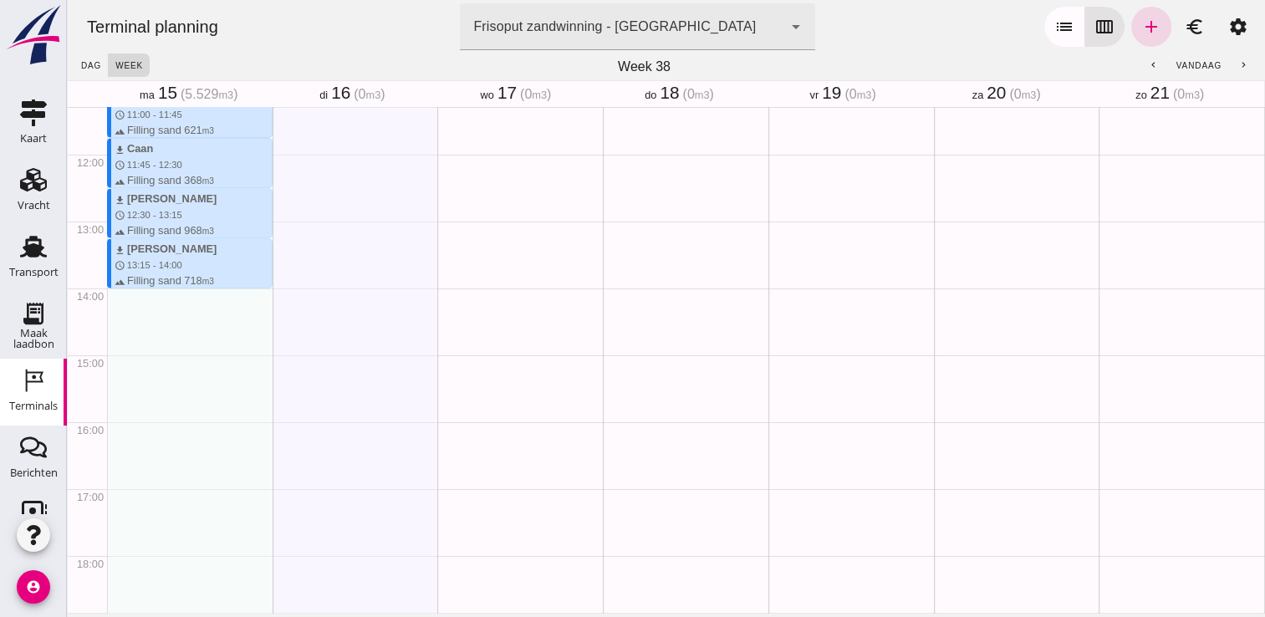
scroll to position [763, 0]
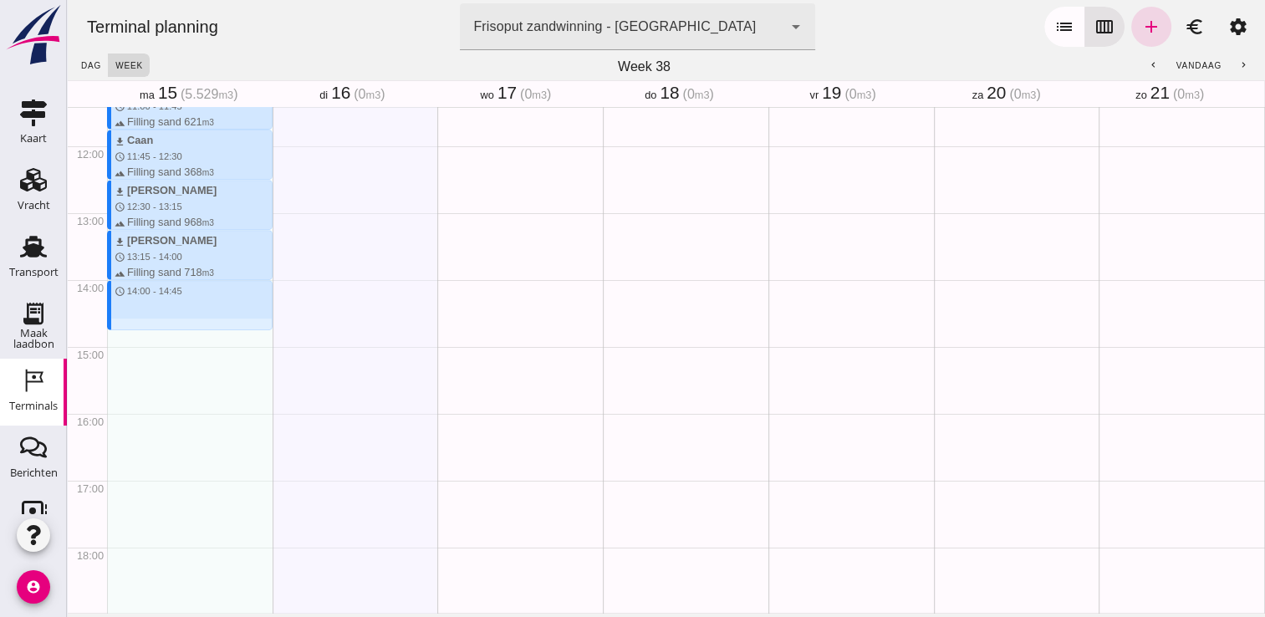
drag, startPoint x: 232, startPoint y: 281, endPoint x: 243, endPoint y: 333, distance: 53.0
click at [243, 333] on div "download Kortenoord schedule 7:00 - 8:00 terrain Filling sand 621 m3 download M…" at bounding box center [190, 146] width 166 height 1604
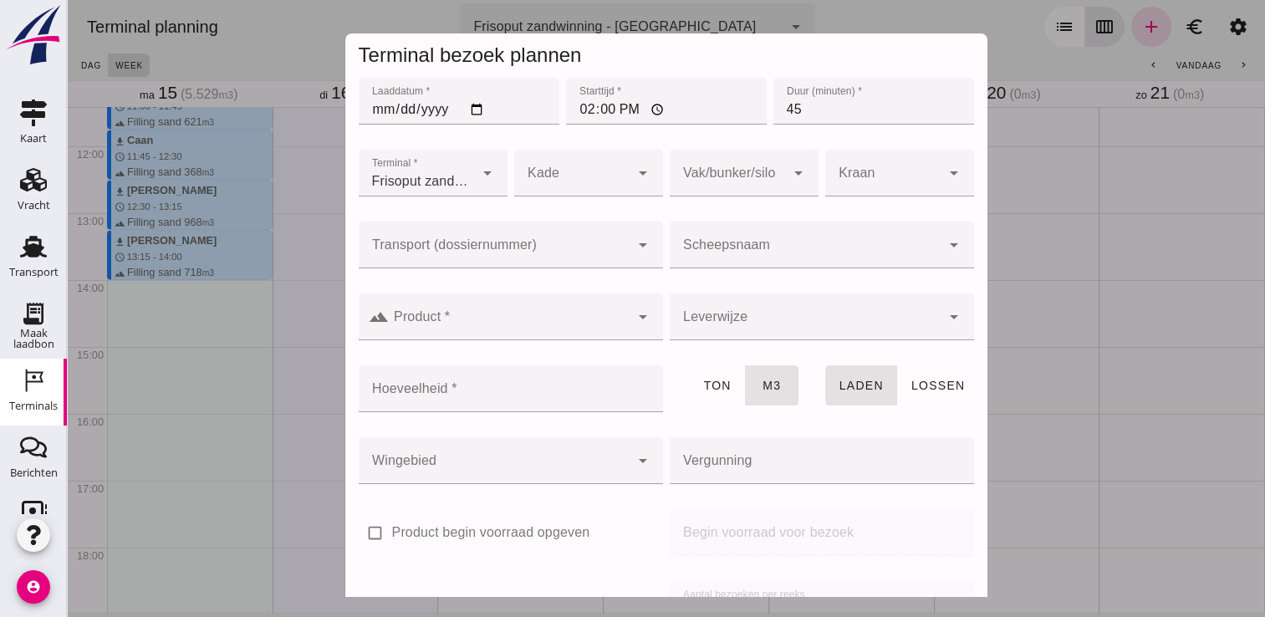
click at [829, 259] on input "Scheepsnaam" at bounding box center [805, 253] width 271 height 20
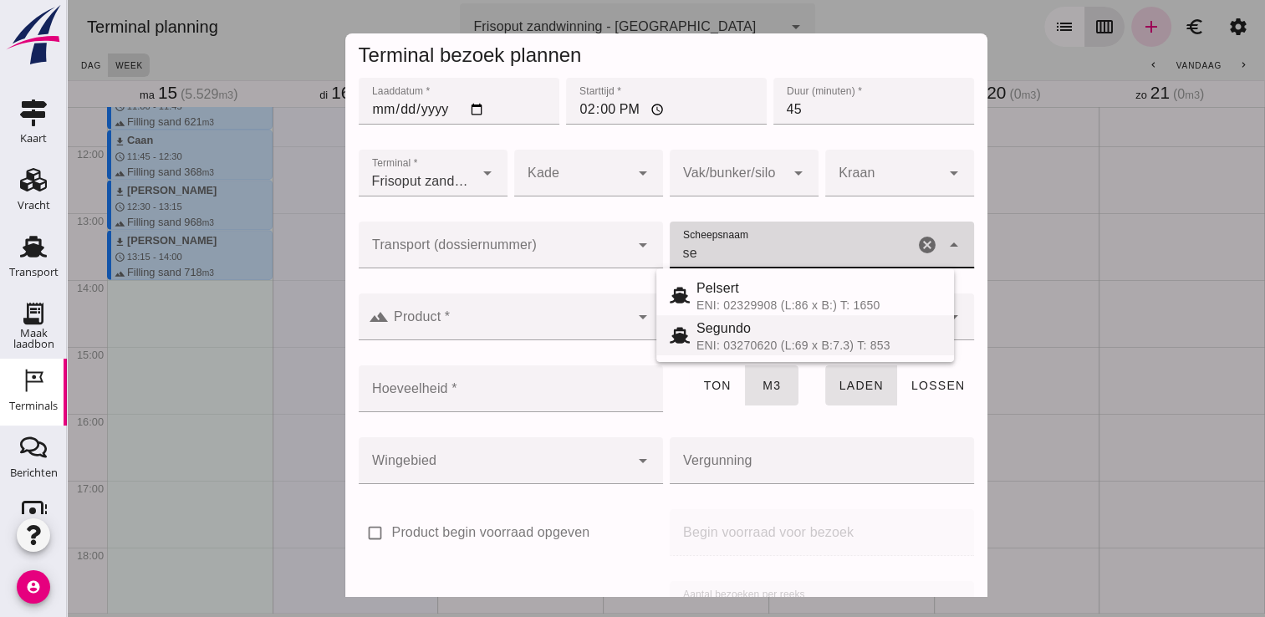
click at [736, 323] on span "Segundo" at bounding box center [723, 328] width 54 height 14
type input "Segundo"
type input "478"
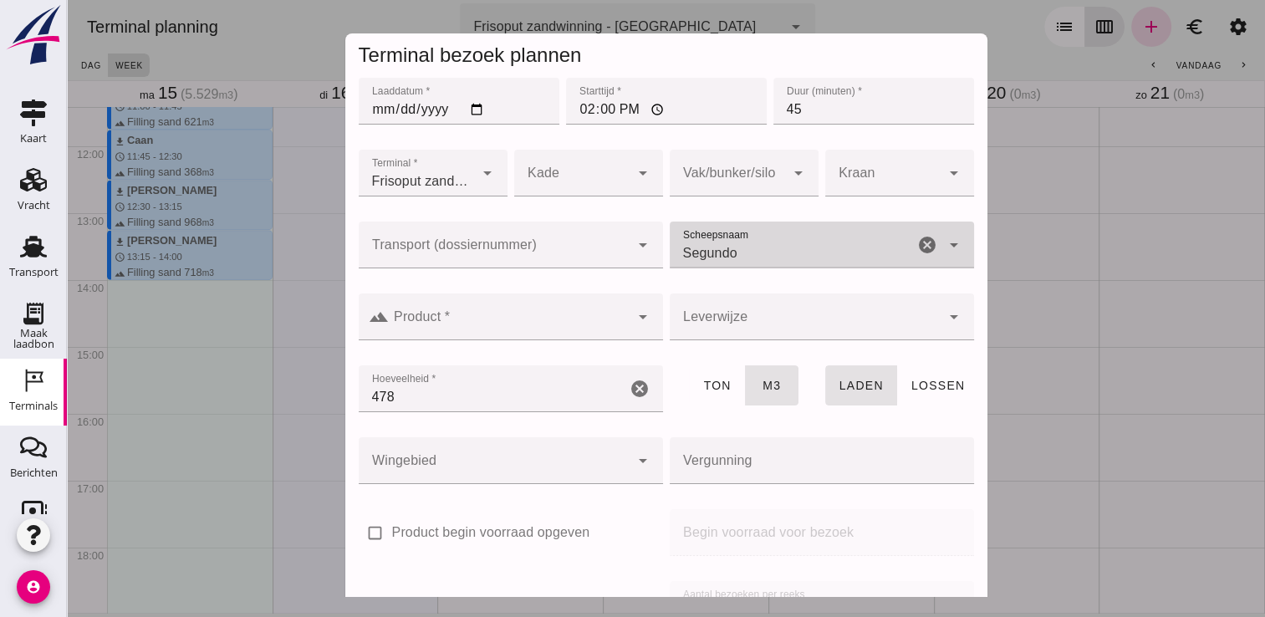
type input "Segundo"
click at [602, 320] on input "Product *" at bounding box center [509, 325] width 241 height 20
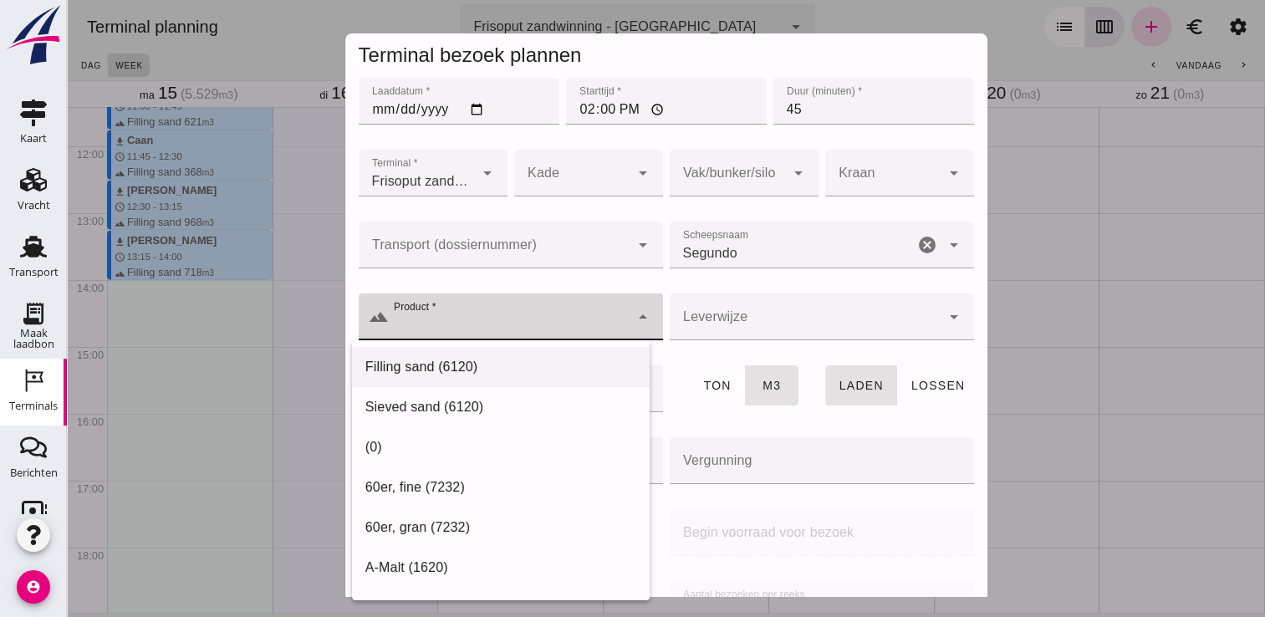
click at [543, 358] on div "Filling sand (6120)" at bounding box center [500, 367] width 271 height 20
type input "Filling sand (6120)"
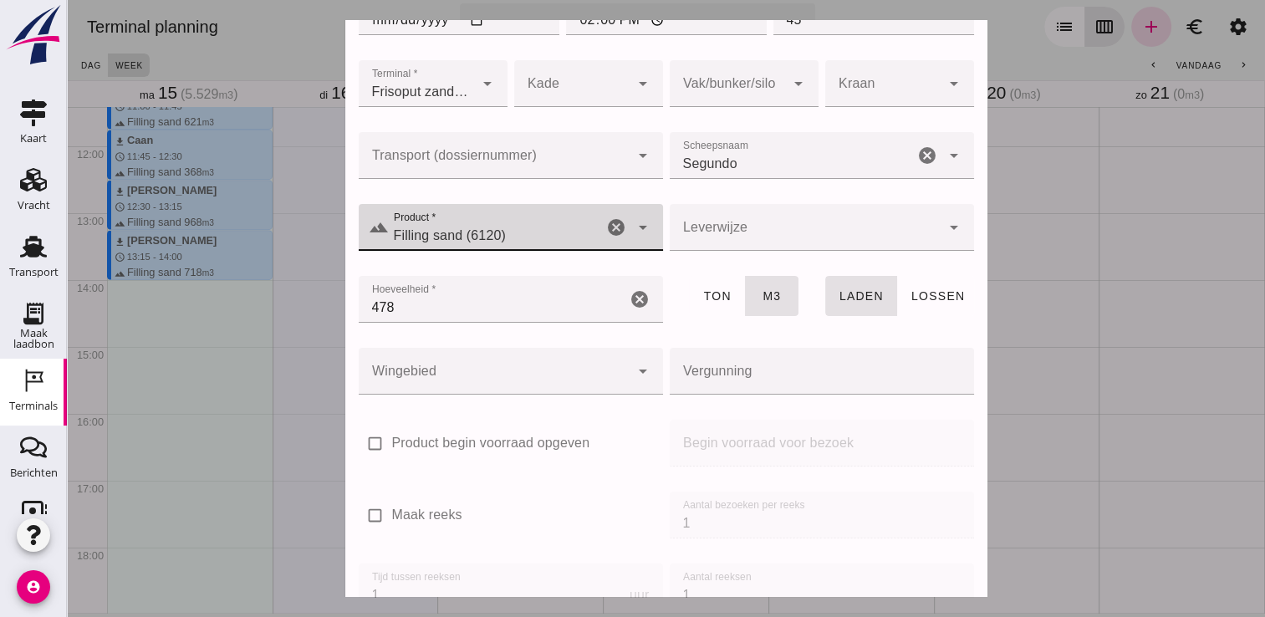
scroll to position [191, 0]
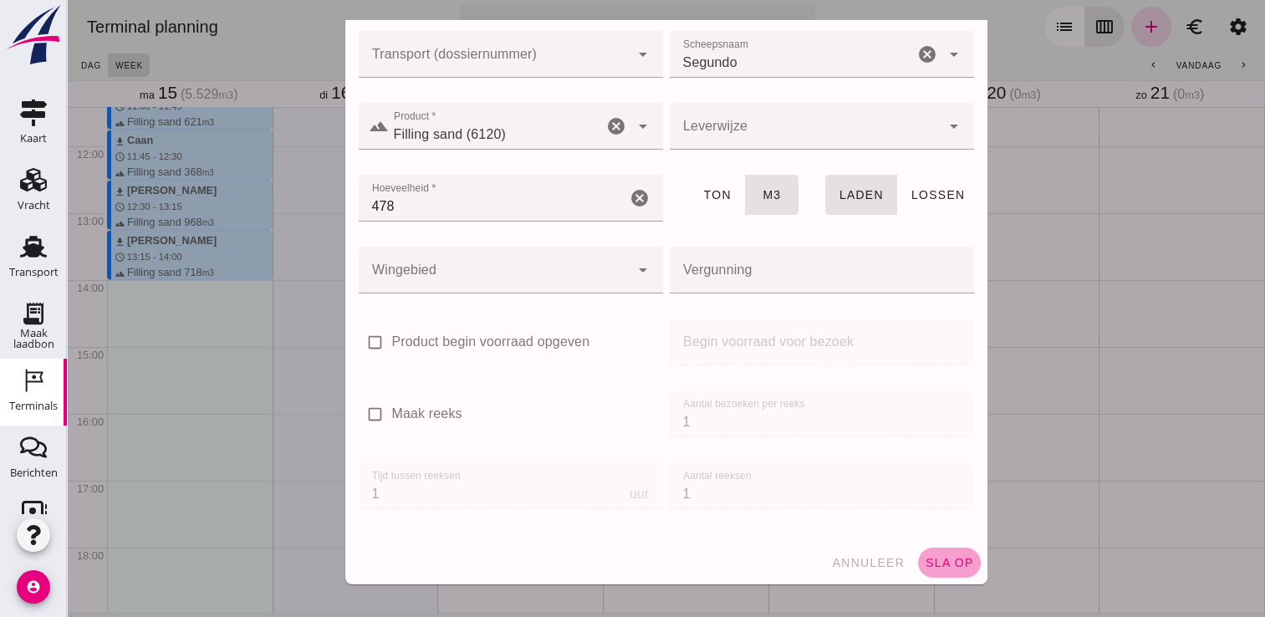
click at [936, 560] on span "sla op" at bounding box center [949, 562] width 49 height 13
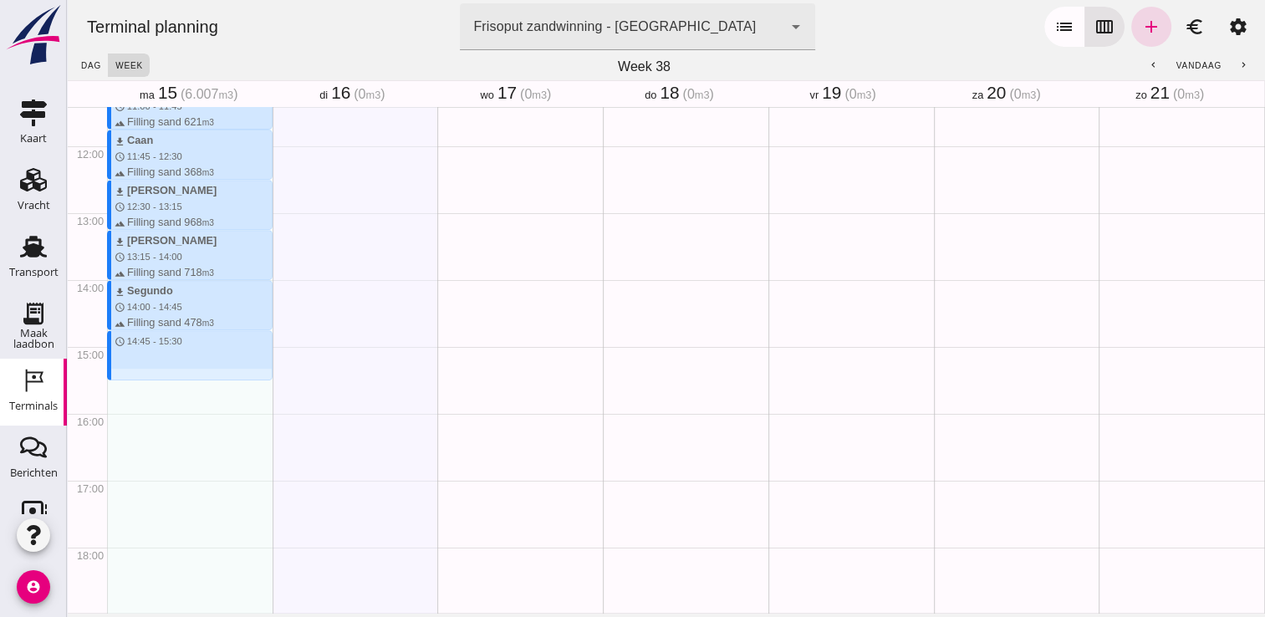
drag, startPoint x: 171, startPoint y: 334, endPoint x: 170, endPoint y: 383, distance: 49.3
click at [170, 383] on div "download Kortenoord schedule 7:00 - 8:00 terrain Filling sand 621 m3 download M…" at bounding box center [190, 146] width 166 height 1604
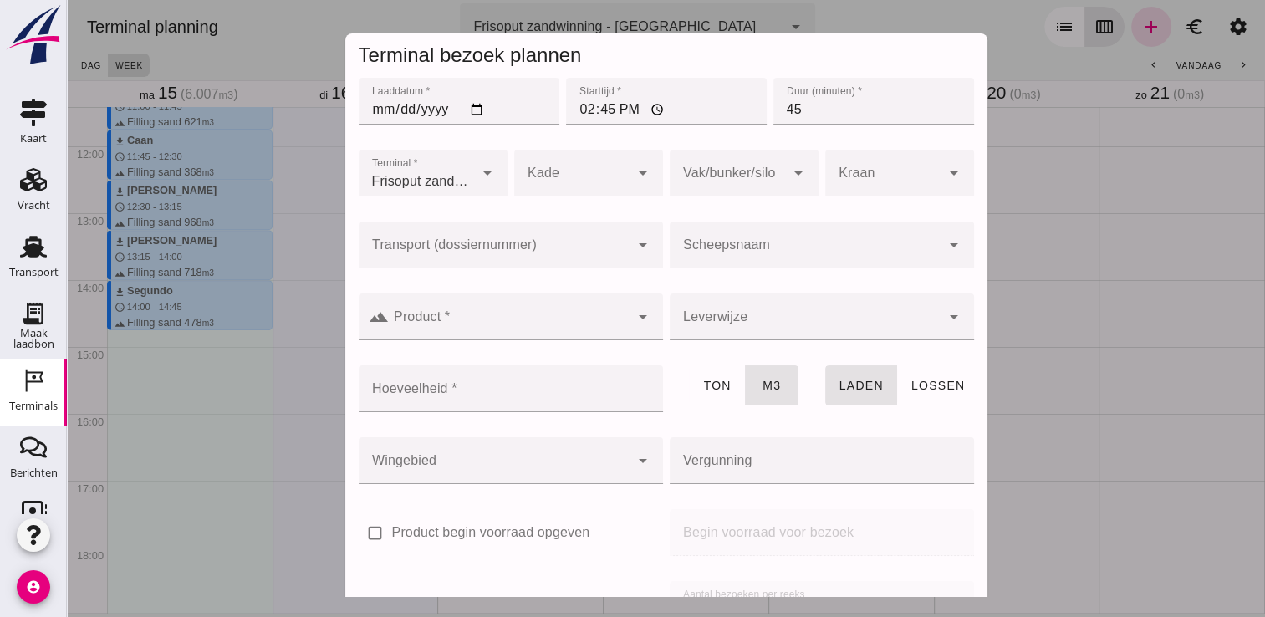
click at [852, 247] on input "Scheepsnaam" at bounding box center [805, 253] width 271 height 20
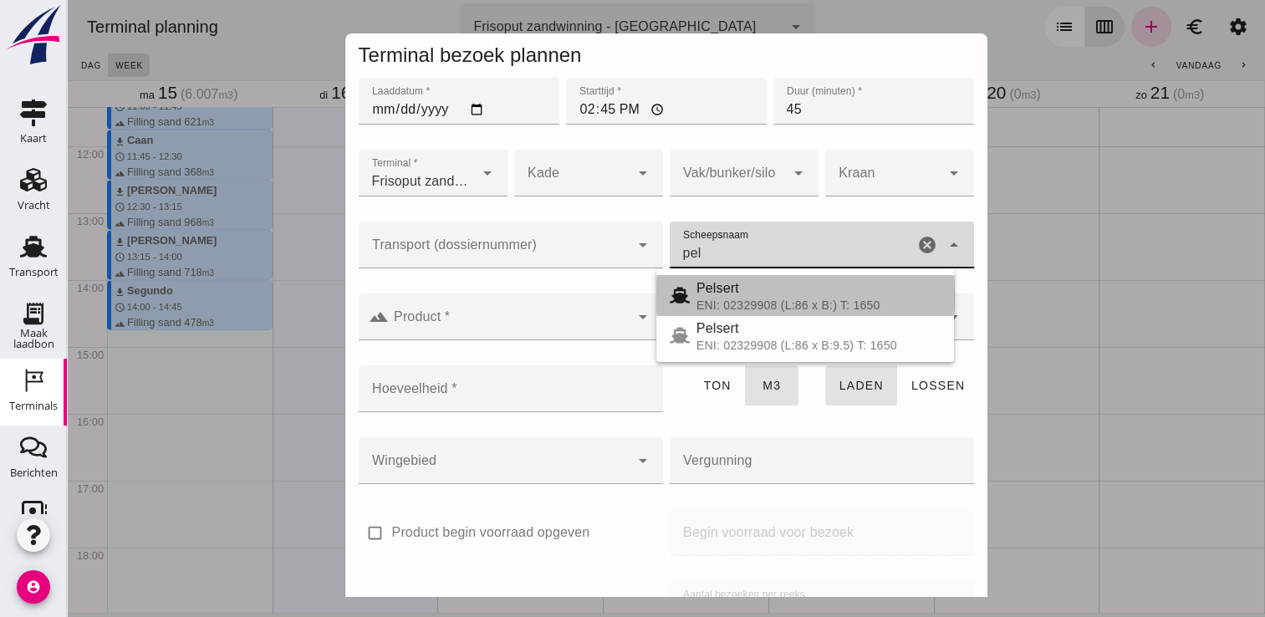
click at [792, 294] on div "Pelsert" at bounding box center [818, 288] width 244 height 20
type input "Pelsert"
type input "1087"
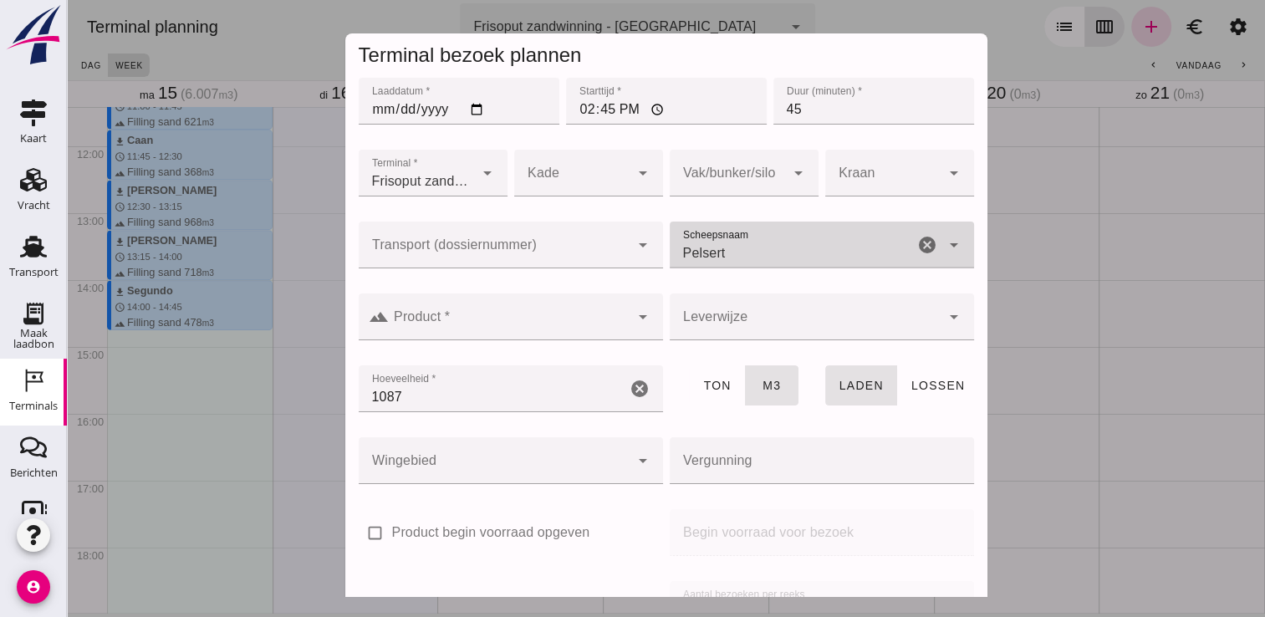
type input "Pelsert"
click at [573, 308] on div at bounding box center [509, 316] width 241 height 47
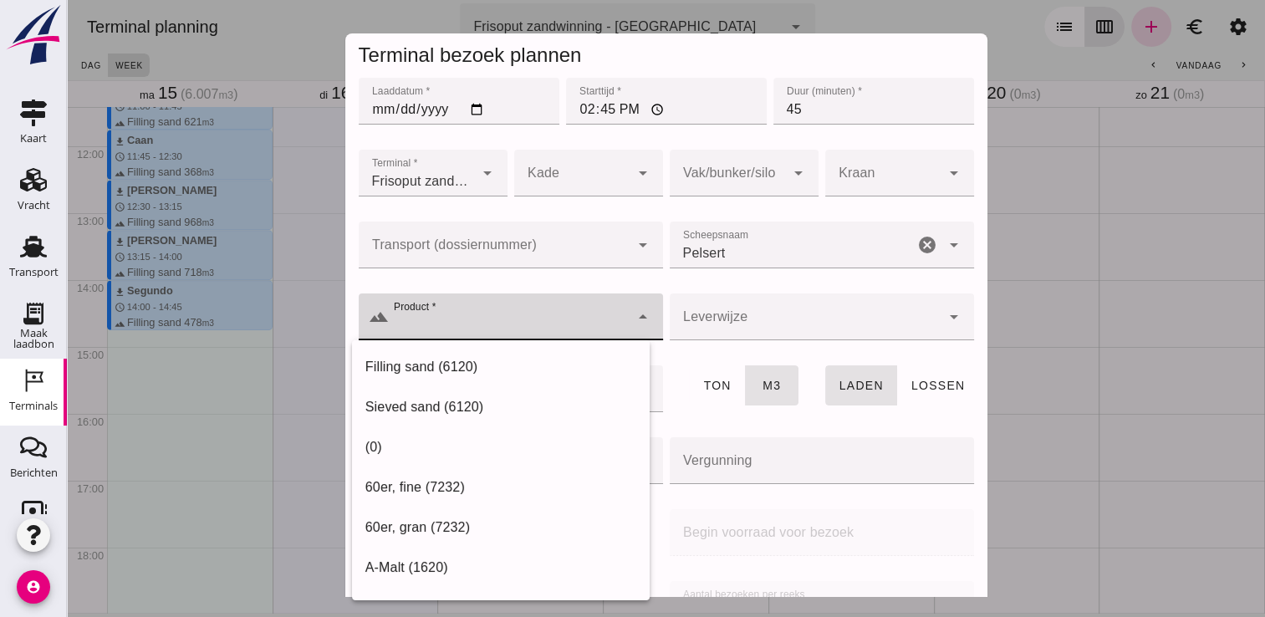
drag, startPoint x: 542, startPoint y: 349, endPoint x: 555, endPoint y: 356, distance: 15.3
click at [543, 349] on div "Filling sand (6120)" at bounding box center [501, 367] width 298 height 40
type input "Filling sand (6120)"
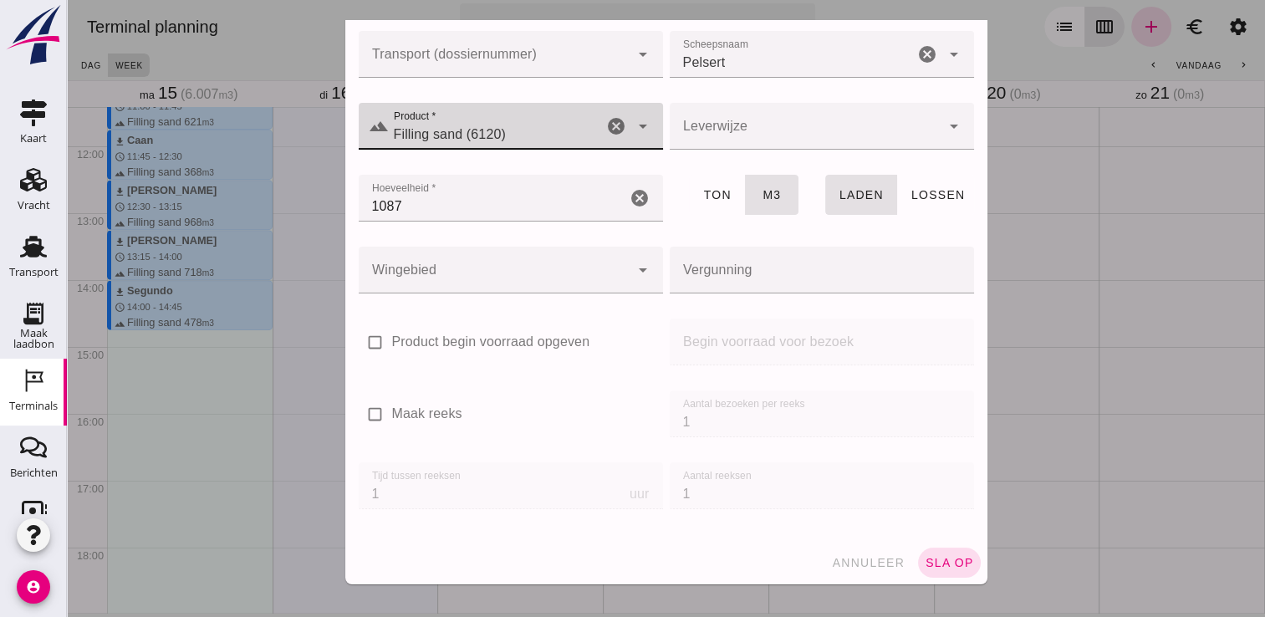
click at [925, 560] on span "sla op" at bounding box center [949, 562] width 49 height 13
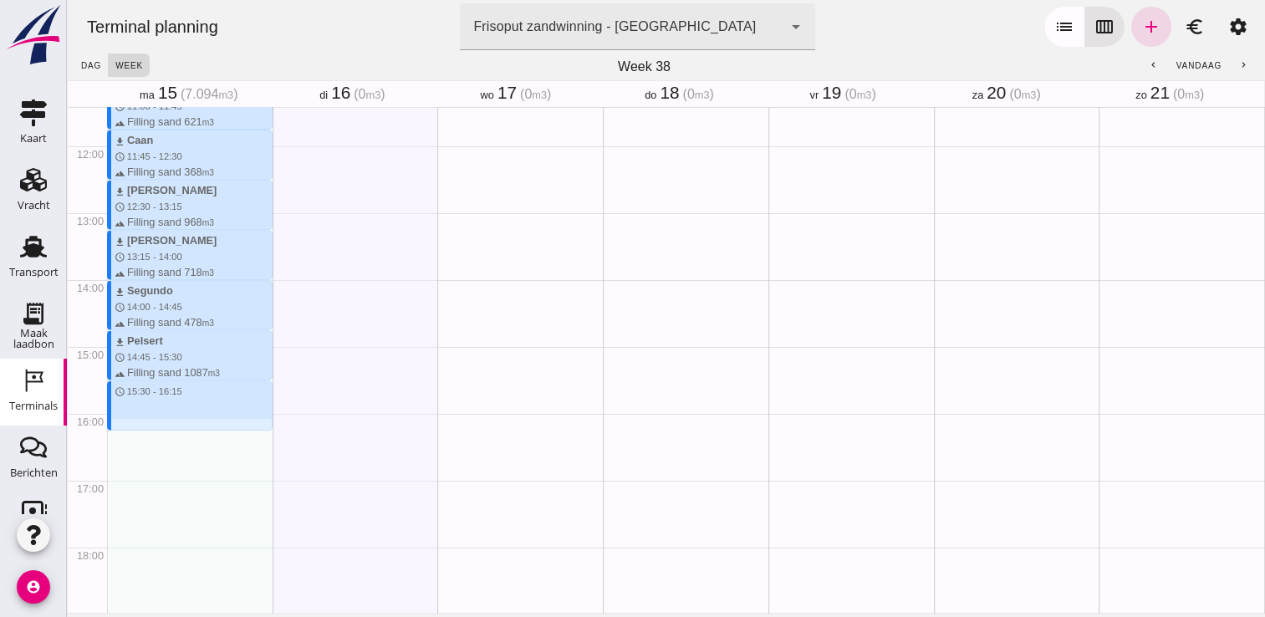
drag, startPoint x: 172, startPoint y: 385, endPoint x: 171, endPoint y: 423, distance: 38.5
click at [171, 423] on div "download Kortenoord schedule 7:00 - 8:00 terrain Filling sand 621 m3 download M…" at bounding box center [190, 146] width 166 height 1604
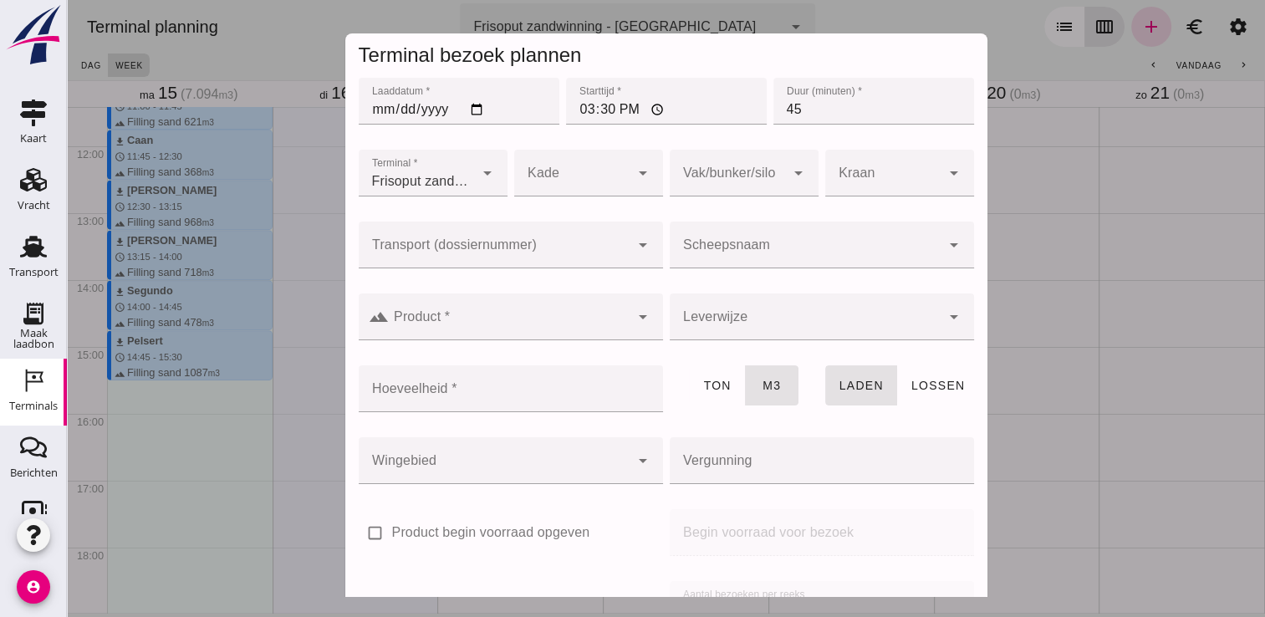
click at [699, 245] on input "Scheepsnaam" at bounding box center [805, 253] width 271 height 20
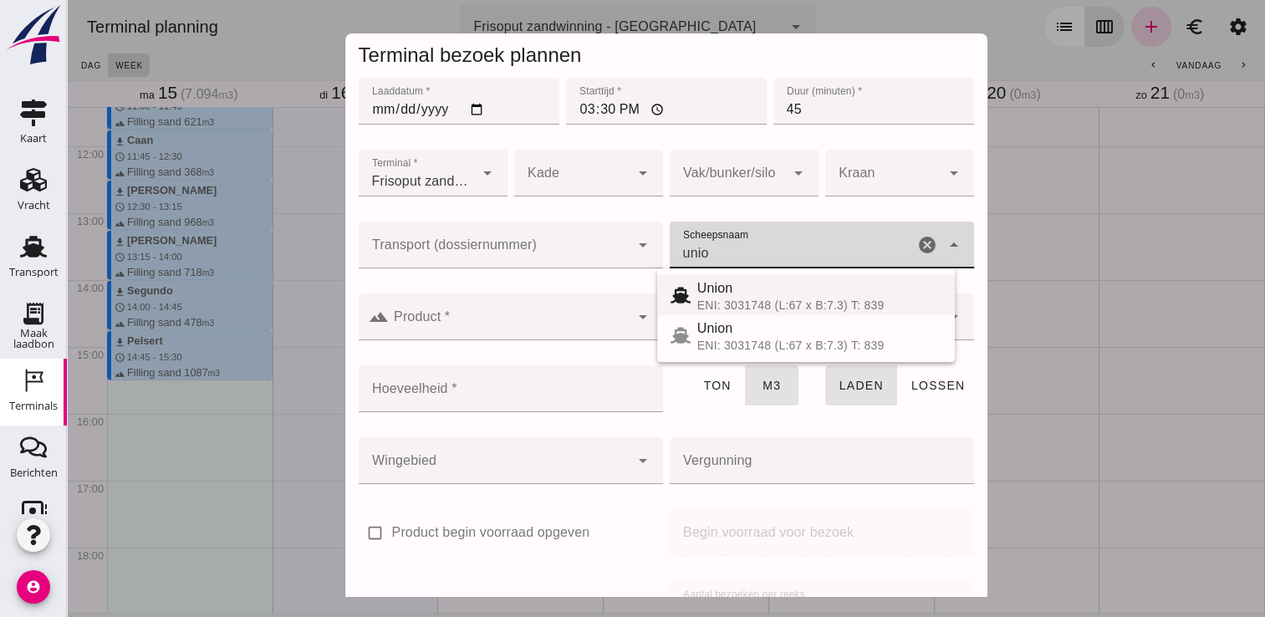
click at [731, 291] on span "Union" at bounding box center [715, 288] width 36 height 14
type input "Union"
type input "480"
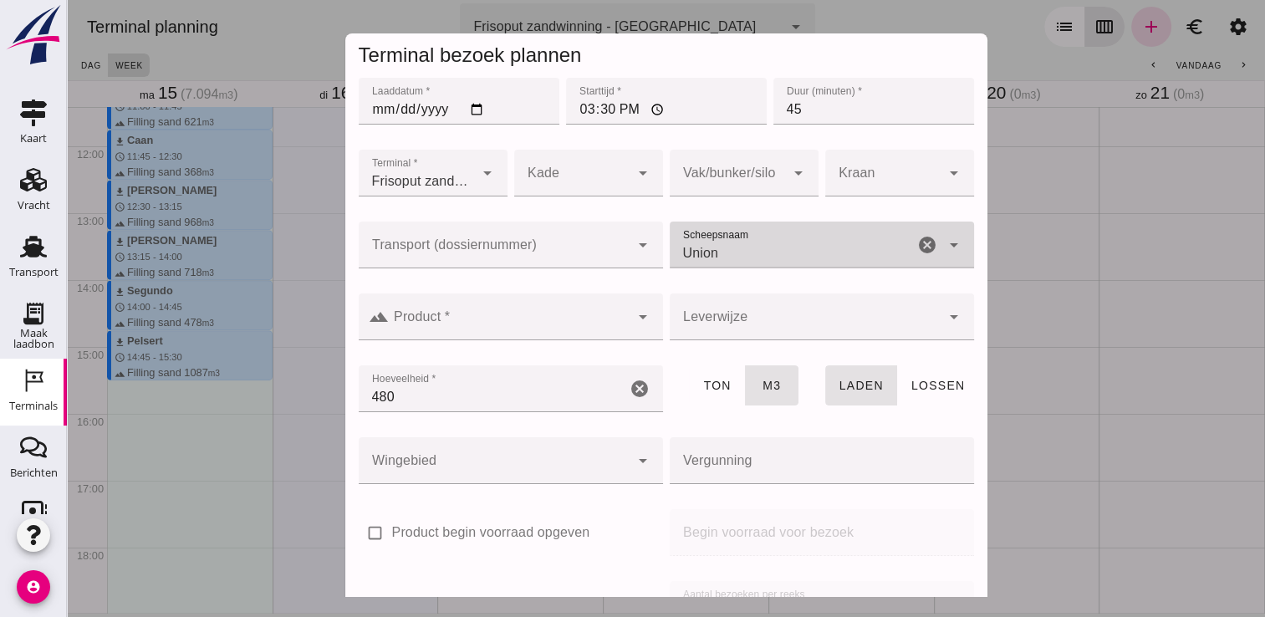
type input "Union"
click at [564, 322] on input "Product *" at bounding box center [509, 325] width 241 height 20
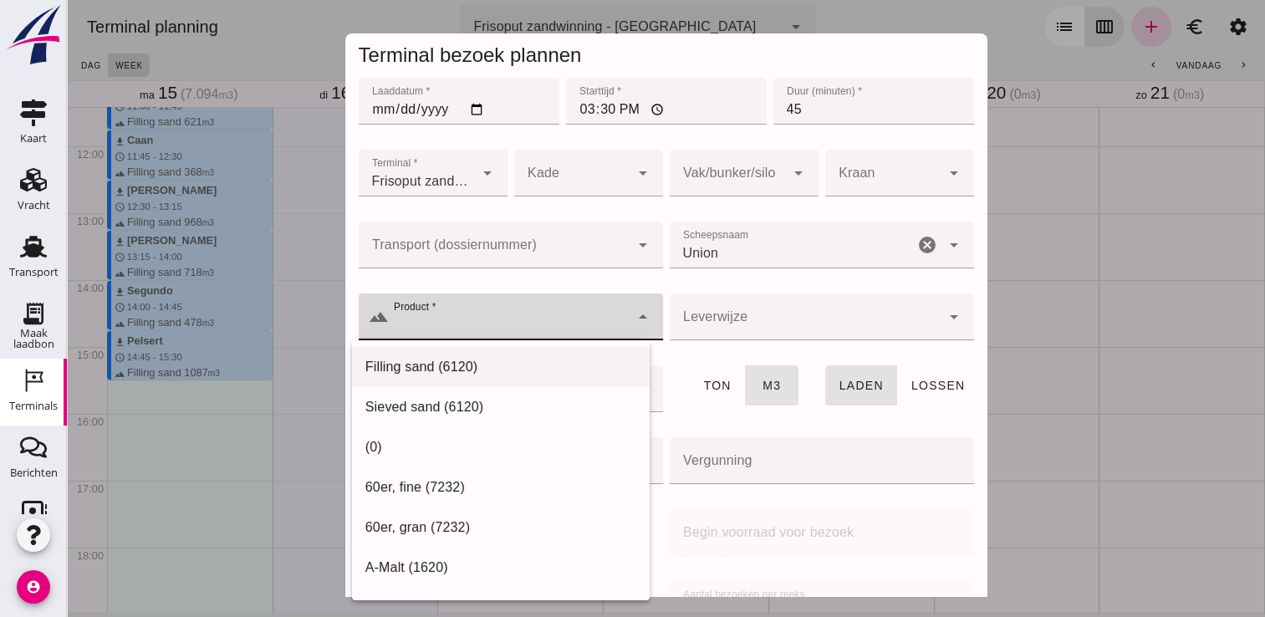
click at [494, 376] on div "Filling sand (6120)" at bounding box center [500, 367] width 271 height 20
type input "Filling sand (6120)"
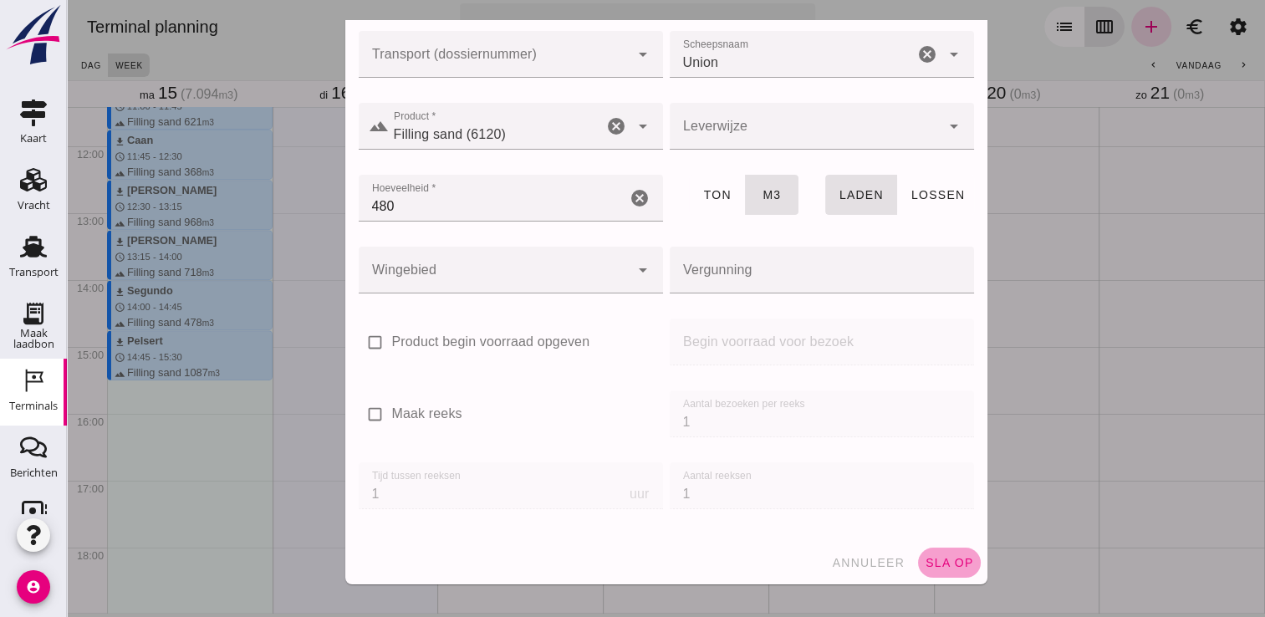
click at [940, 564] on span "sla op" at bounding box center [949, 562] width 49 height 13
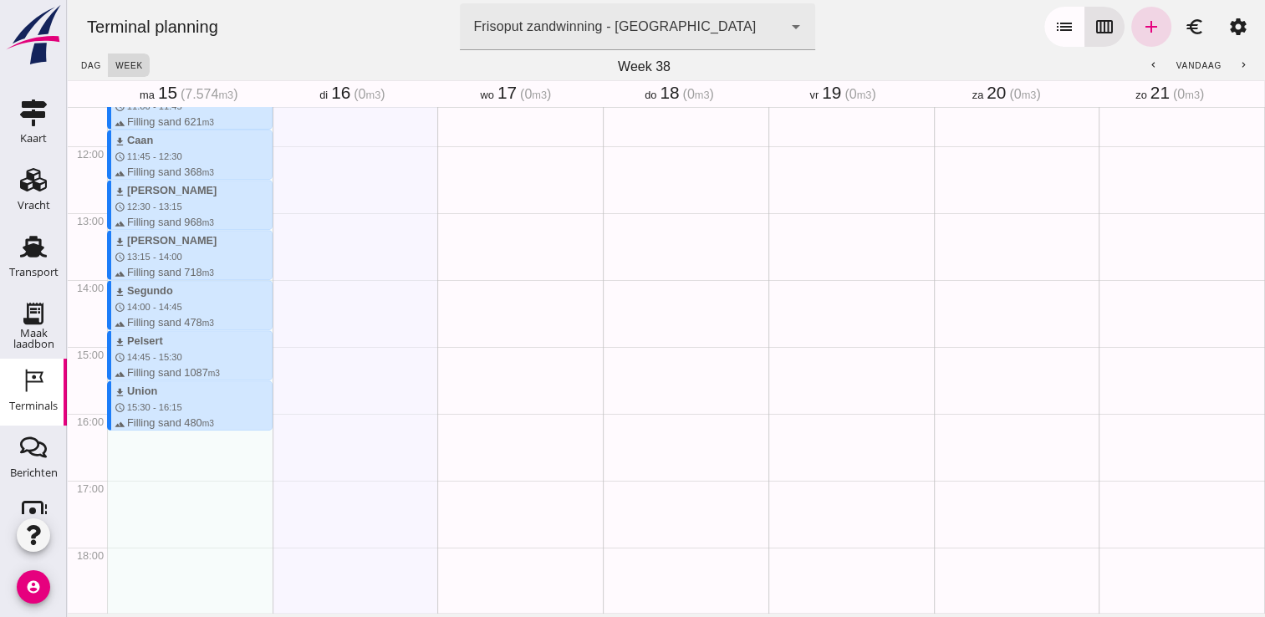
drag, startPoint x: 134, startPoint y: 431, endPoint x: 130, endPoint y: 482, distance: 51.9
click at [130, 482] on div "download Kortenoord schedule 7:00 - 8:00 terrain Filling sand 621 m3 download M…" at bounding box center [190, 146] width 166 height 1604
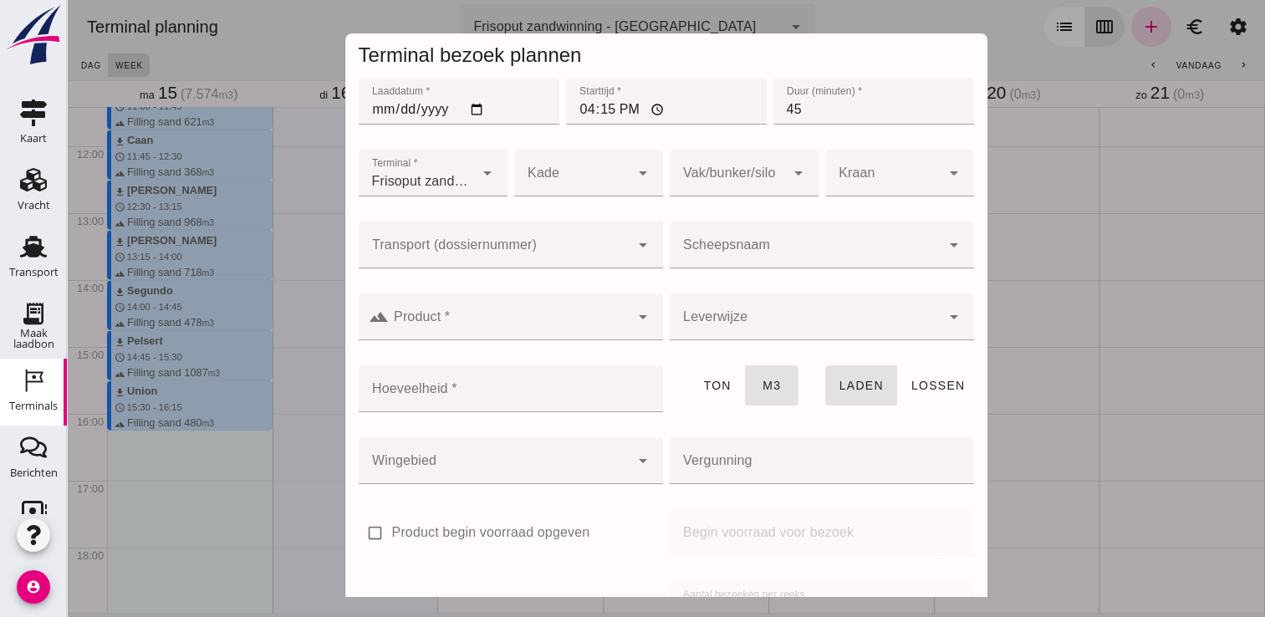
click at [789, 235] on div at bounding box center [805, 245] width 271 height 47
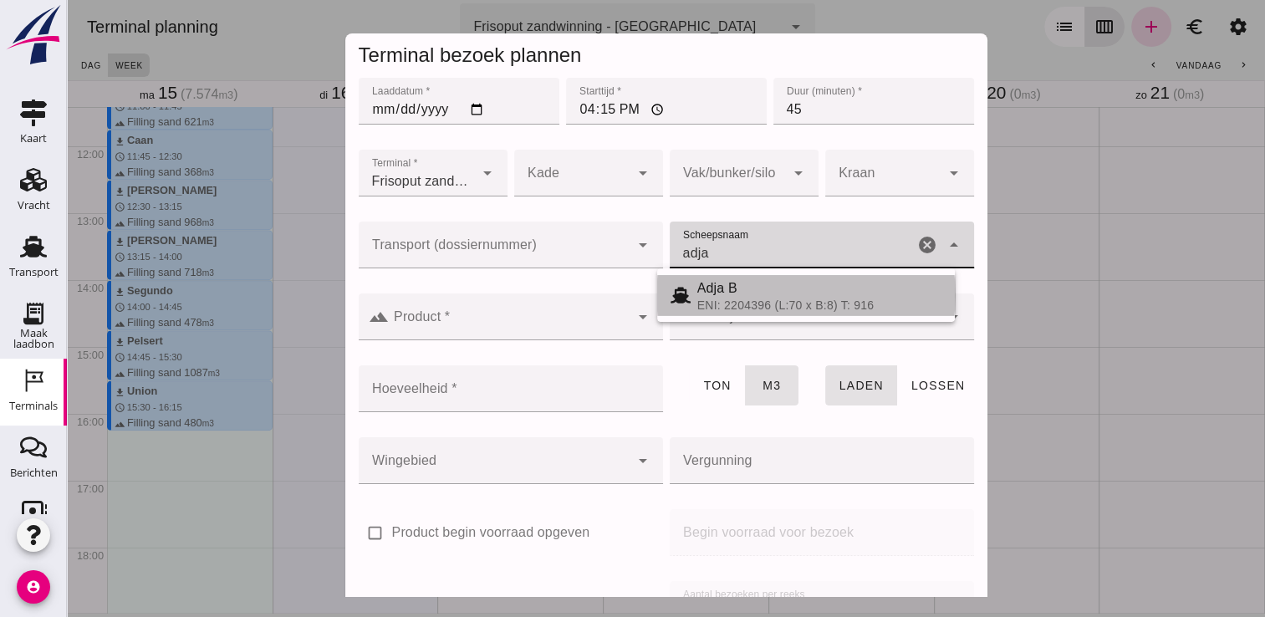
click at [782, 299] on div "ENI: 2204396 (L:70 x B:8) T: 916" at bounding box center [819, 304] width 244 height 13
type input "Adja B"
type input "541"
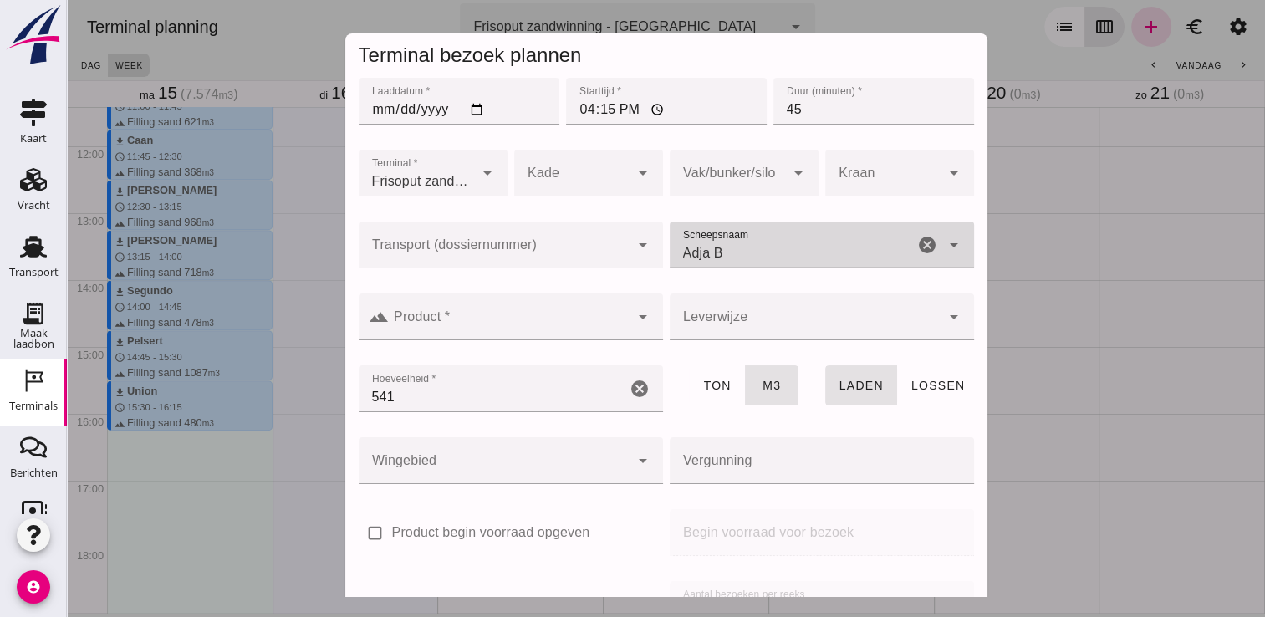
type input "Adja B"
click at [604, 335] on div at bounding box center [509, 316] width 241 height 47
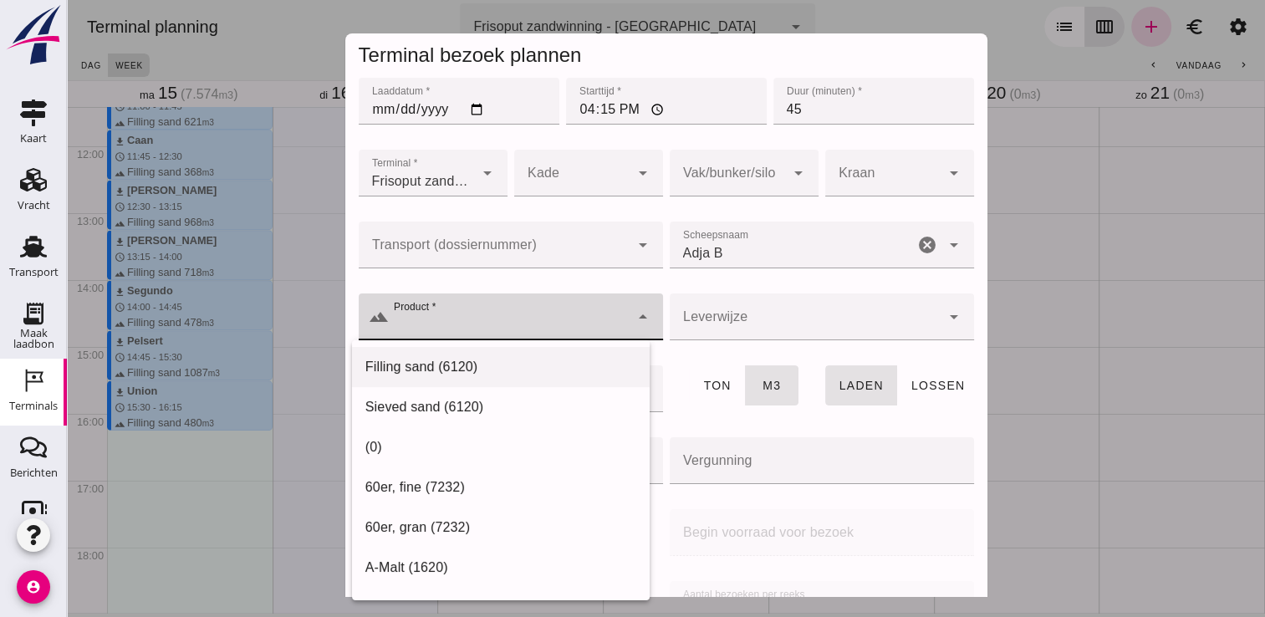
click at [585, 367] on div "Filling sand (6120)" at bounding box center [500, 367] width 271 height 20
type input "Filling sand (6120)"
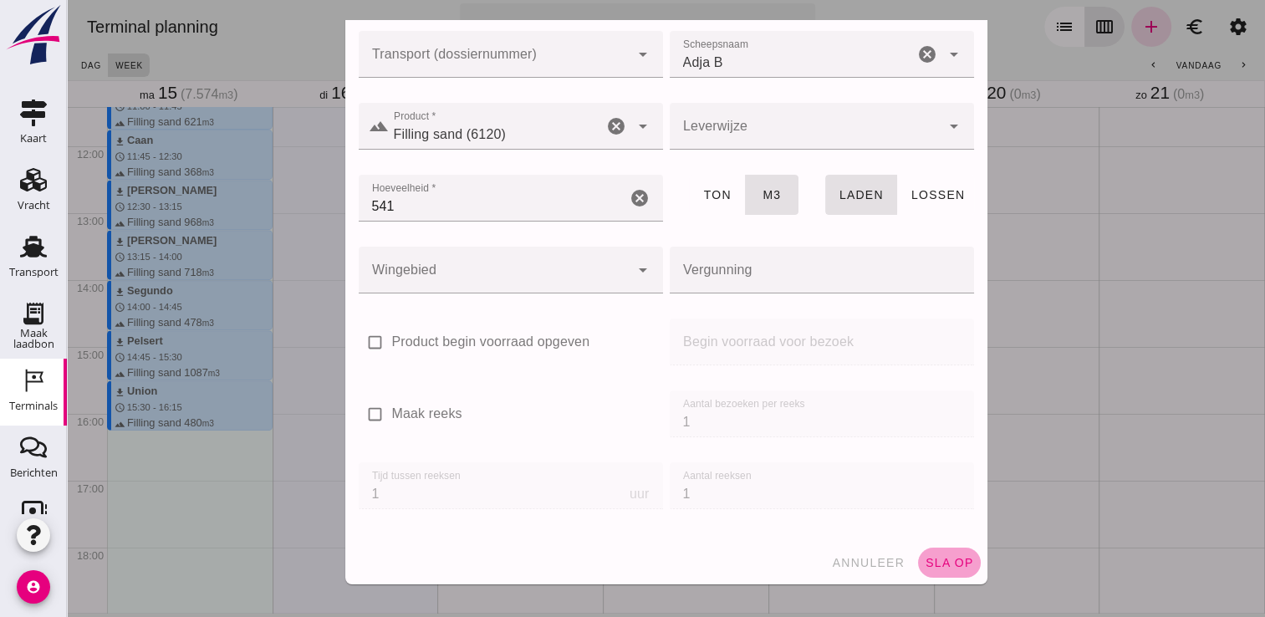
click at [919, 573] on button "sla op" at bounding box center [949, 563] width 63 height 30
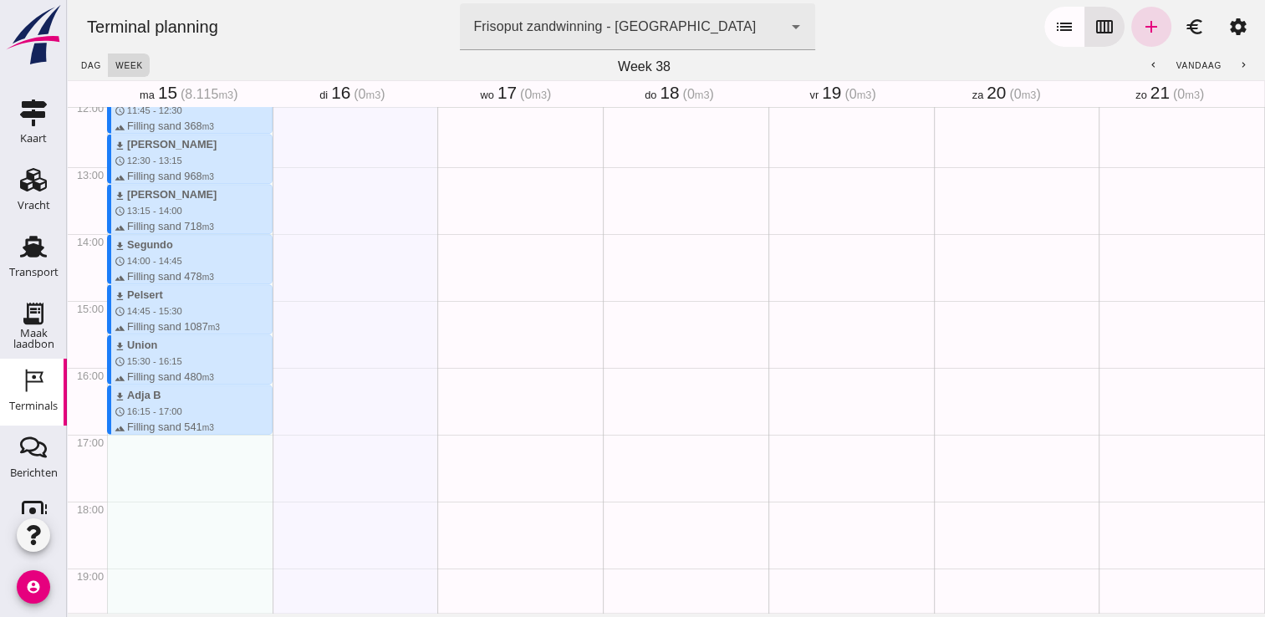
scroll to position [847, 0]
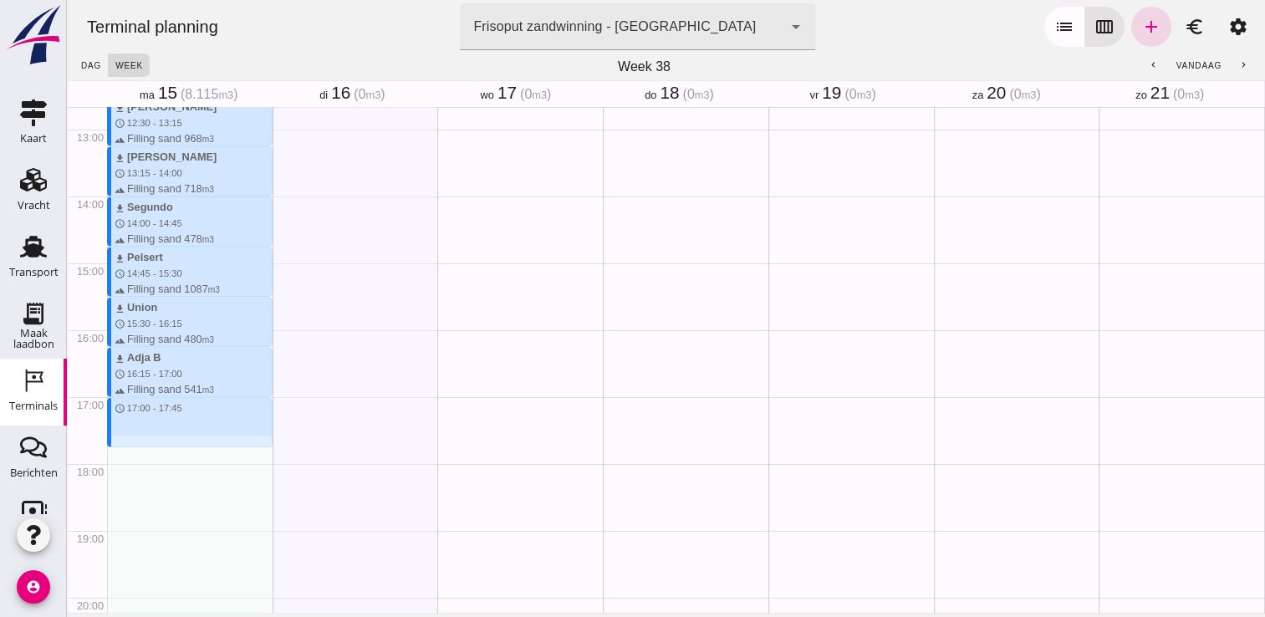
drag, startPoint x: 192, startPoint y: 398, endPoint x: 193, endPoint y: 444, distance: 46.0
click at [193, 444] on div "download Kortenoord schedule 7:00 - 8:00 terrain Filling sand 621 m3 download M…" at bounding box center [190, 62] width 166 height 1604
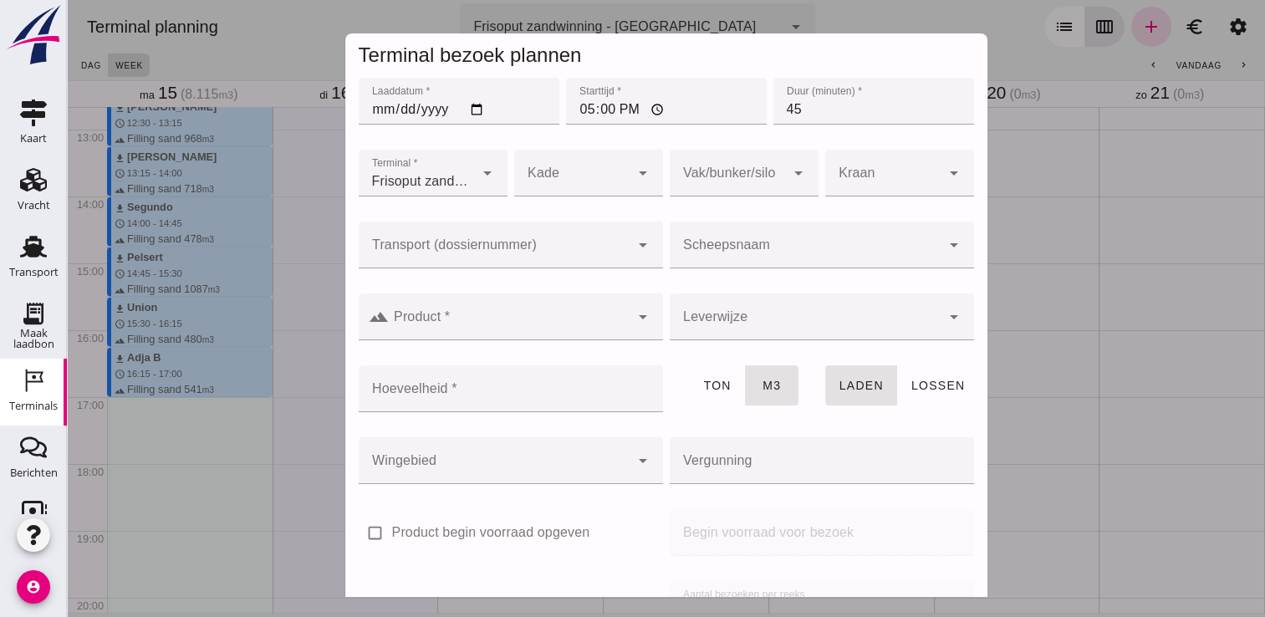
click at [860, 252] on input "Scheepsnaam" at bounding box center [805, 253] width 271 height 20
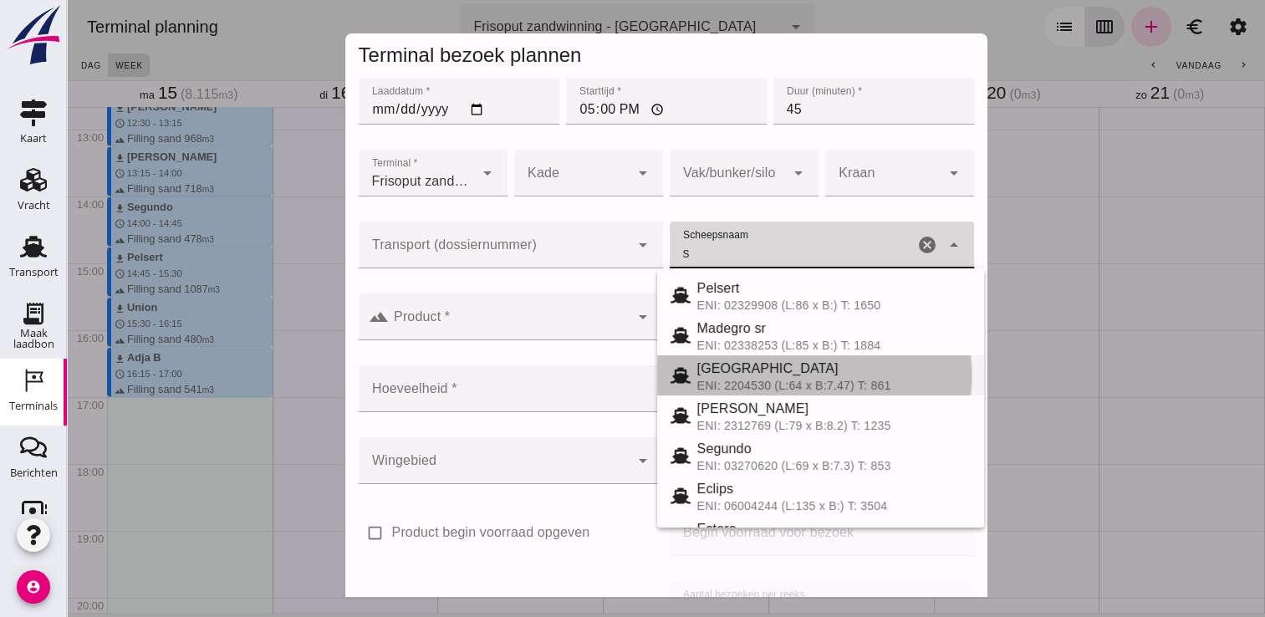
click at [792, 394] on div "Sonora ENI: 2204530 (L:64 x B:7.47) T: 861" at bounding box center [821, 375] width 328 height 40
type input "[GEOGRAPHIC_DATA]"
type input "467"
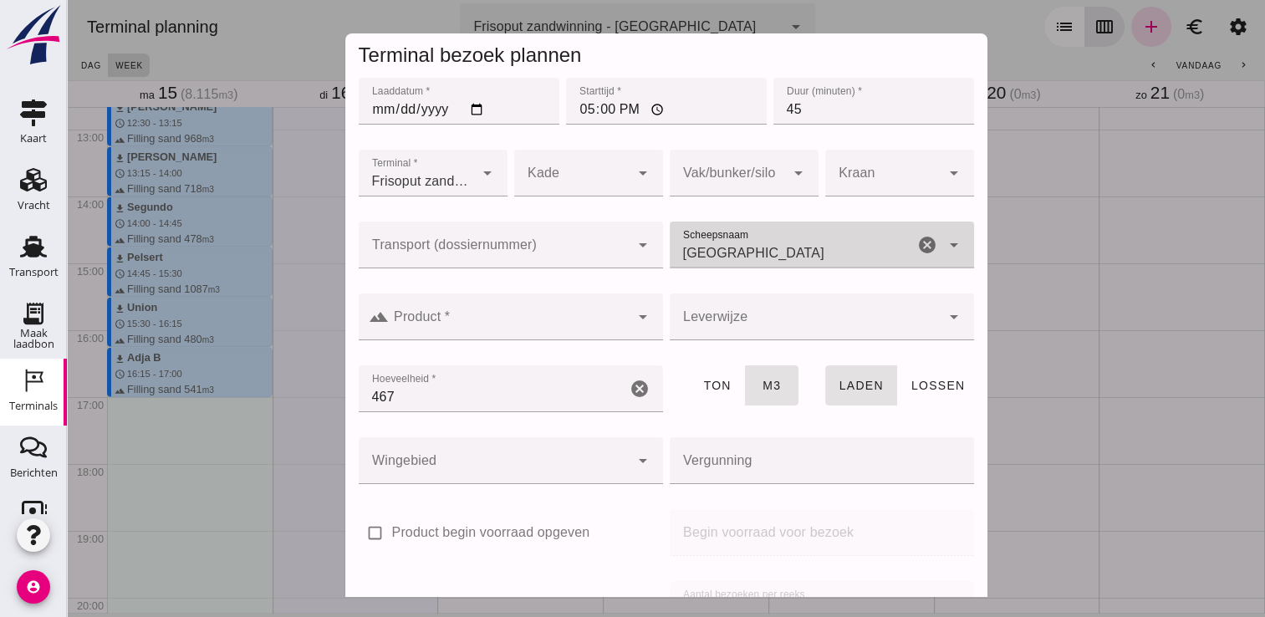
type input "[GEOGRAPHIC_DATA]"
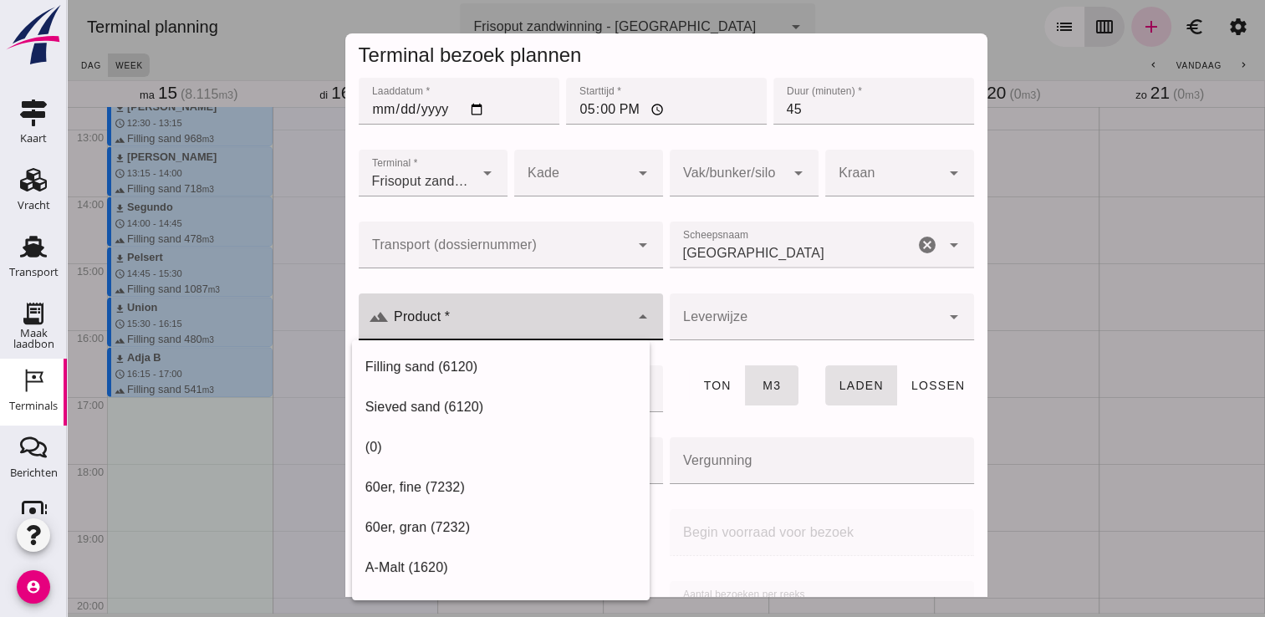
click at [573, 319] on input "Product *" at bounding box center [509, 325] width 241 height 20
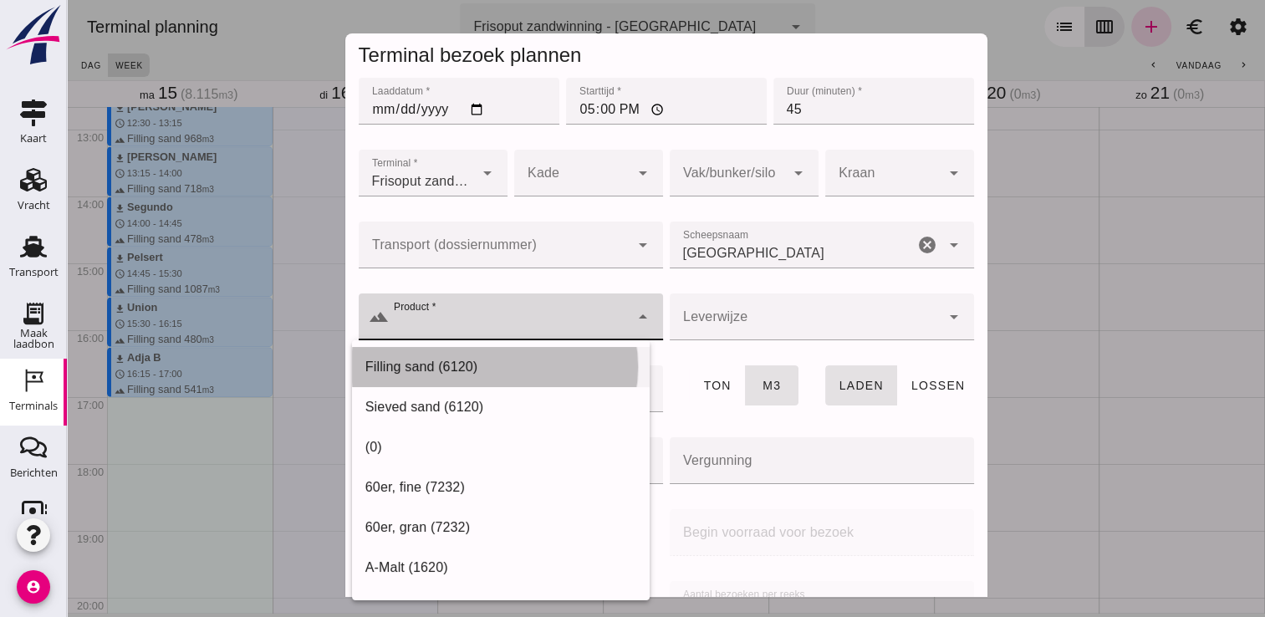
click at [515, 363] on div "Filling sand (6120)" at bounding box center [500, 367] width 271 height 20
type input "Filling sand (6120)"
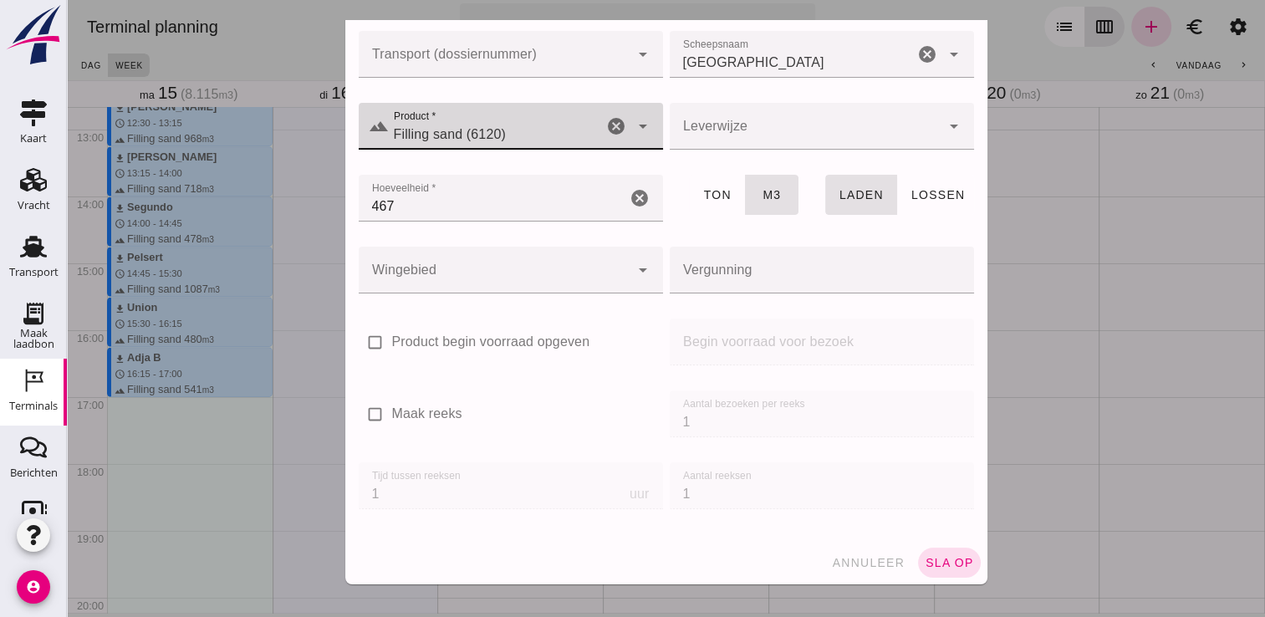
scroll to position [191, 0]
drag, startPoint x: 930, startPoint y: 569, endPoint x: 883, endPoint y: 568, distance: 46.8
click at [930, 569] on button "sla op" at bounding box center [949, 563] width 63 height 30
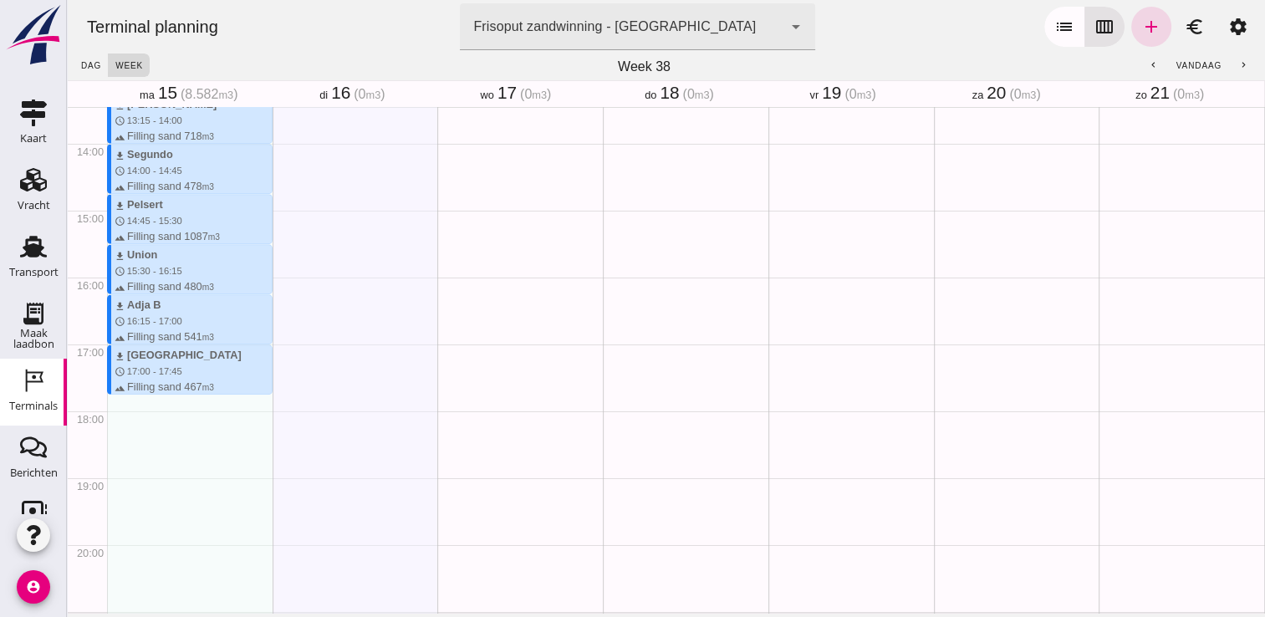
scroll to position [930, 0]
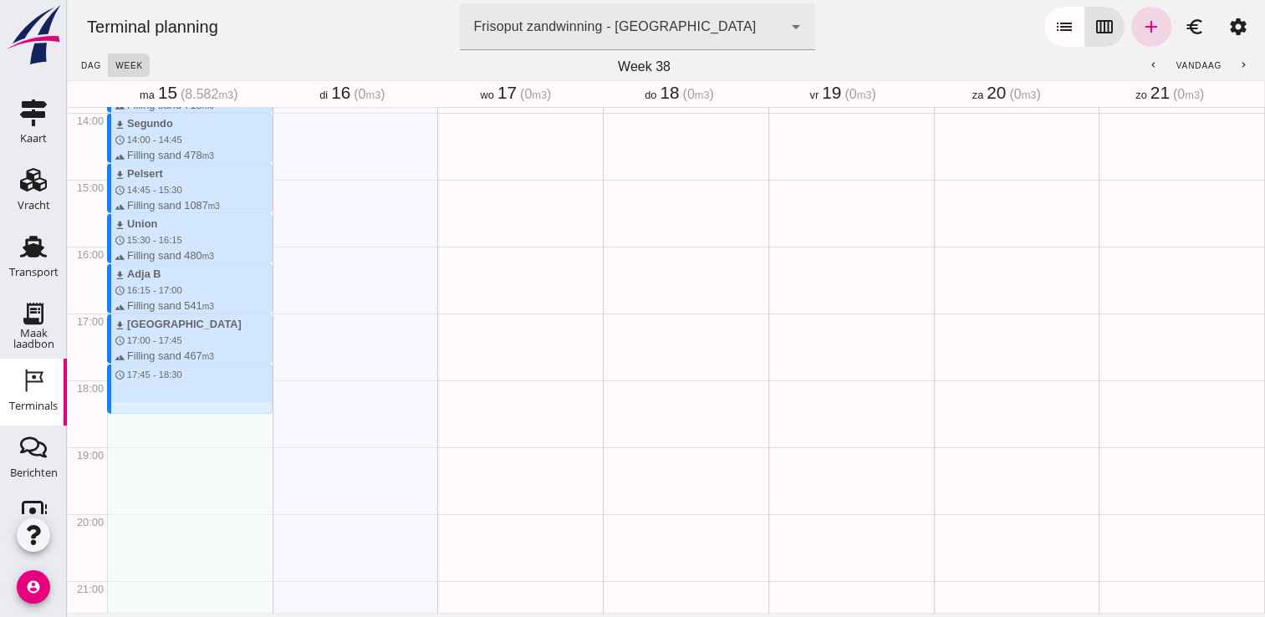
drag, startPoint x: 181, startPoint y: 366, endPoint x: 181, endPoint y: 406, distance: 40.1
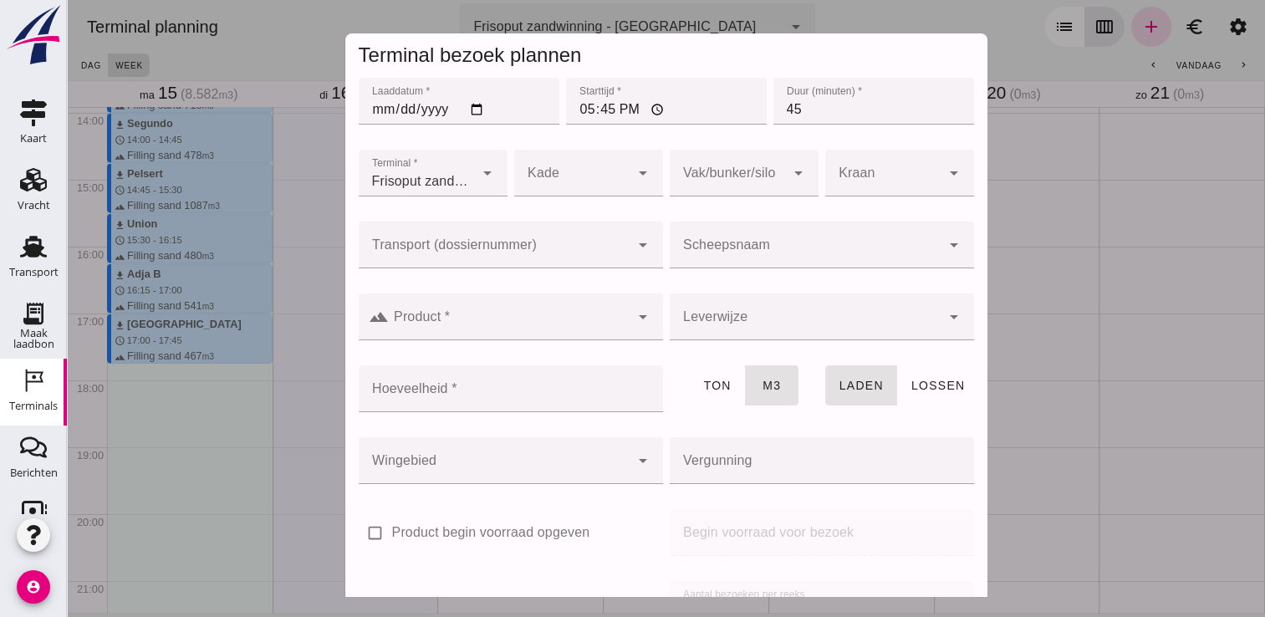
click at [709, 264] on div at bounding box center [805, 245] width 271 height 47
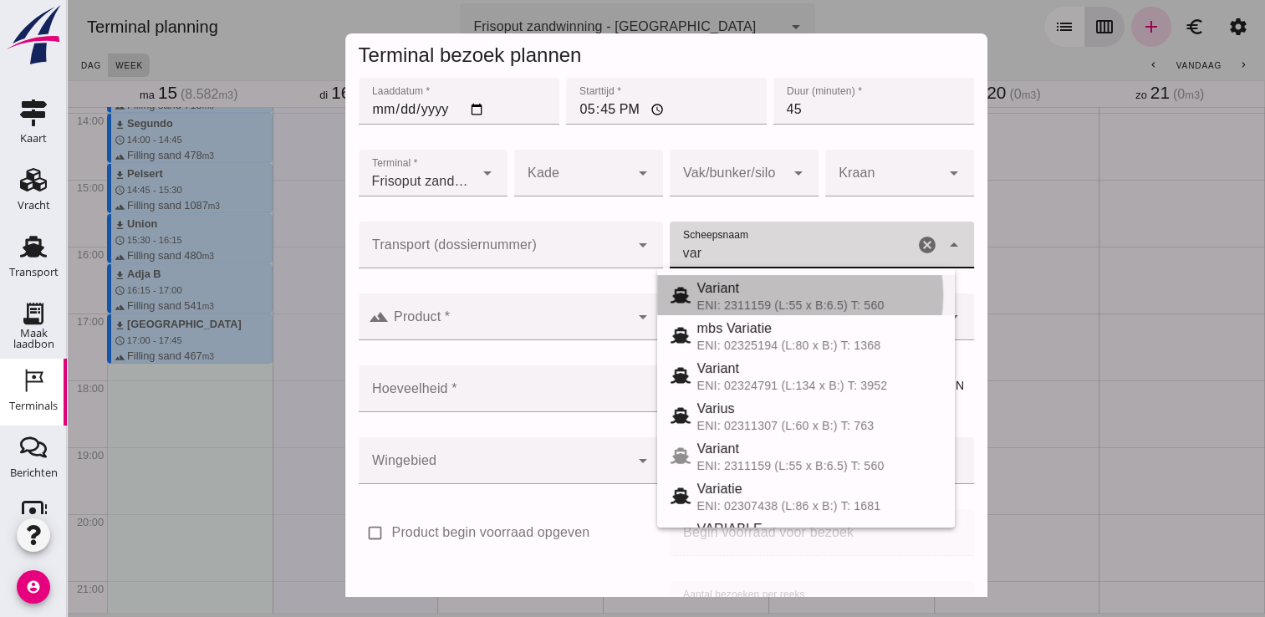
click at [808, 291] on div "Variant" at bounding box center [819, 288] width 244 height 20
type input "Variant"
type input "337"
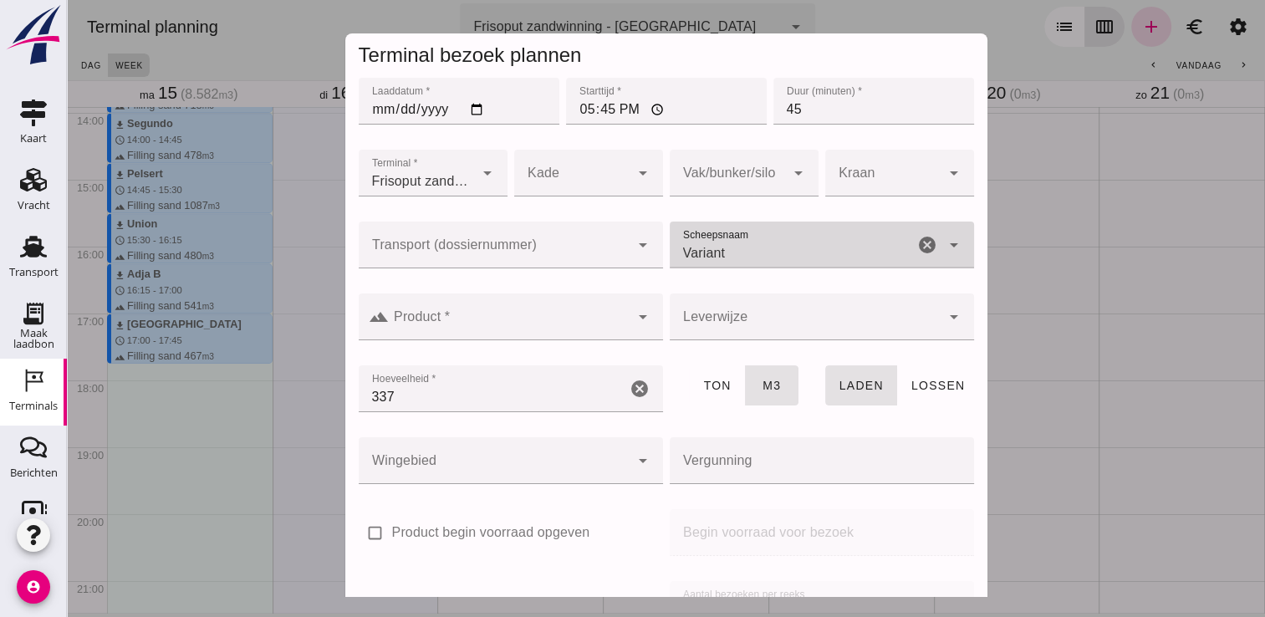
type input "Variant"
click at [634, 328] on div "arrow_drop_down" at bounding box center [640, 316] width 23 height 47
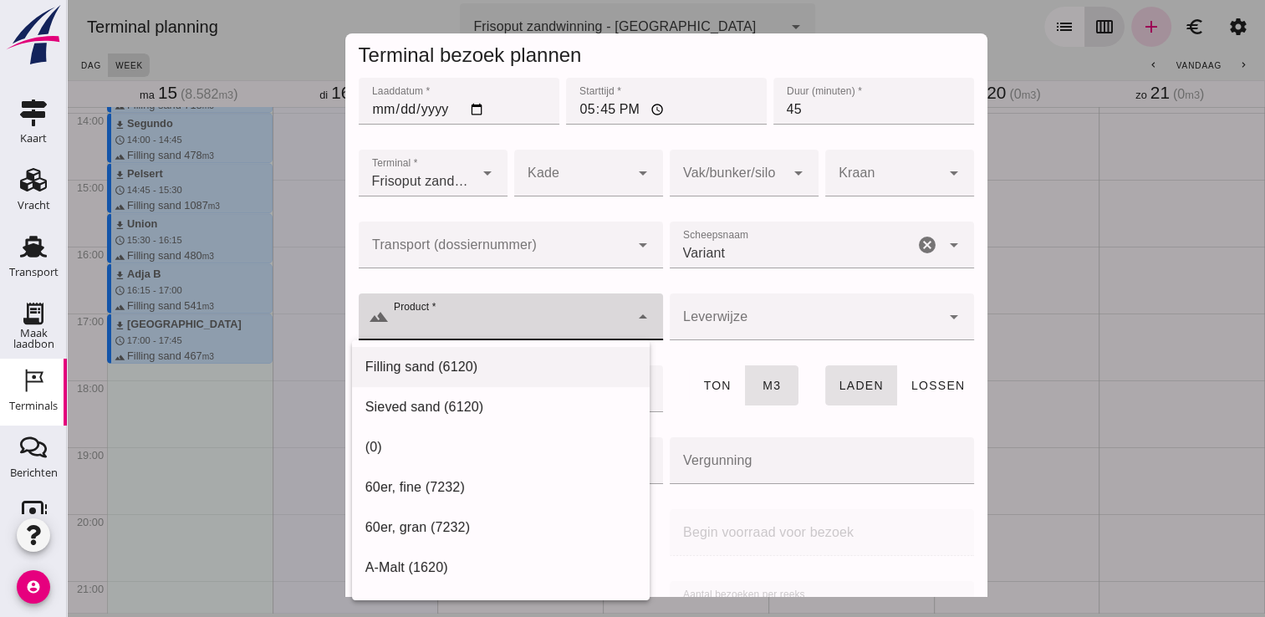
drag, startPoint x: 578, startPoint y: 359, endPoint x: 588, endPoint y: 361, distance: 9.3
click at [579, 359] on div "Filling sand (6120)" at bounding box center [500, 367] width 271 height 20
type input "Filling sand (6120)"
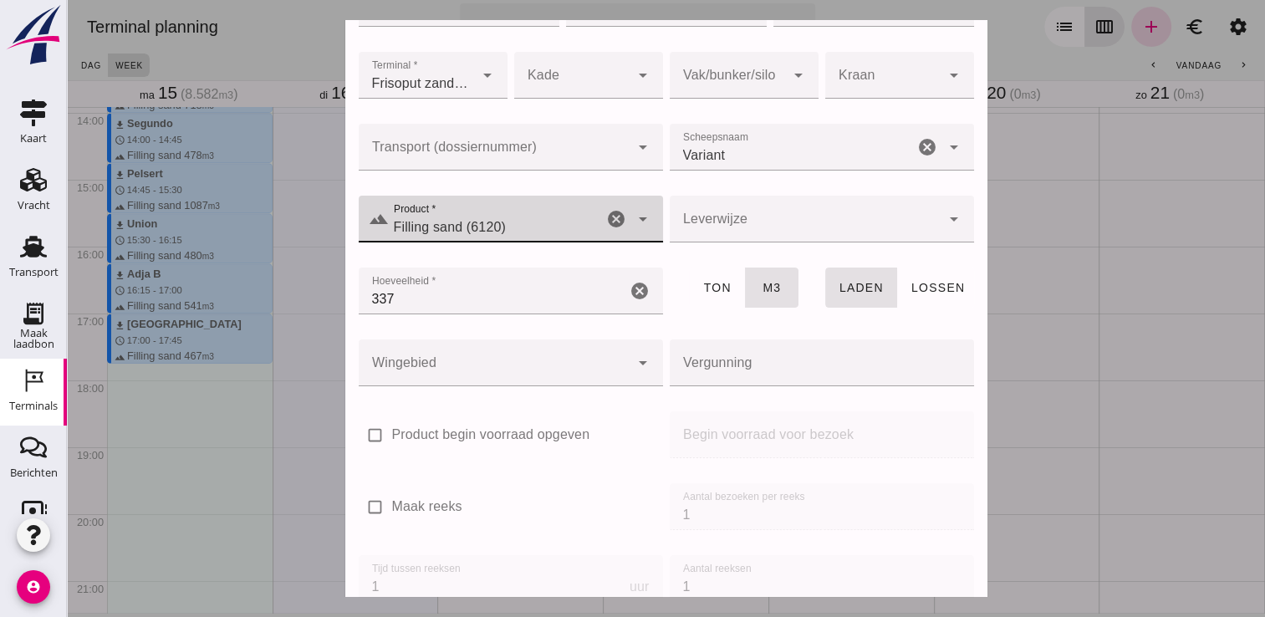
scroll to position [191, 0]
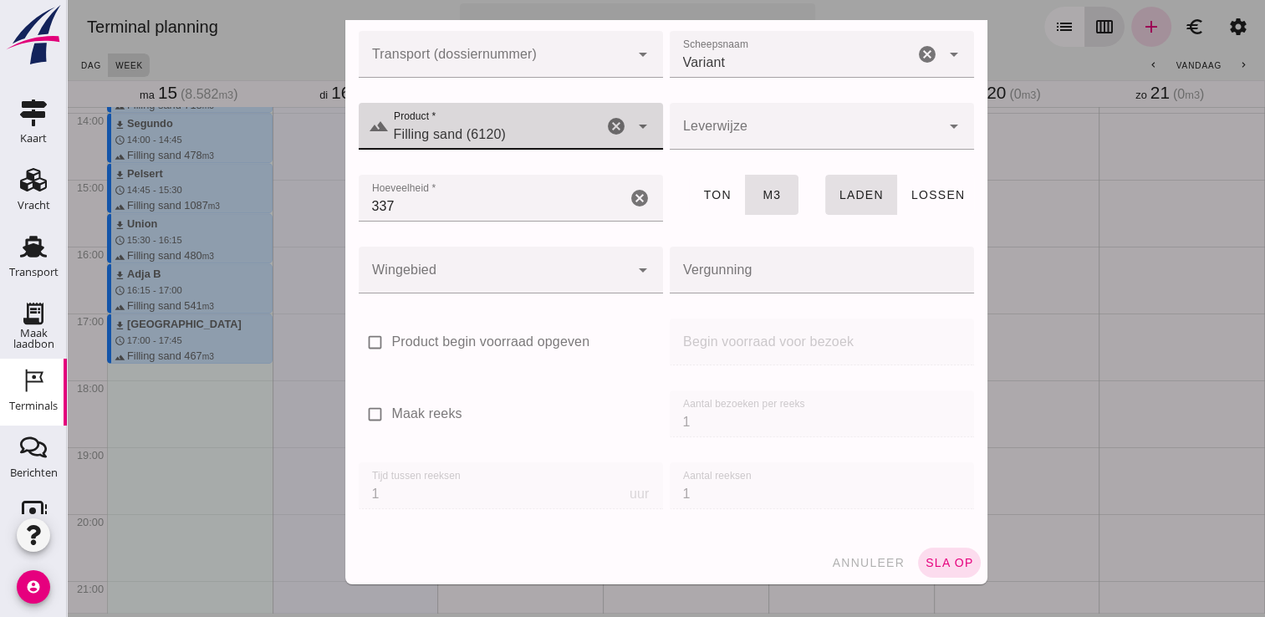
click at [940, 563] on span "sla op" at bounding box center [949, 562] width 49 height 13
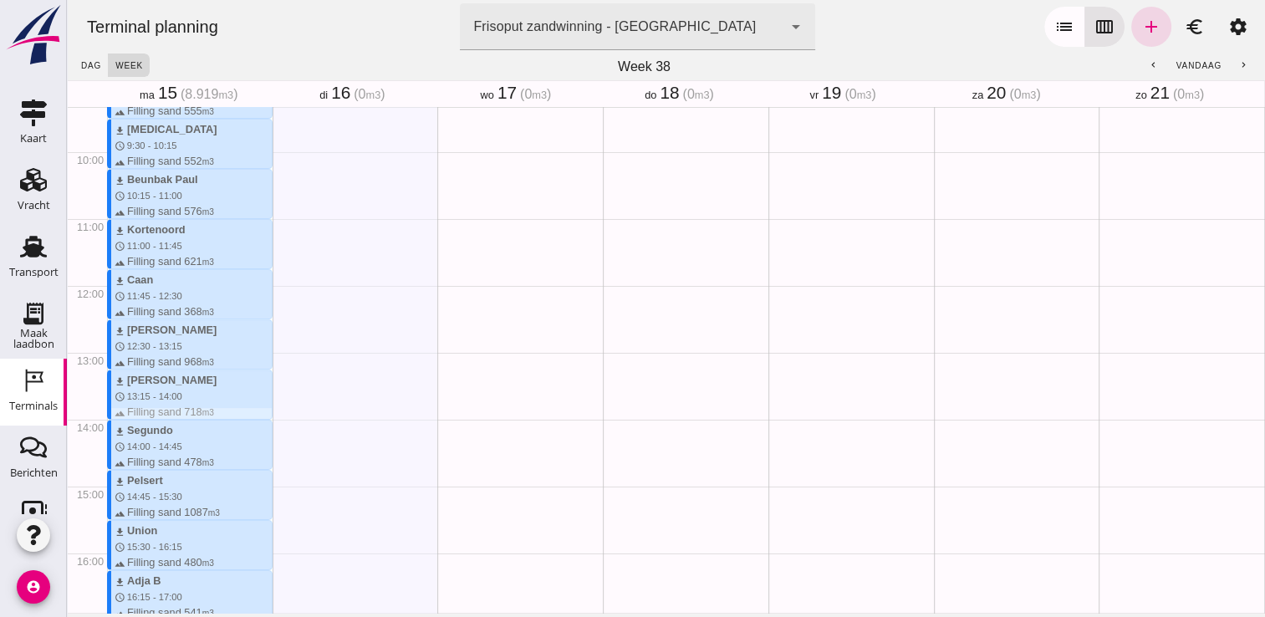
scroll to position [596, 0]
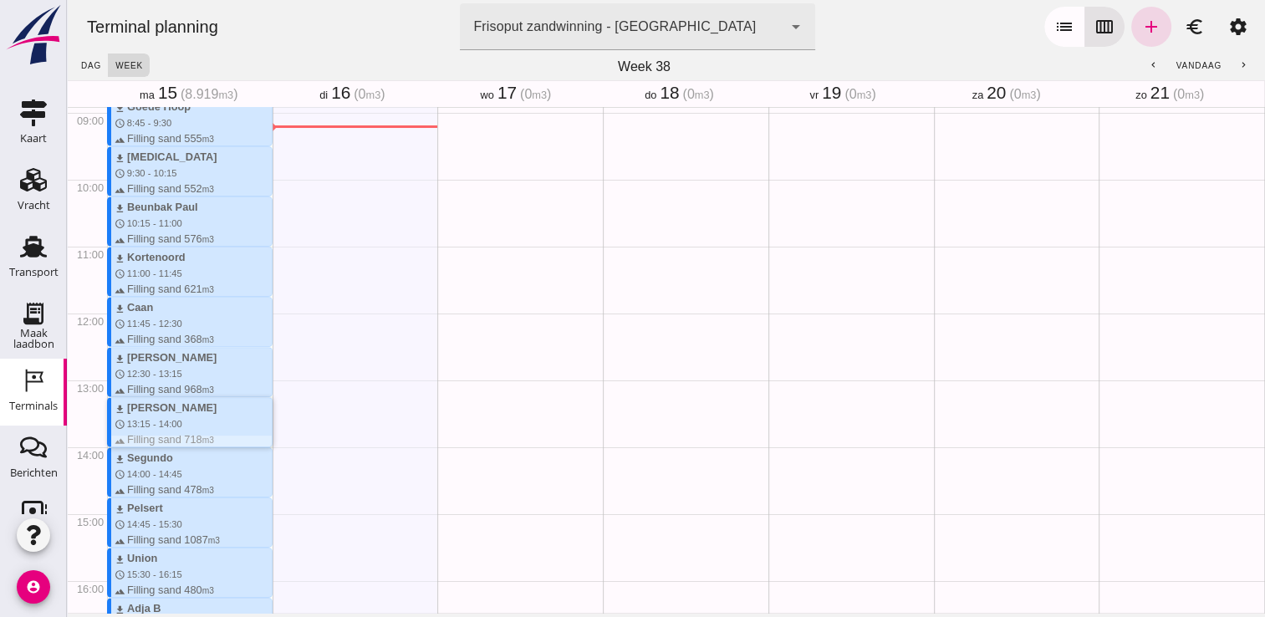
click at [221, 420] on div "download [PERSON_NAME] schedule 13:15 - 14:00 terrain Filling sand 718 m3" at bounding box center [193, 424] width 157 height 48
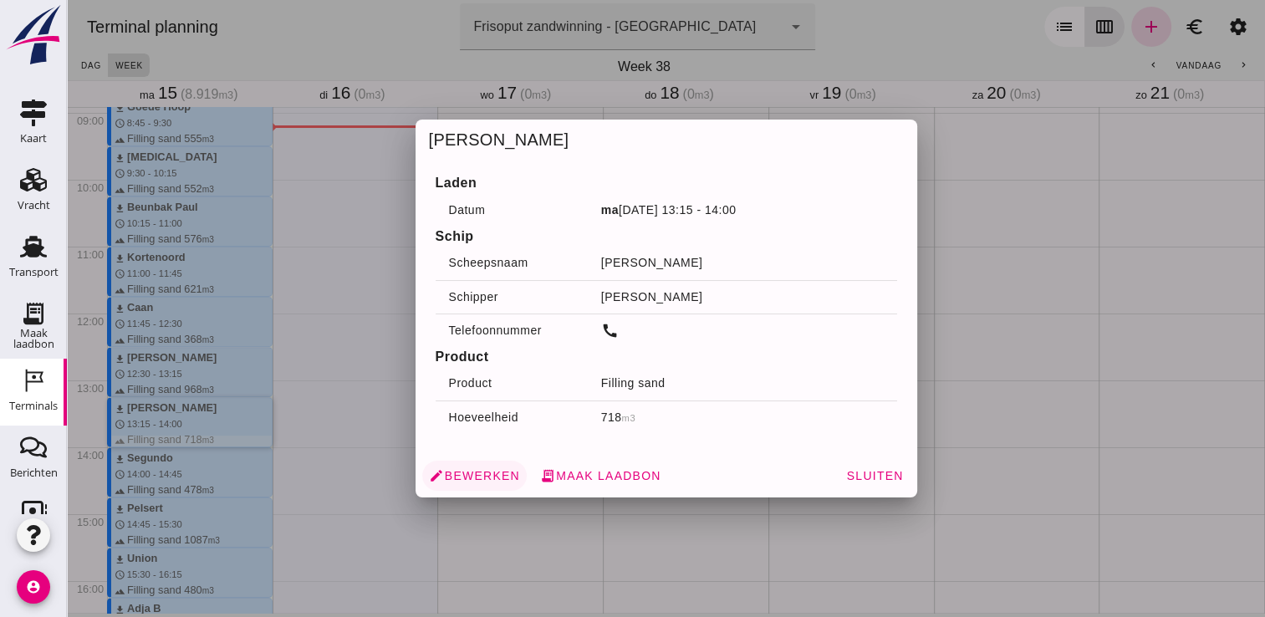
click at [465, 473] on span "edit Bewerken" at bounding box center [474, 475] width 91 height 15
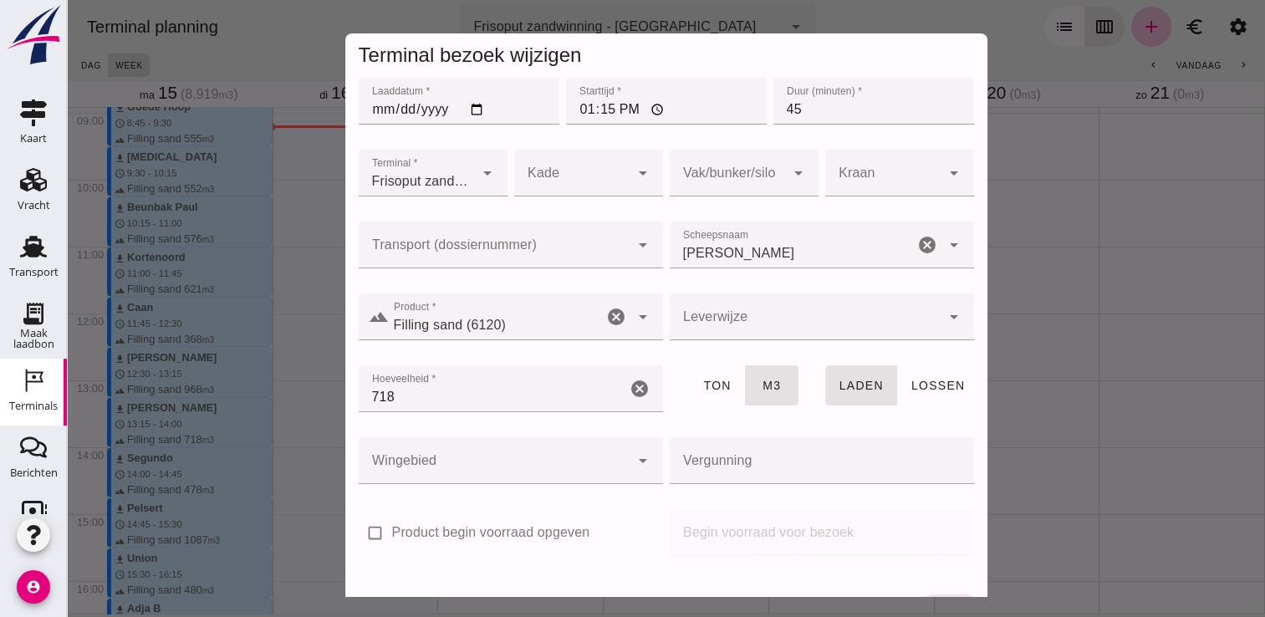
click at [527, 312] on div "Filling sand (6120) Filling sand (6120)" at bounding box center [496, 316] width 214 height 47
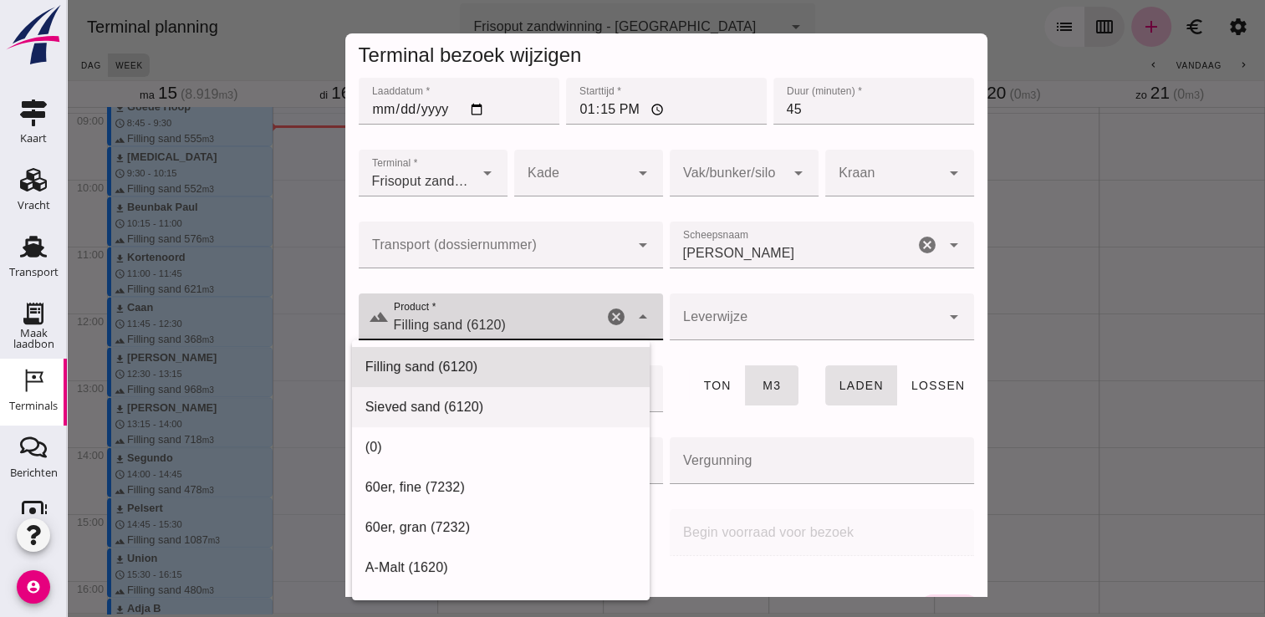
click at [497, 403] on div "Sieved sand (6120)" at bounding box center [500, 407] width 271 height 20
type input "Sieved sand (6120)"
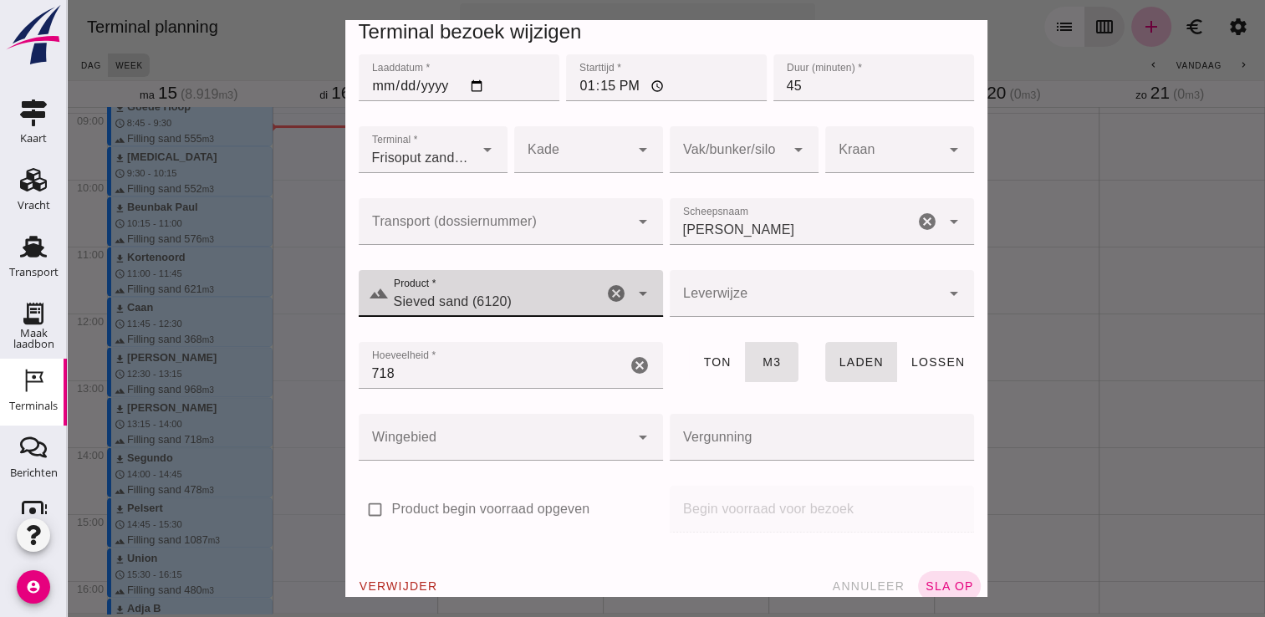
scroll to position [47, 0]
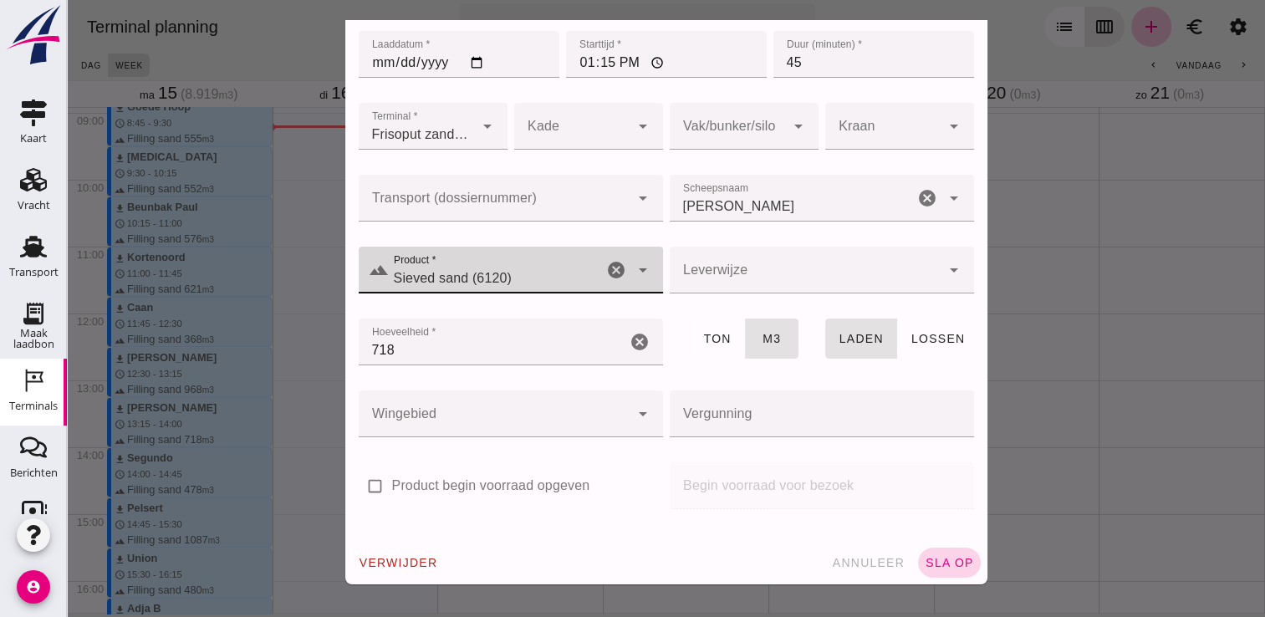
click at [932, 560] on span "sla op" at bounding box center [949, 562] width 49 height 13
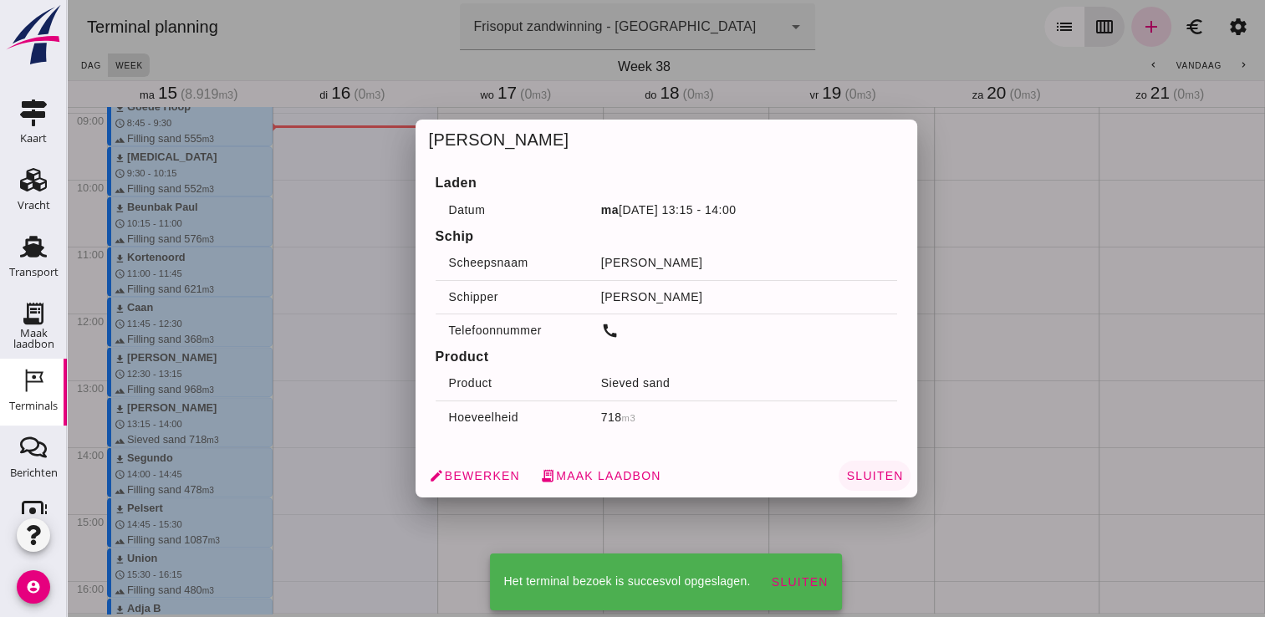
click at [872, 470] on span "Sluiten" at bounding box center [874, 475] width 58 height 13
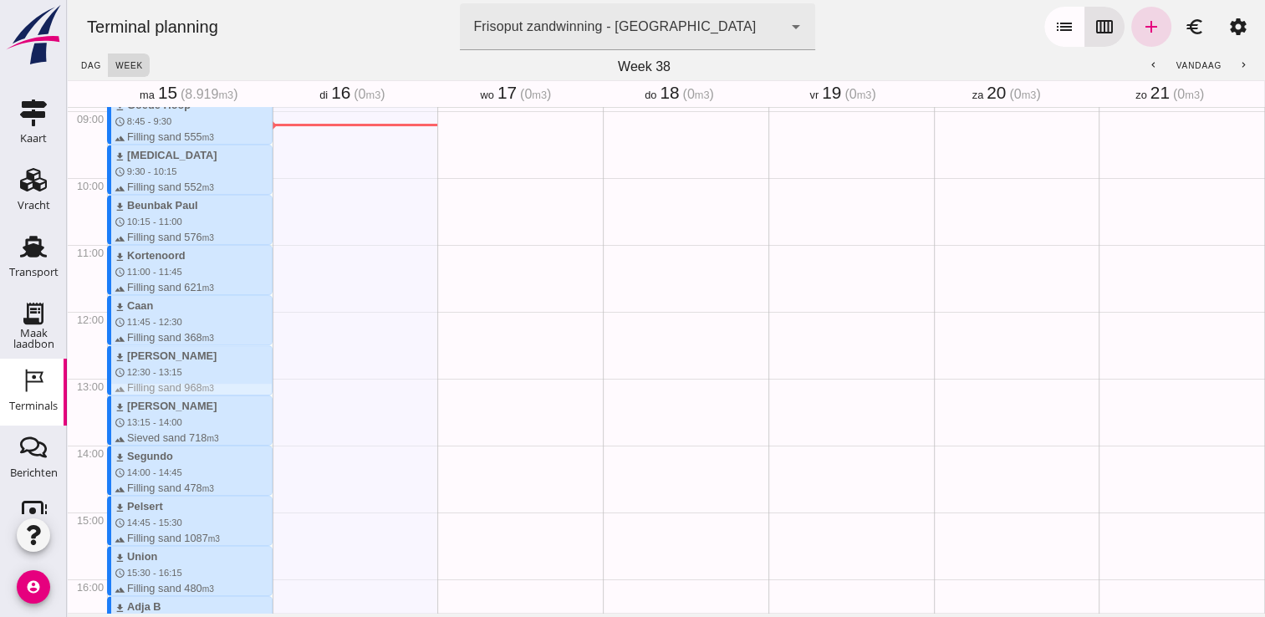
scroll to position [596, 0]
click at [22, 248] on use at bounding box center [33, 248] width 27 height 22
